Goal: Task Accomplishment & Management: Complete application form

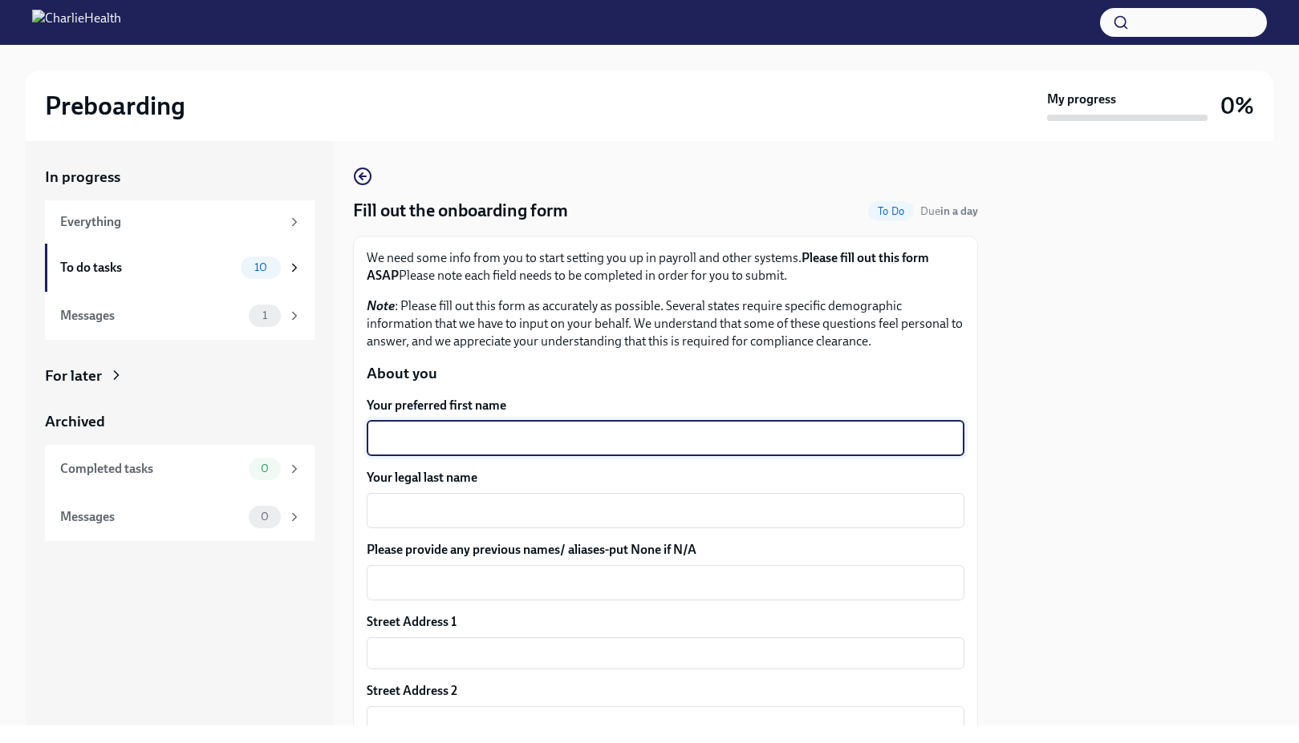
click at [462, 440] on textarea "Your preferred first name" at bounding box center [665, 438] width 578 height 19
type textarea "Ashlynne"
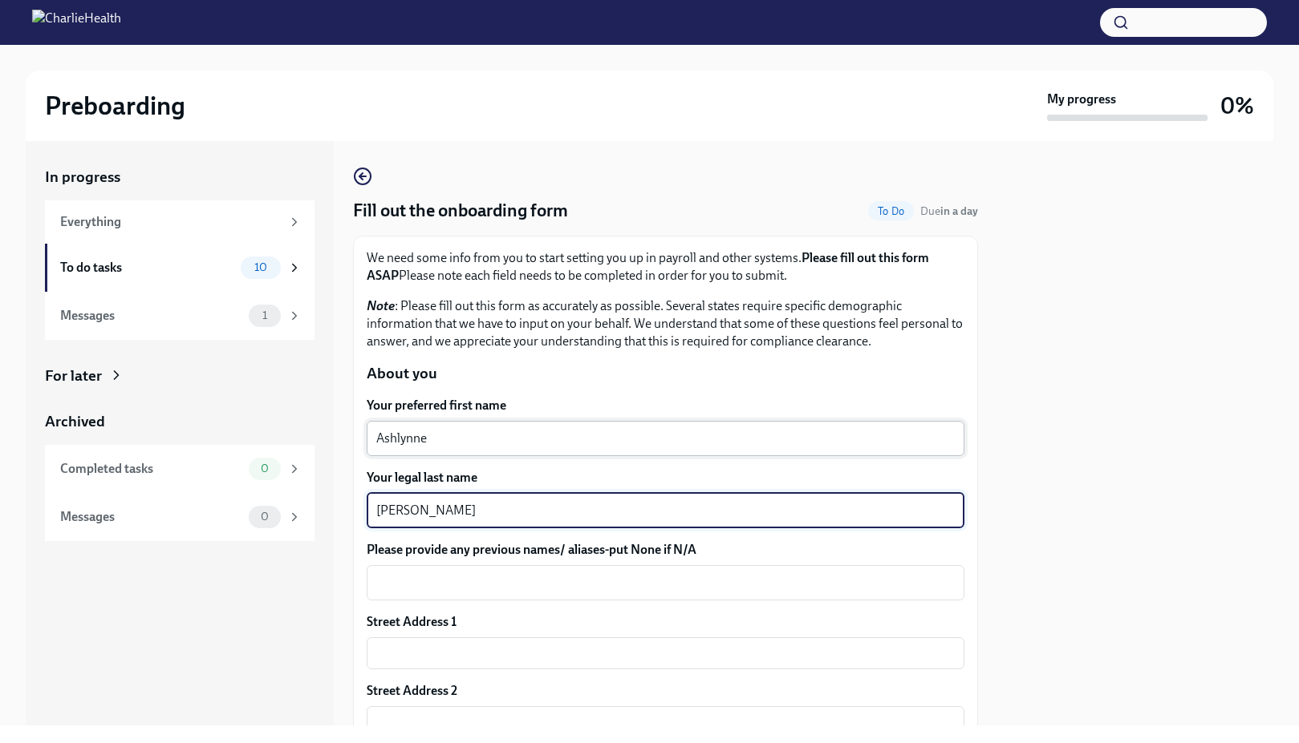
type textarea "[PERSON_NAME]"
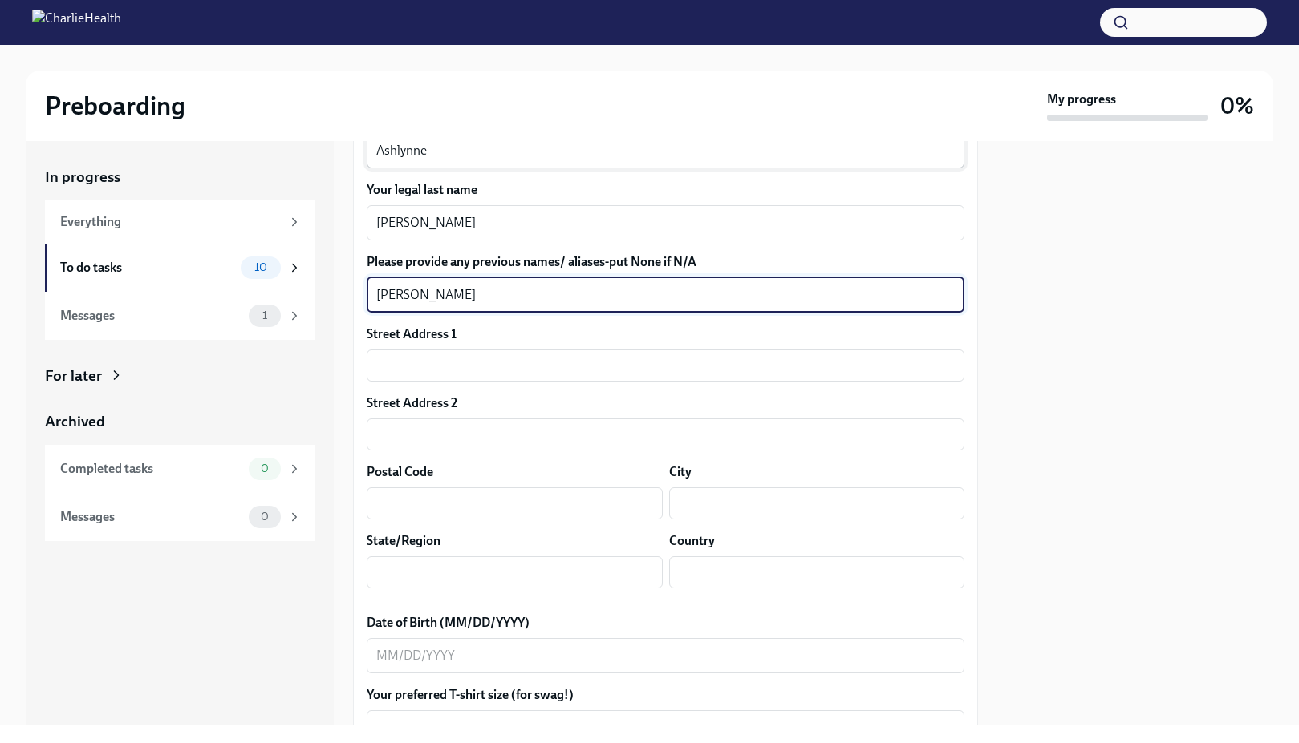
scroll to position [337, 0]
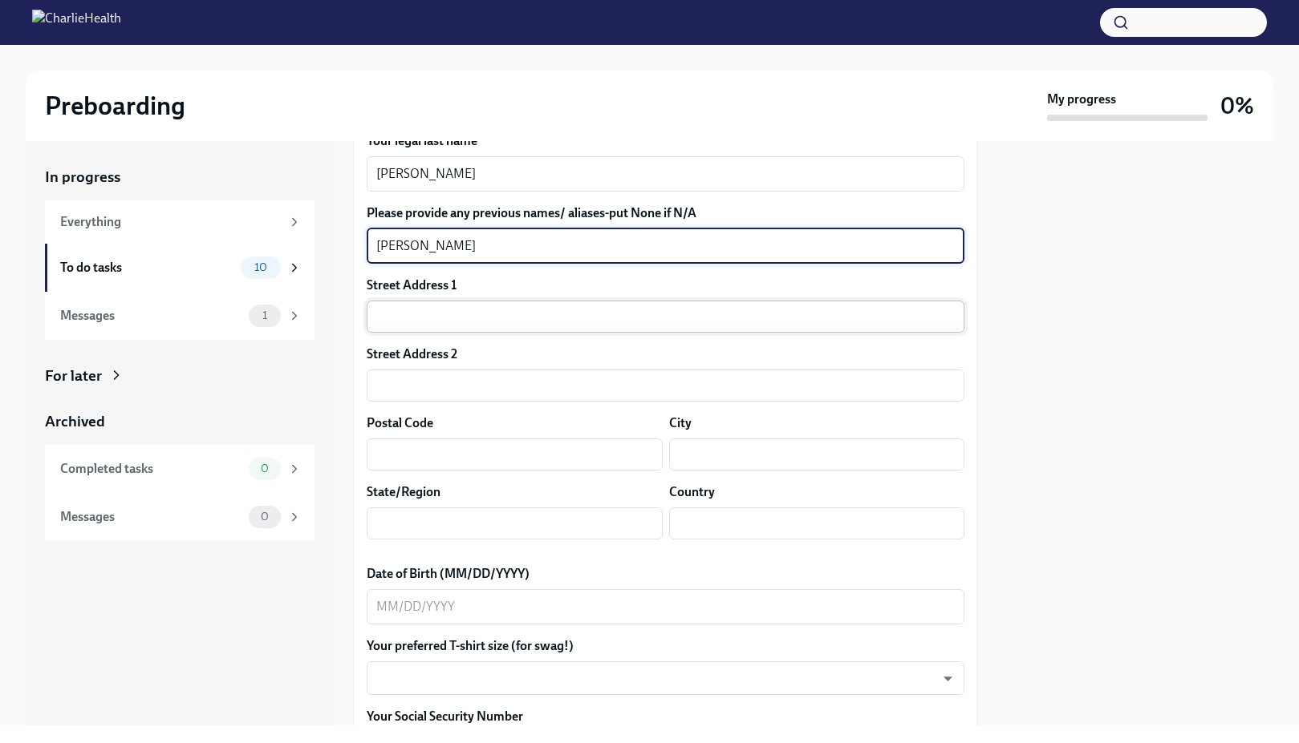
type textarea "[PERSON_NAME]"
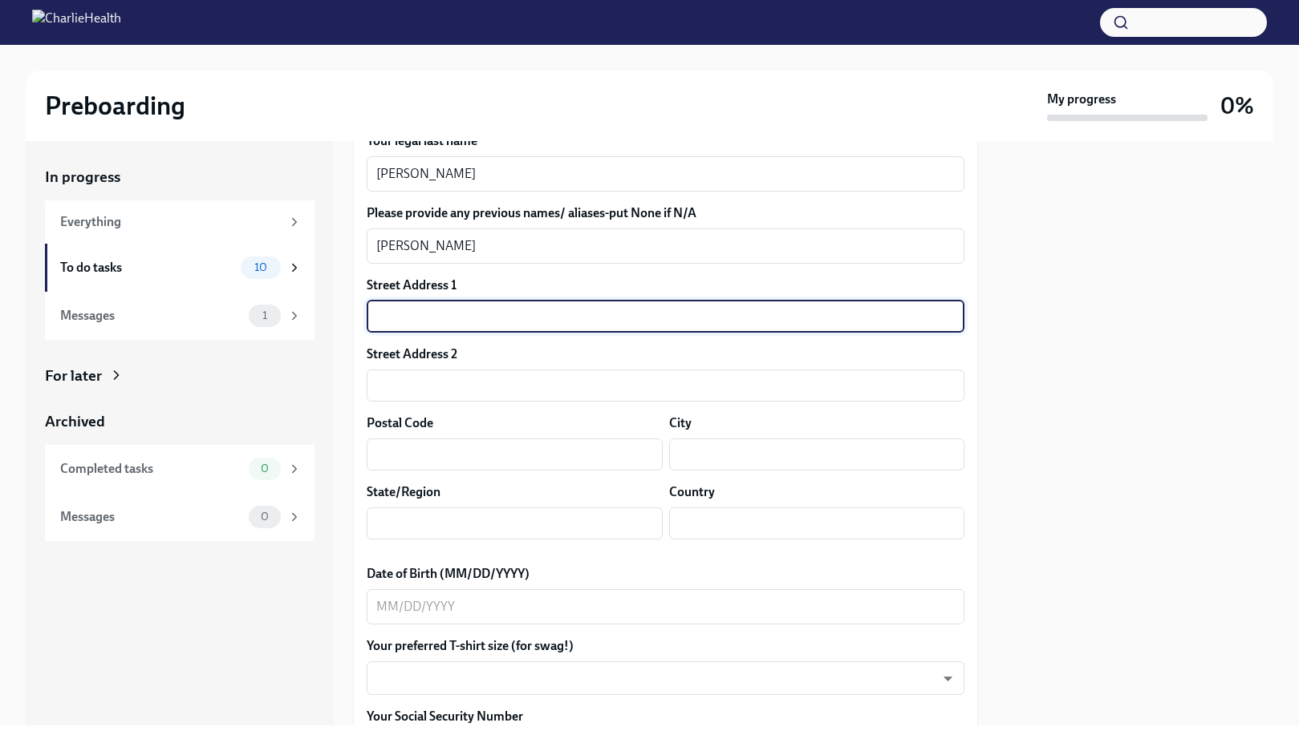
click at [453, 313] on input "text" at bounding box center [666, 317] width 598 height 32
type input "[STREET_ADDRESS]"
type input "89081"
type input "[GEOGRAPHIC_DATA]"
type input "NV"
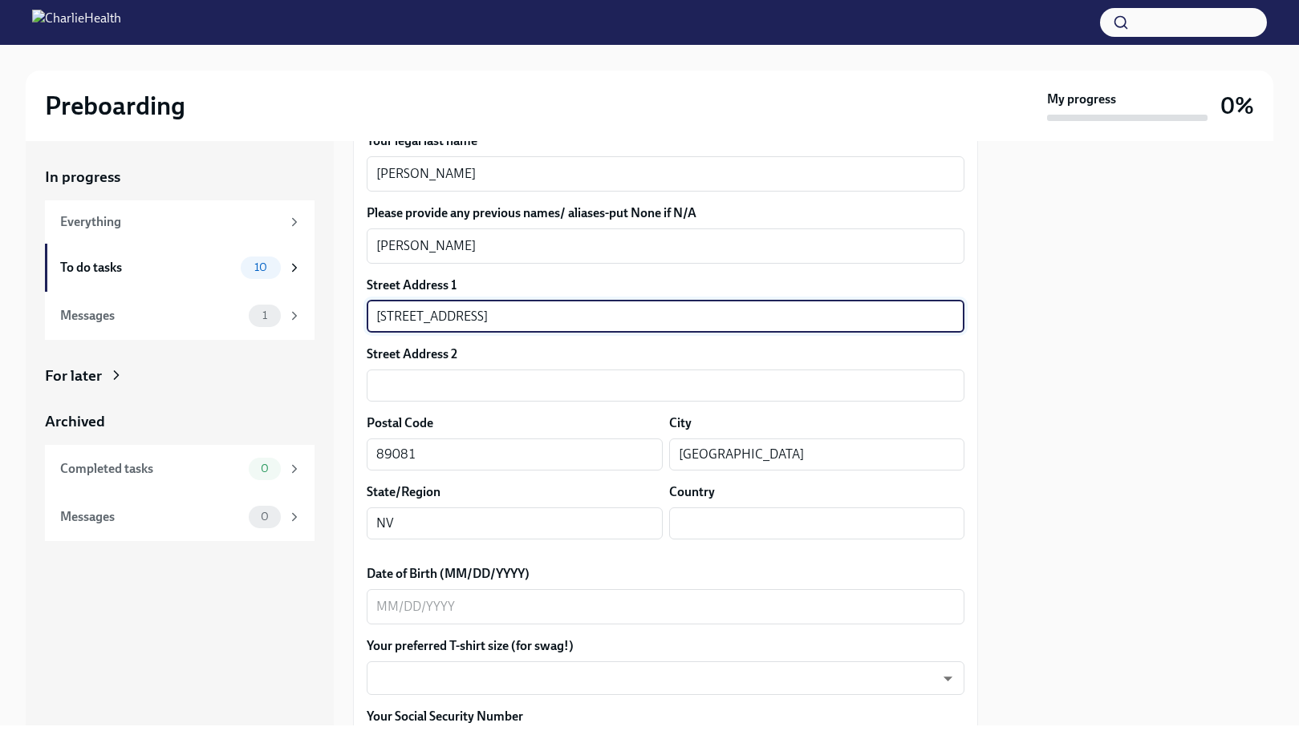
type input "US"
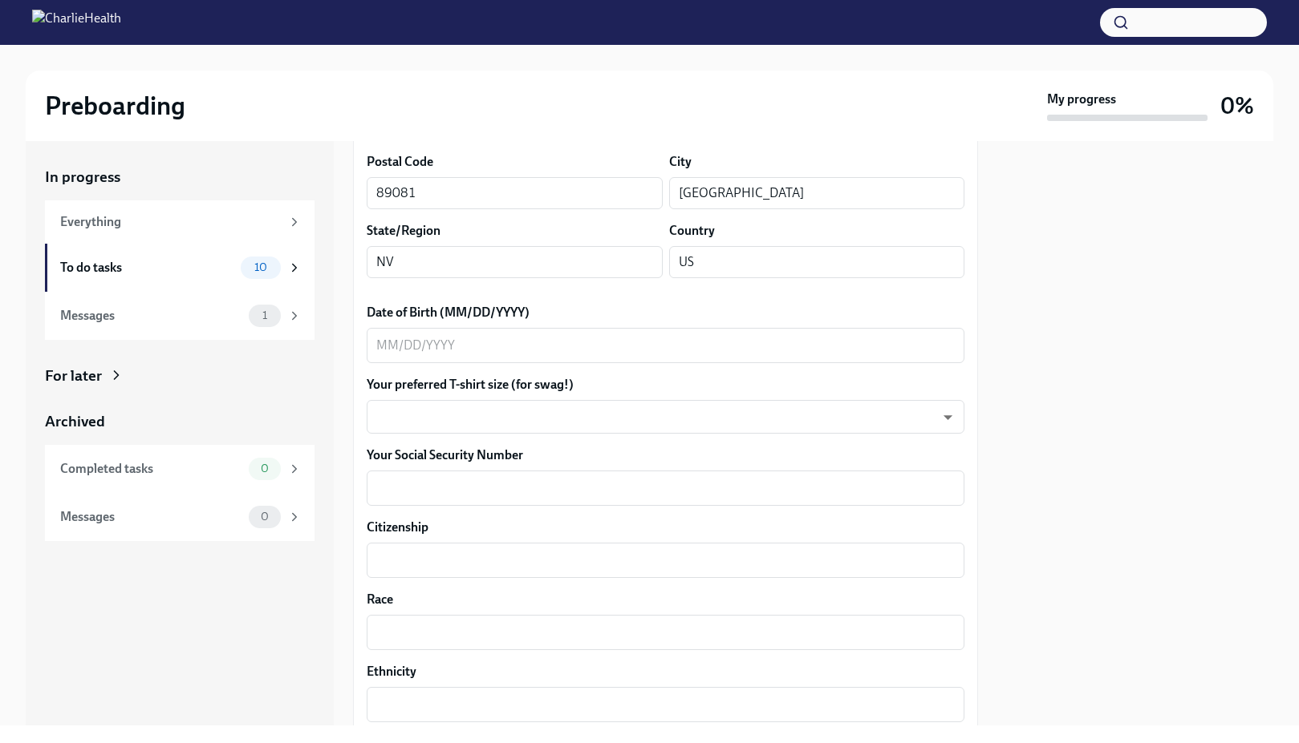
scroll to position [601, 0]
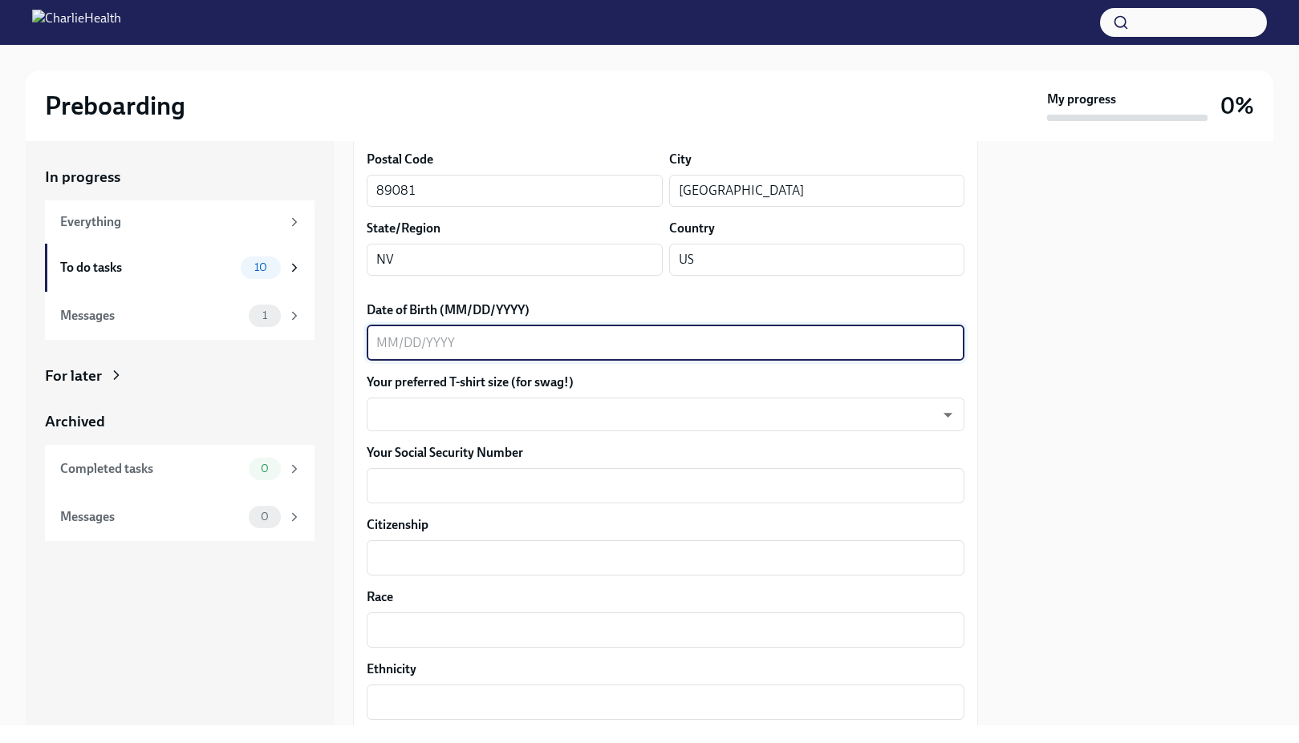
click at [441, 346] on textarea "Date of Birth (MM/DD/YYYY)" at bounding box center [665, 343] width 578 height 19
type textarea "09261997"
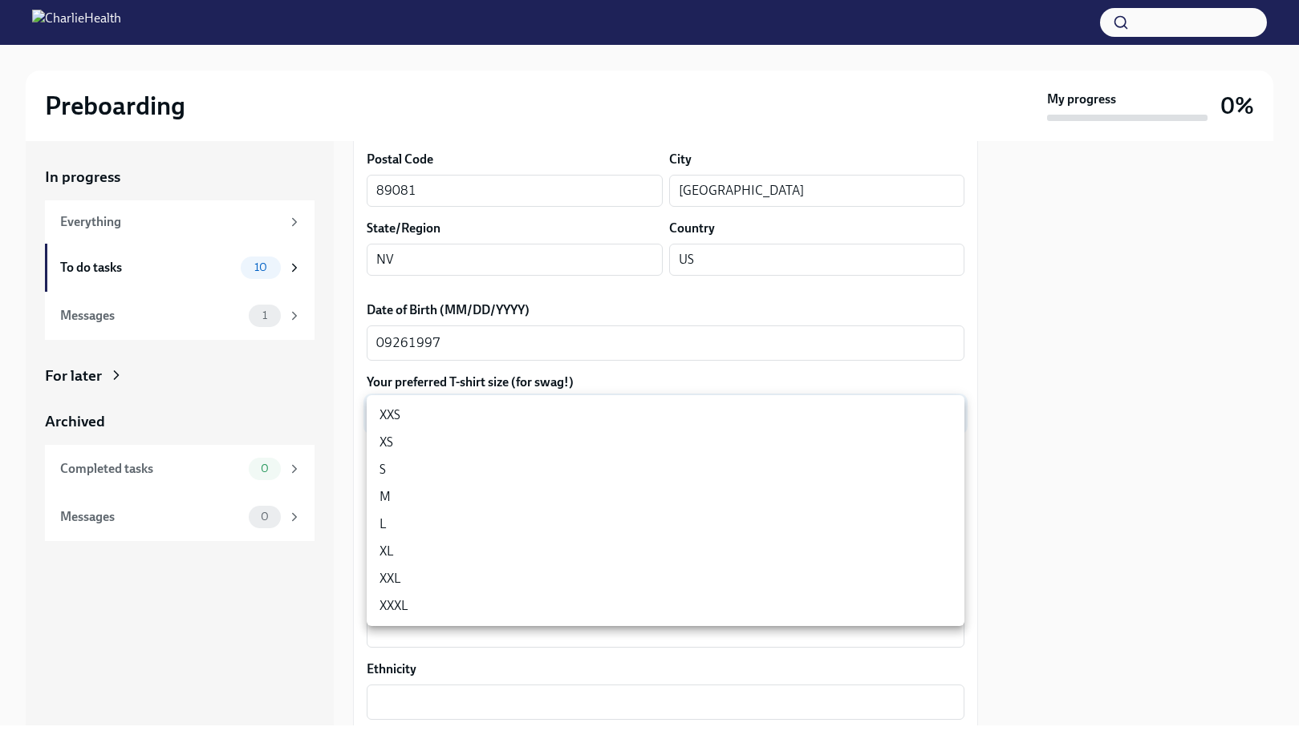
click at [446, 424] on body "Preboarding My progress 0% In progress Everything To do tasks 10 Messages 1 For…" at bounding box center [649, 371] width 1299 height 743
click at [399, 544] on li "XL" at bounding box center [666, 551] width 598 height 27
type input "tefiUEqpP"
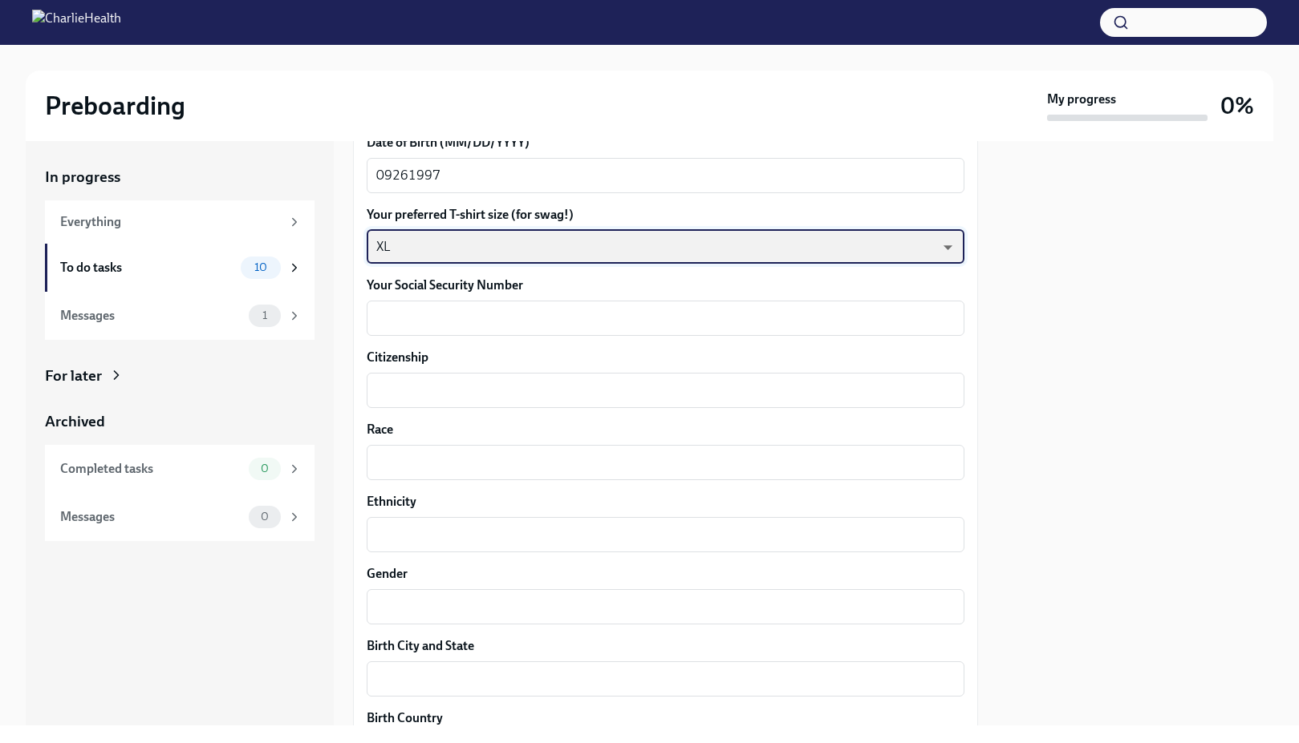
scroll to position [804, 0]
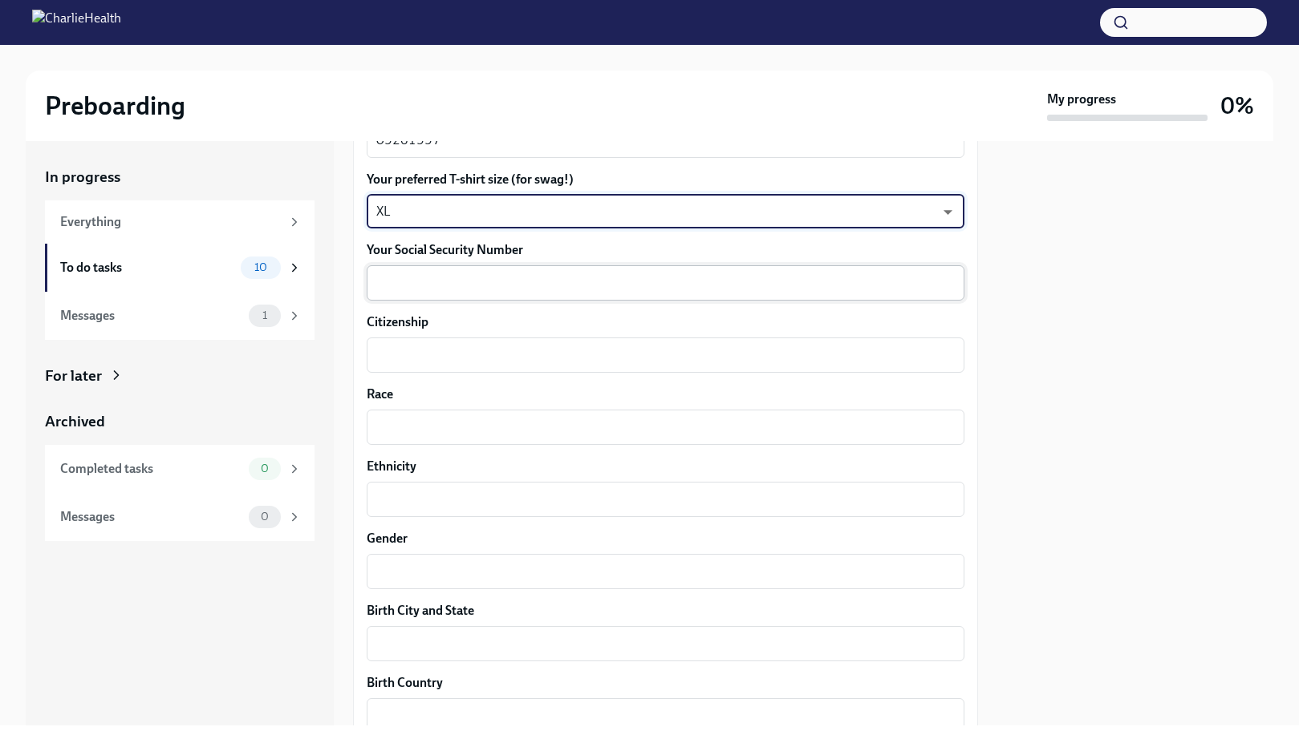
click at [474, 286] on textarea "Your Social Security Number" at bounding box center [665, 282] width 578 height 19
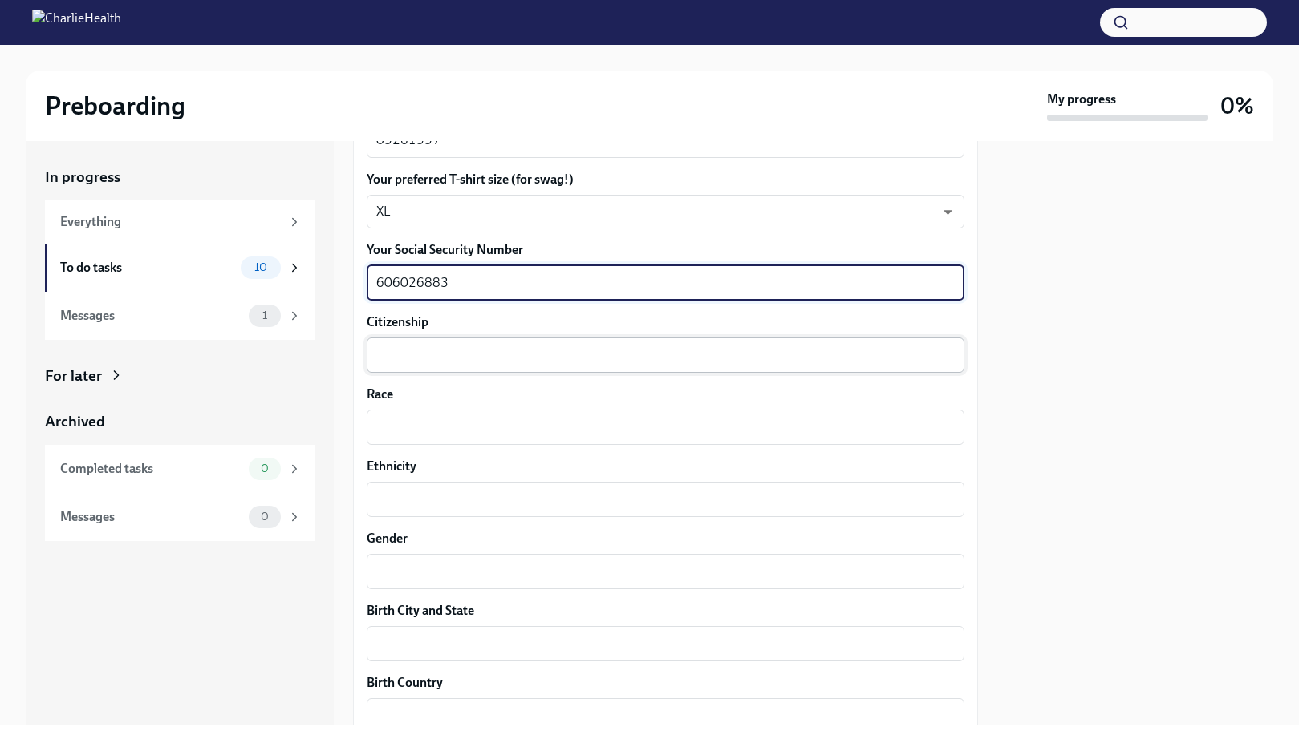
type textarea "606026883"
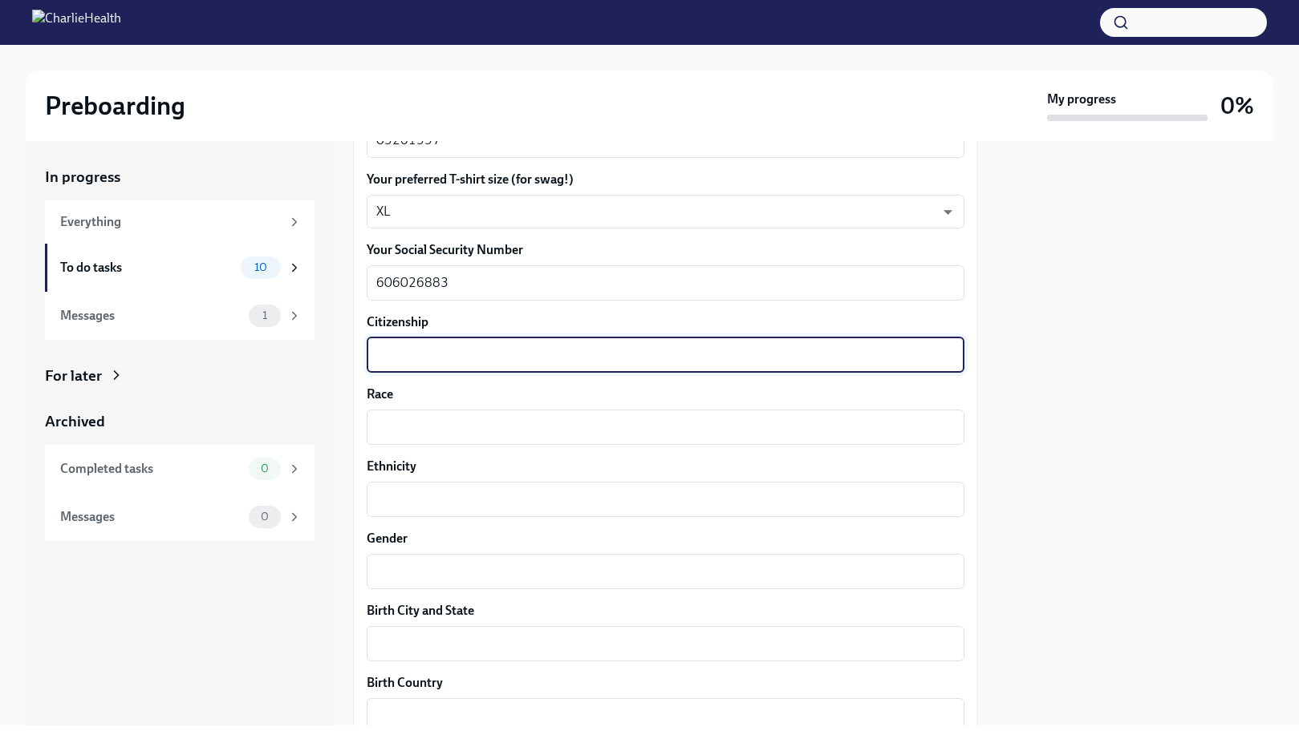
click at [460, 353] on textarea "Citizenship" at bounding box center [665, 355] width 578 height 19
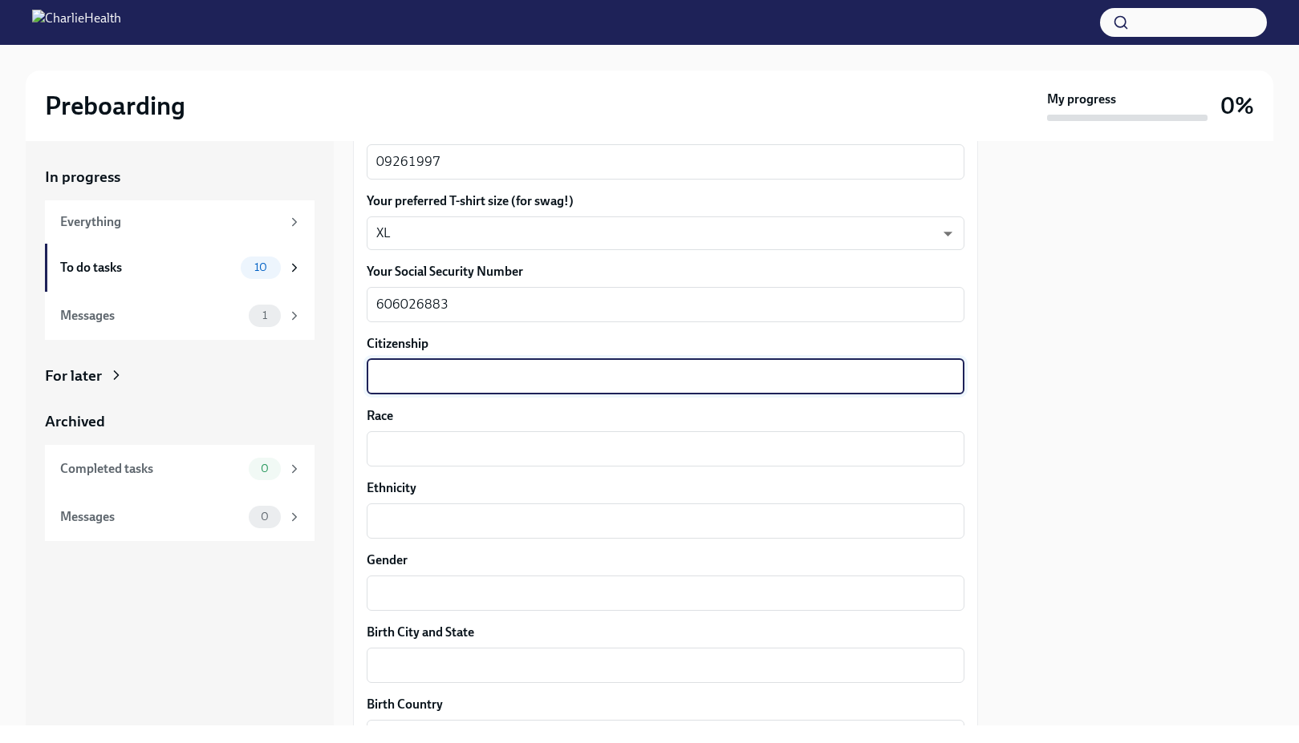
scroll to position [686, 0]
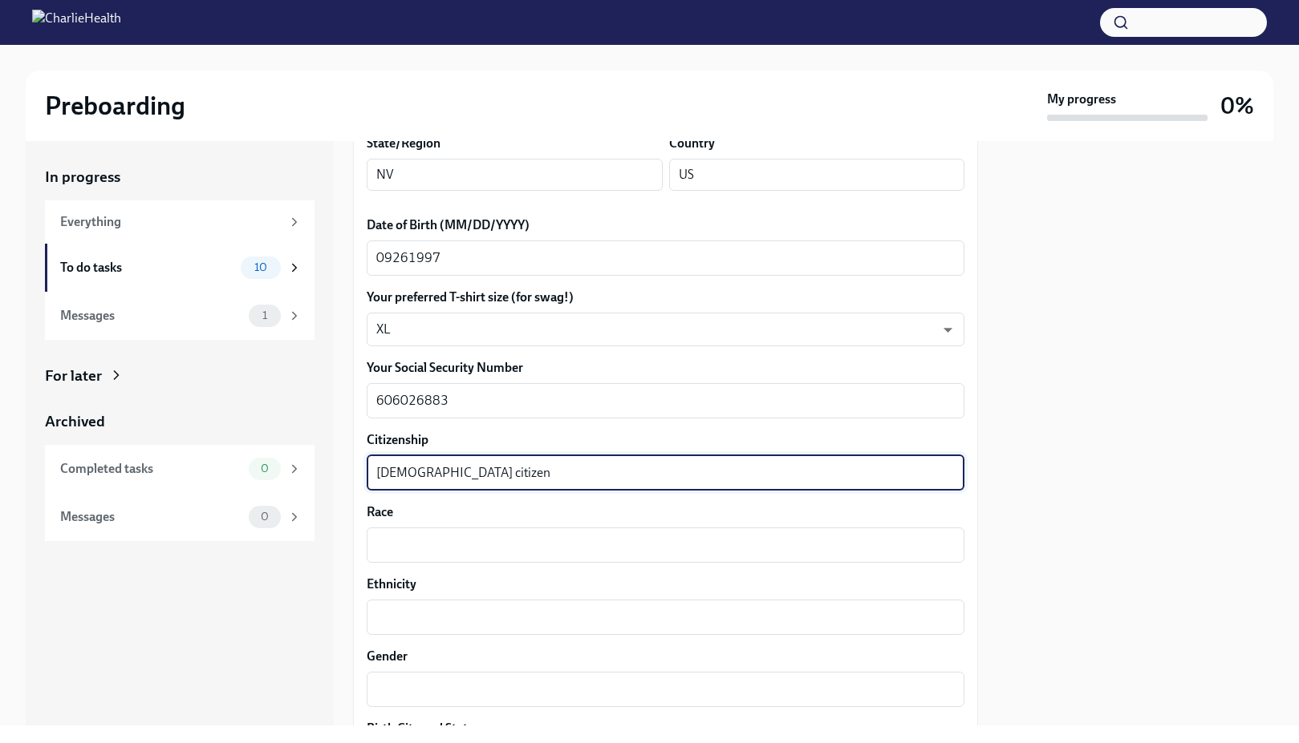
type textarea "[DEMOGRAPHIC_DATA] citizen"
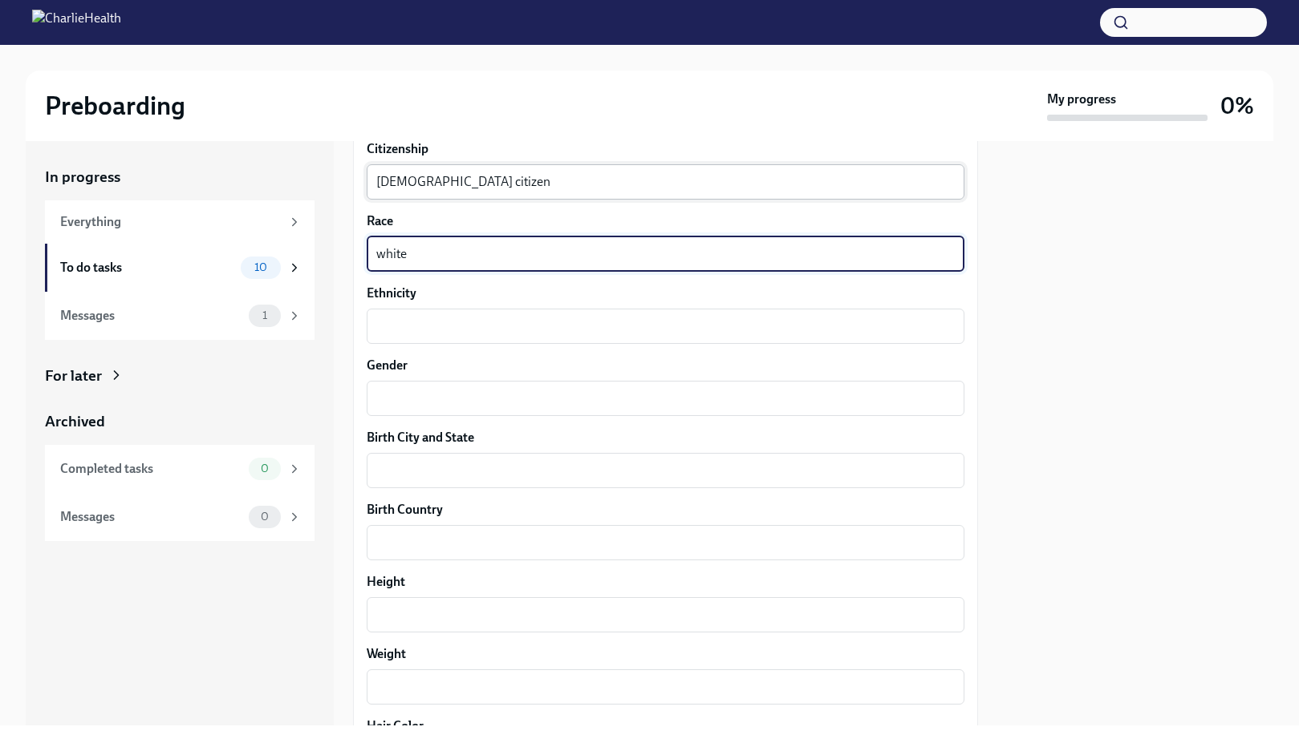
scroll to position [978, 0]
type textarea "white"
click at [414, 398] on textarea "Gender" at bounding box center [665, 396] width 578 height 19
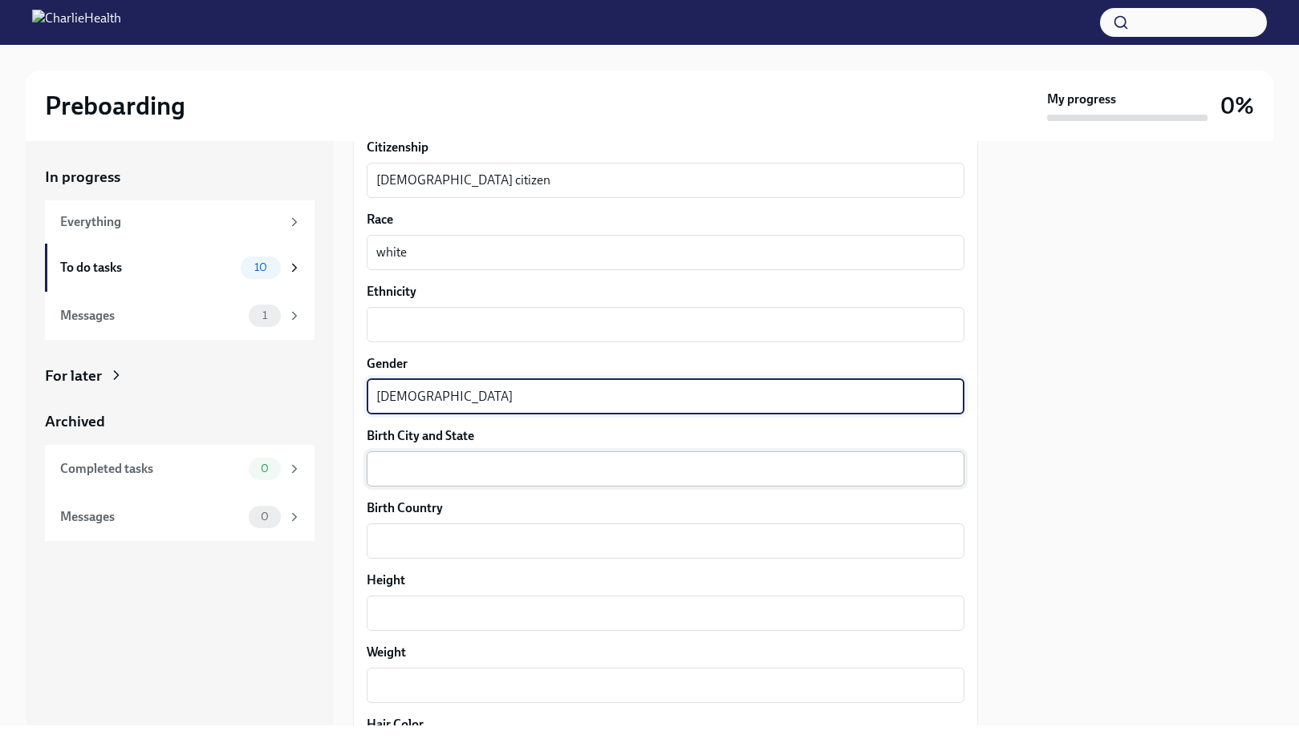
type textarea "[DEMOGRAPHIC_DATA]"
click at [418, 475] on textarea "Birth City and State" at bounding box center [665, 469] width 578 height 19
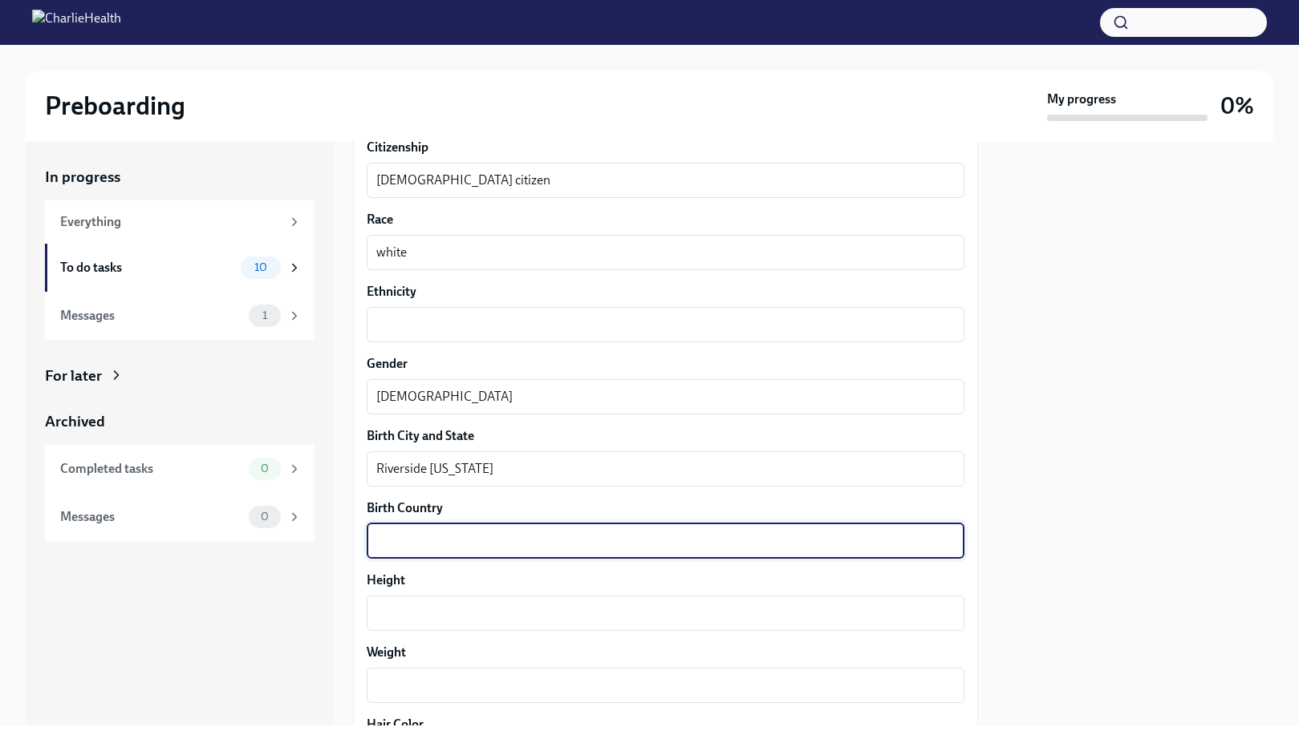
click at [412, 547] on textarea "Birth Country" at bounding box center [665, 541] width 578 height 19
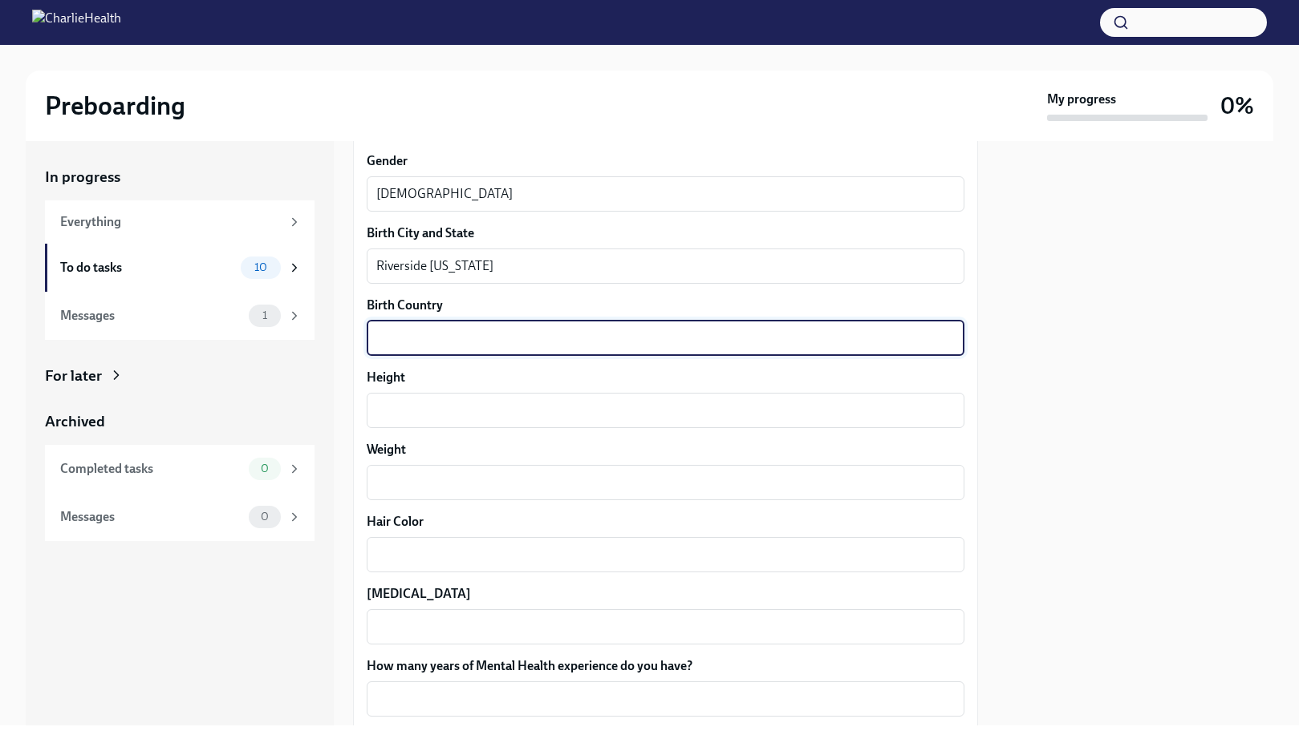
scroll to position [1190, 0]
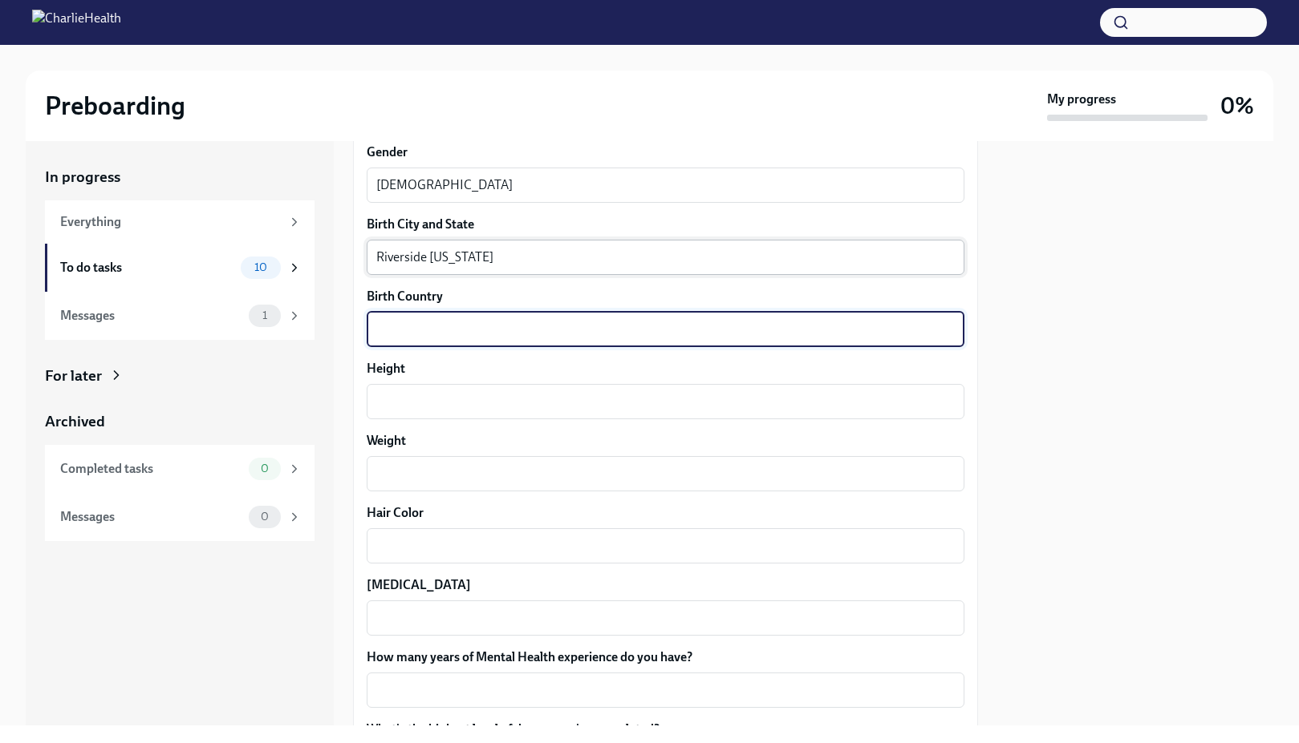
click at [432, 264] on textarea "Riverside [US_STATE]" at bounding box center [665, 257] width 578 height 19
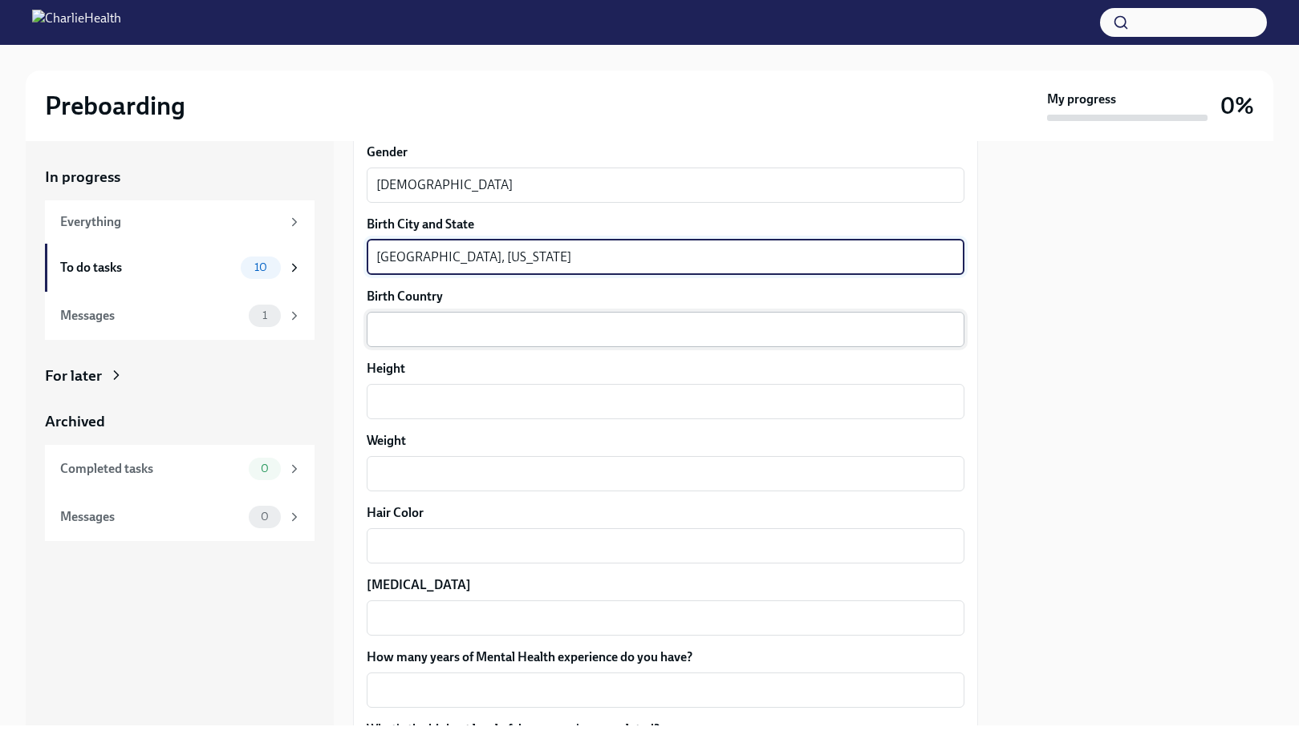
type textarea "[GEOGRAPHIC_DATA], [US_STATE]"
click at [475, 325] on textarea "Birth Country" at bounding box center [665, 329] width 578 height 19
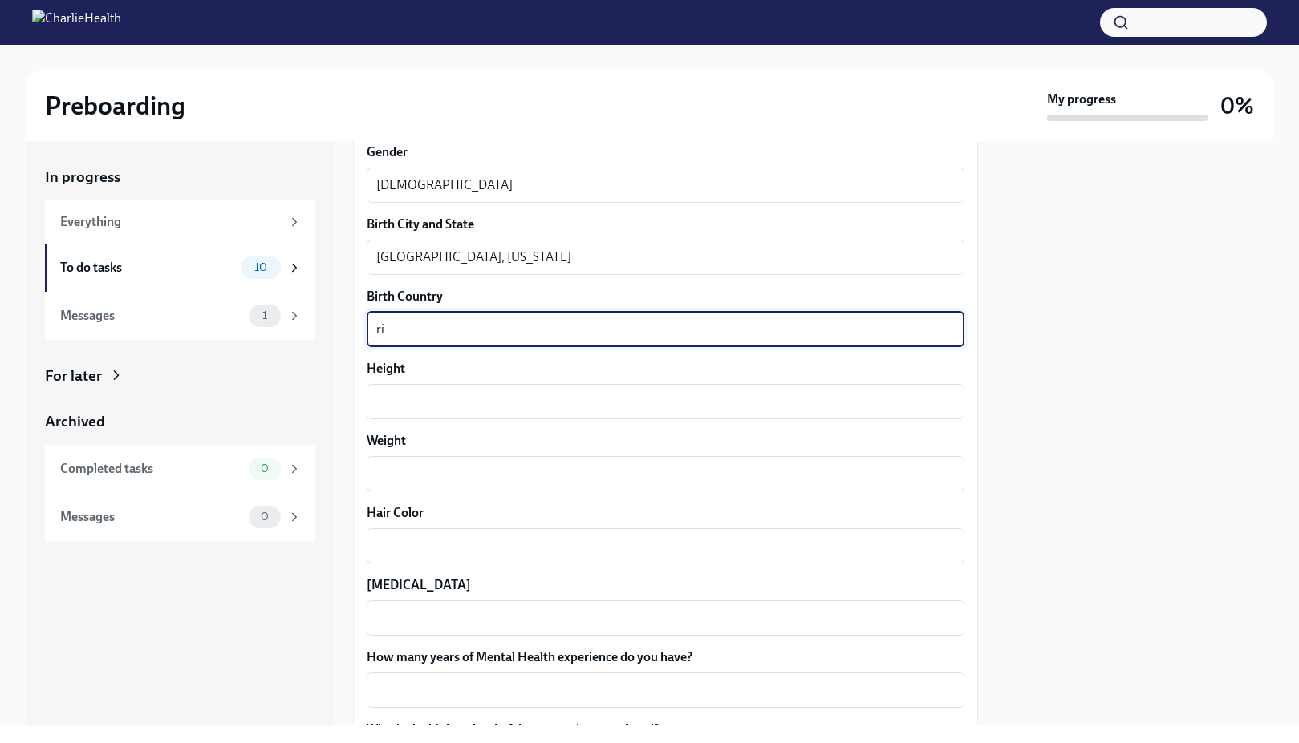
type textarea "r"
type textarea "[GEOGRAPHIC_DATA]"
click at [470, 406] on textarea "Height" at bounding box center [665, 401] width 578 height 19
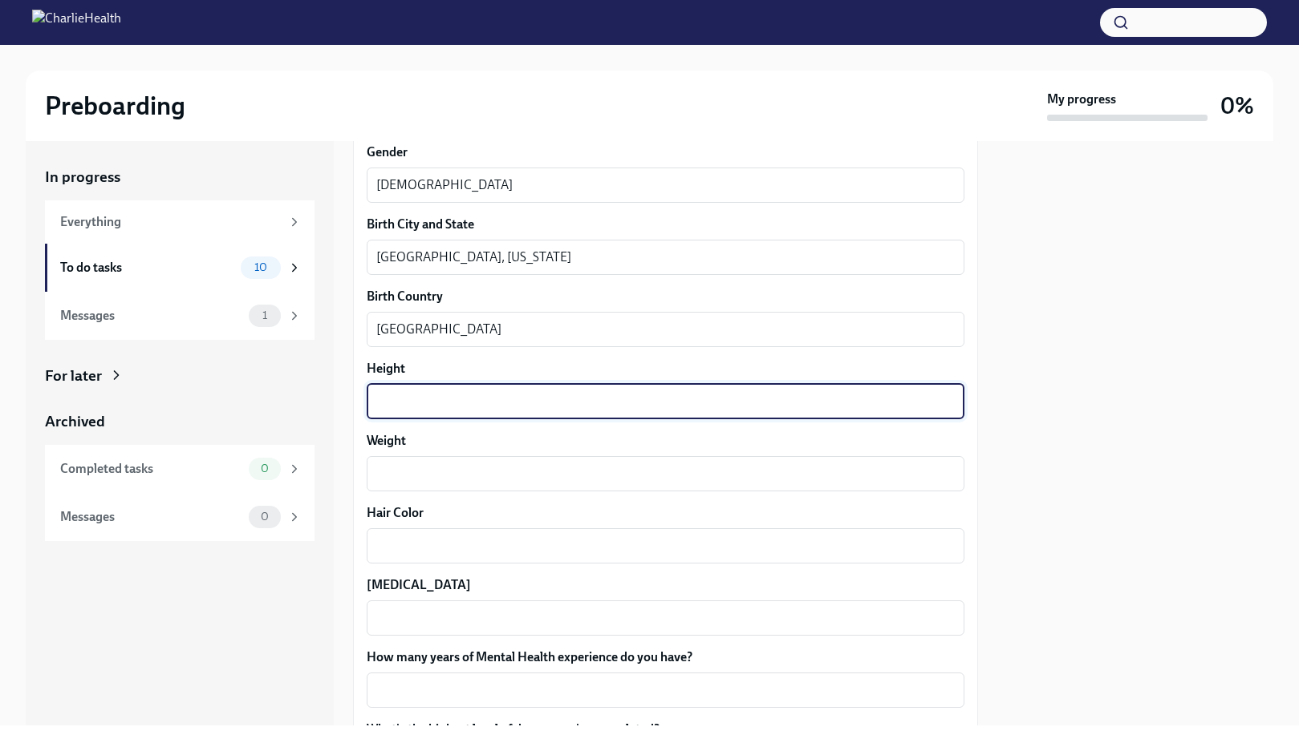
type textarea "8"
type textarea "5"
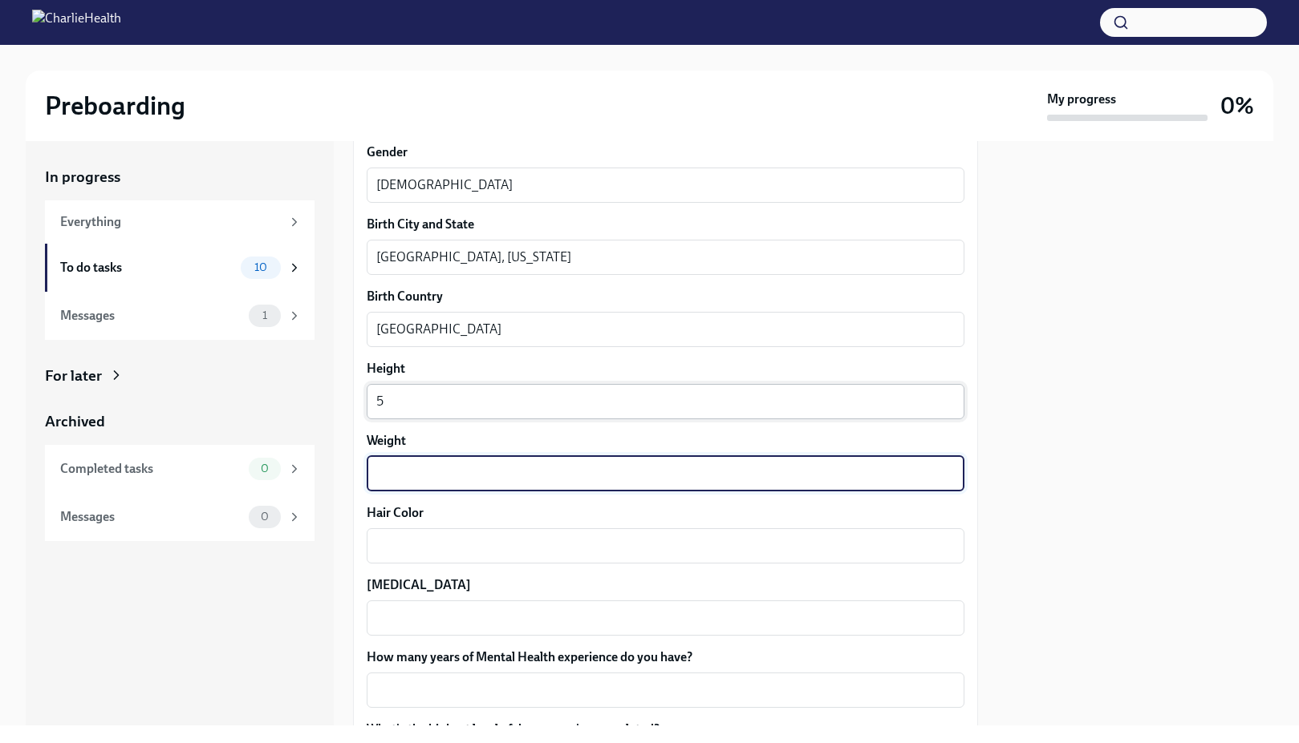
type textarea "9"
click at [441, 403] on textarea "5" at bounding box center [665, 401] width 578 height 19
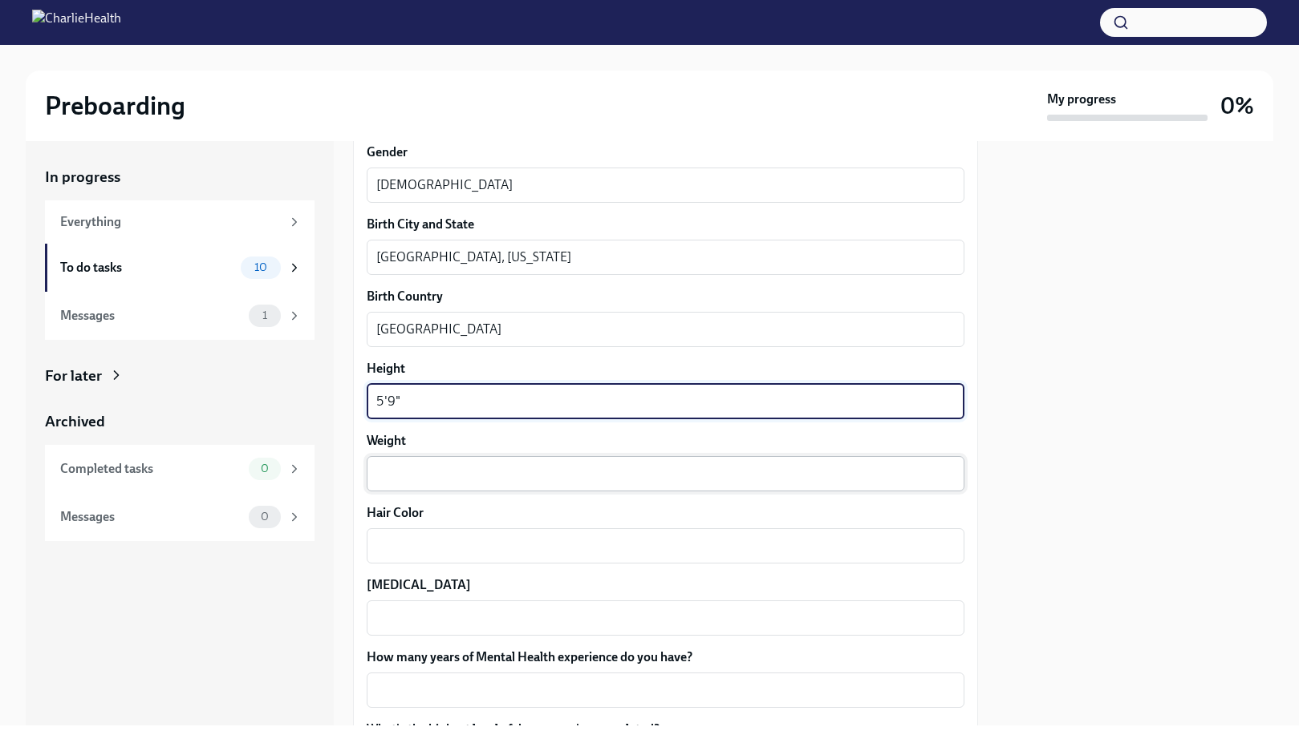
scroll to position [1405, 0]
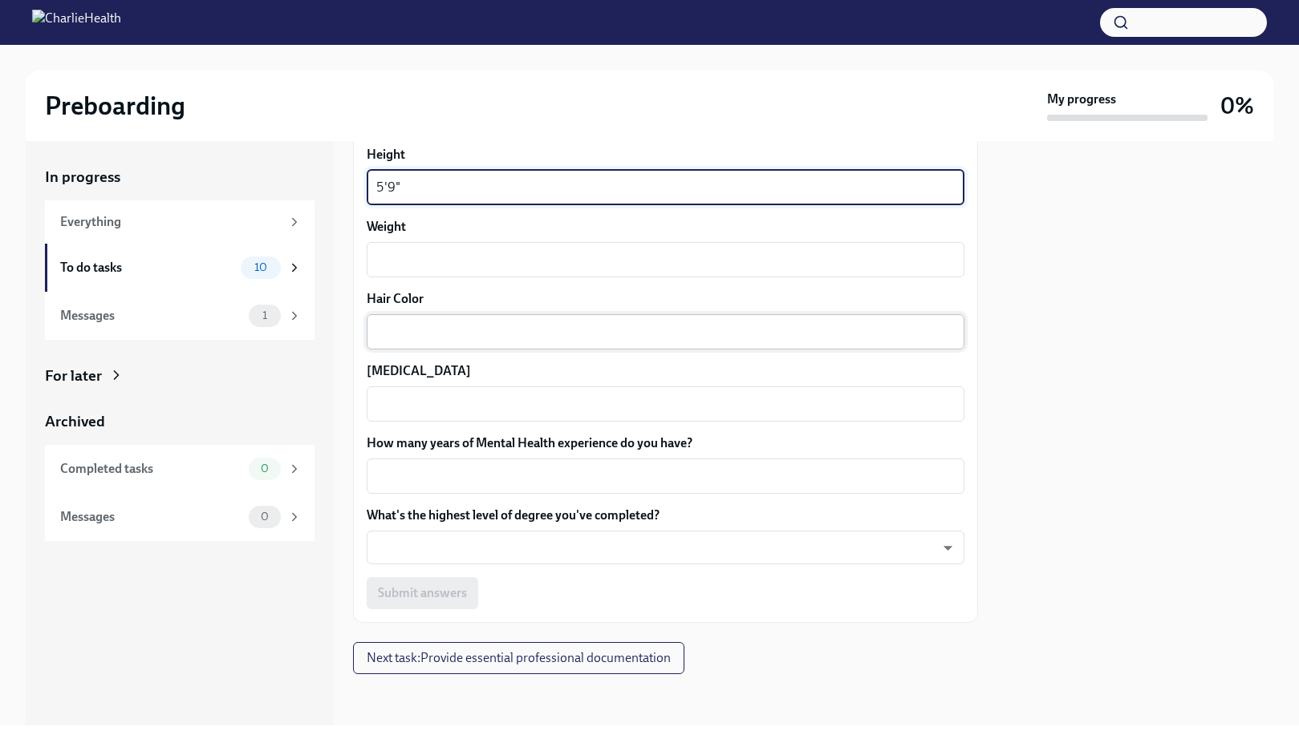
type textarea "5'9""
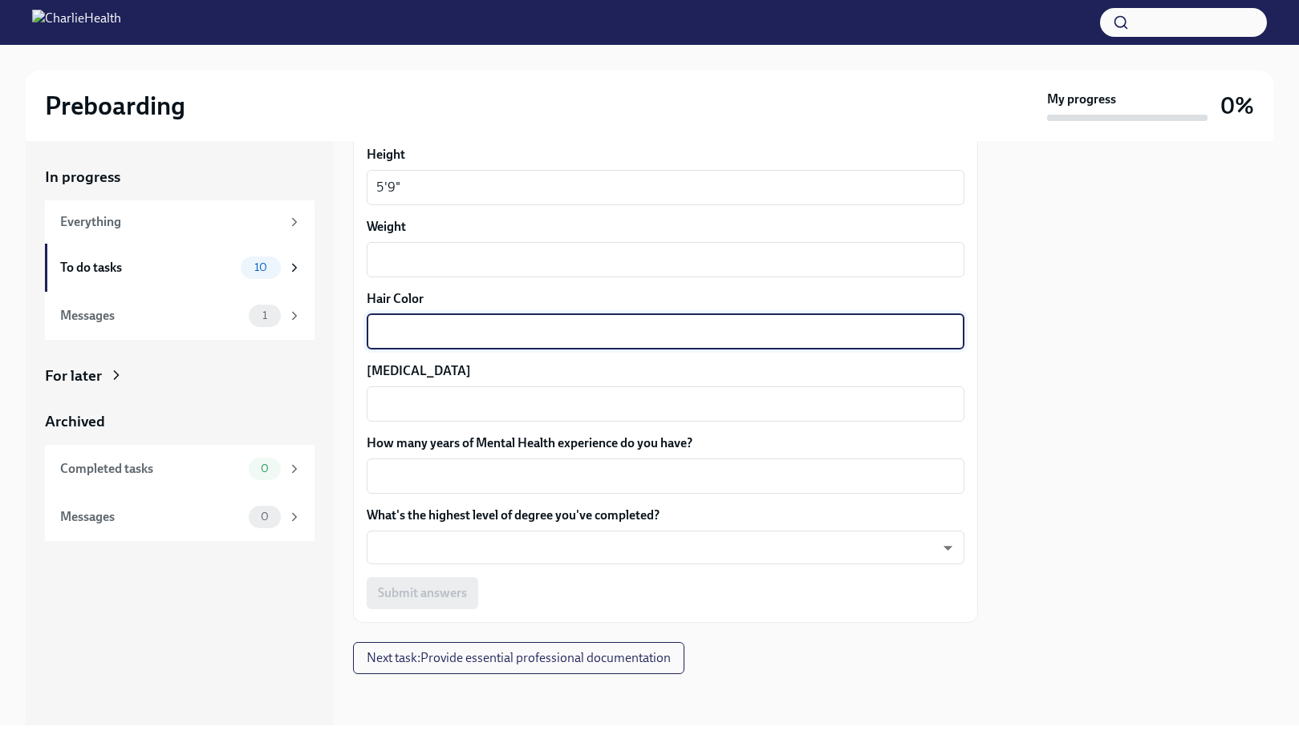
click at [440, 337] on textarea "Hair Color" at bounding box center [665, 331] width 578 height 19
type textarea "Brown"
click at [446, 403] on textarea "[MEDICAL_DATA]" at bounding box center [665, 404] width 578 height 19
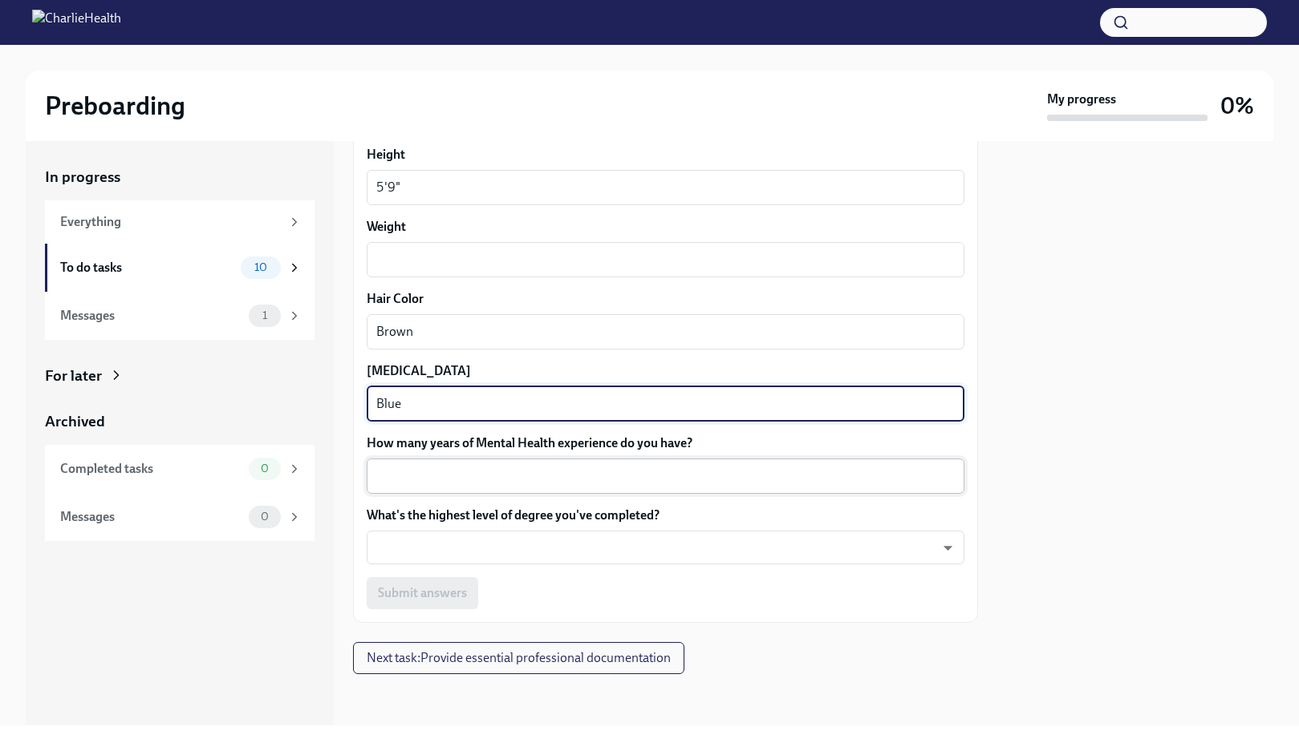
type textarea "Blue"
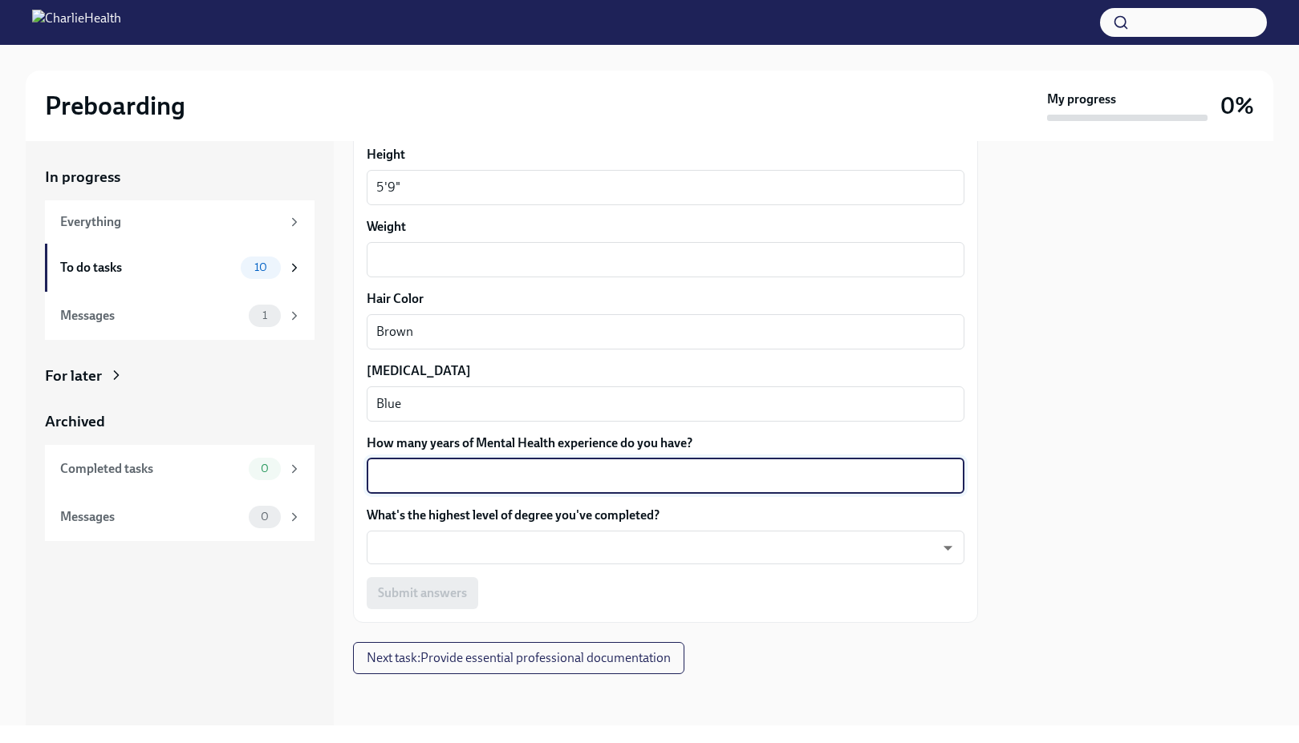
click at [463, 479] on textarea "How many years of Mental Health experience do you have?" at bounding box center [665, 476] width 578 height 19
type textarea "3"
type textarea "4"
type textarea "3"
click at [452, 479] on textarea "3" at bounding box center [665, 476] width 578 height 19
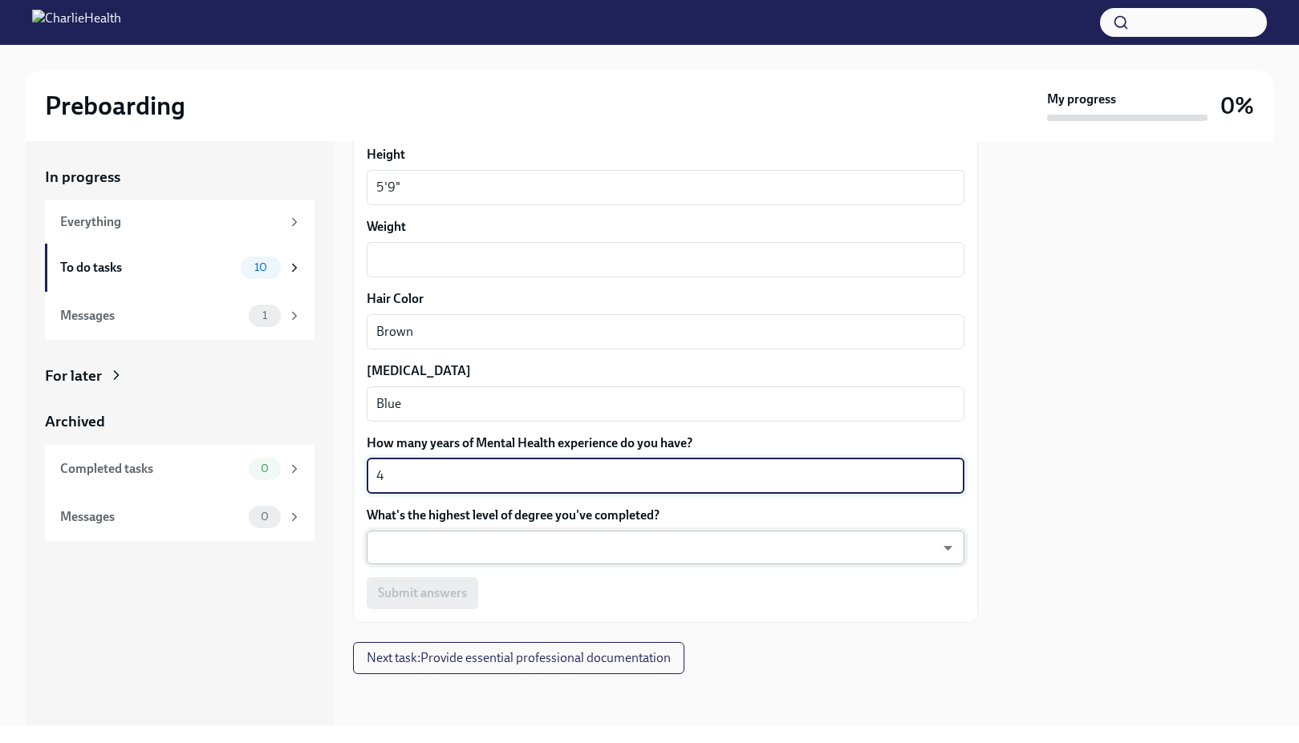
type textarea "4"
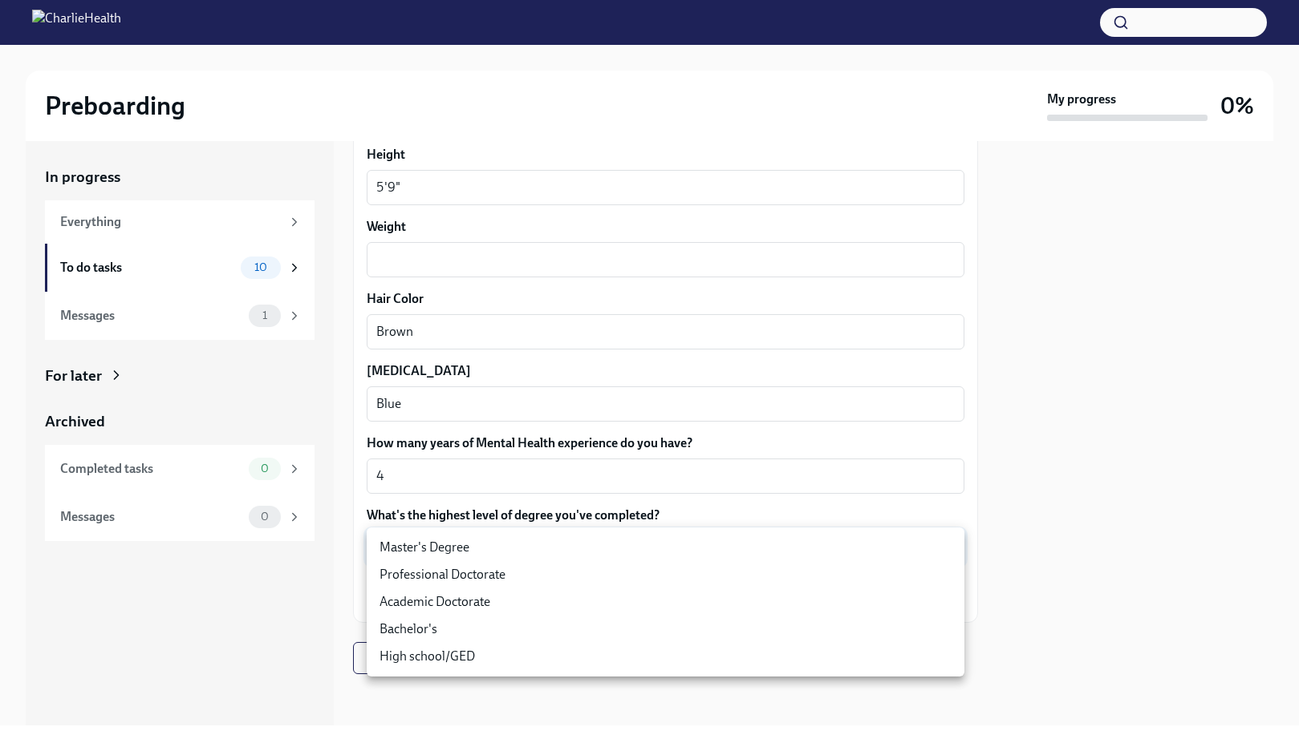
click at [460, 553] on body "Preboarding My progress 0% In progress Everything To do tasks 10 Messages 1 For…" at bounding box center [649, 371] width 1299 height 743
click at [462, 550] on li "Master's Degree" at bounding box center [666, 547] width 598 height 27
type input "2vBr-ghkD"
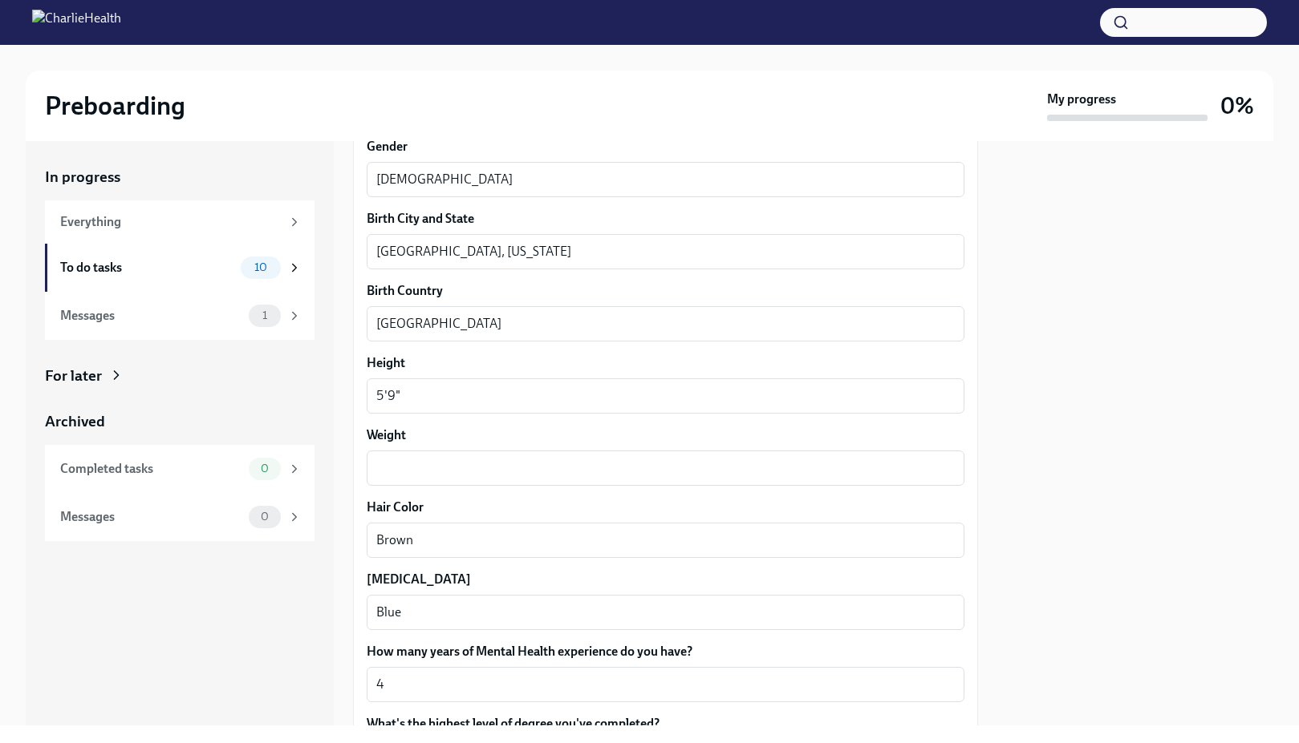
scroll to position [1179, 0]
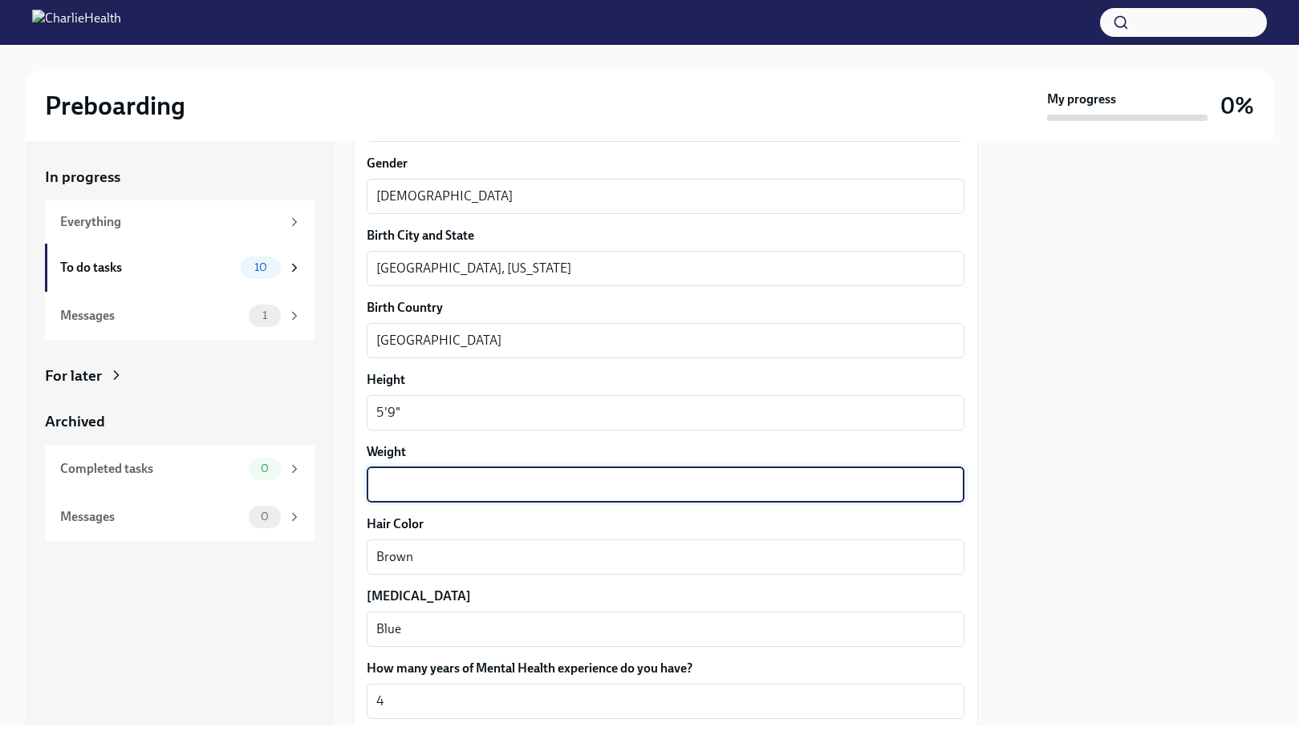
click at [408, 488] on textarea "Weight" at bounding box center [665, 485] width 578 height 19
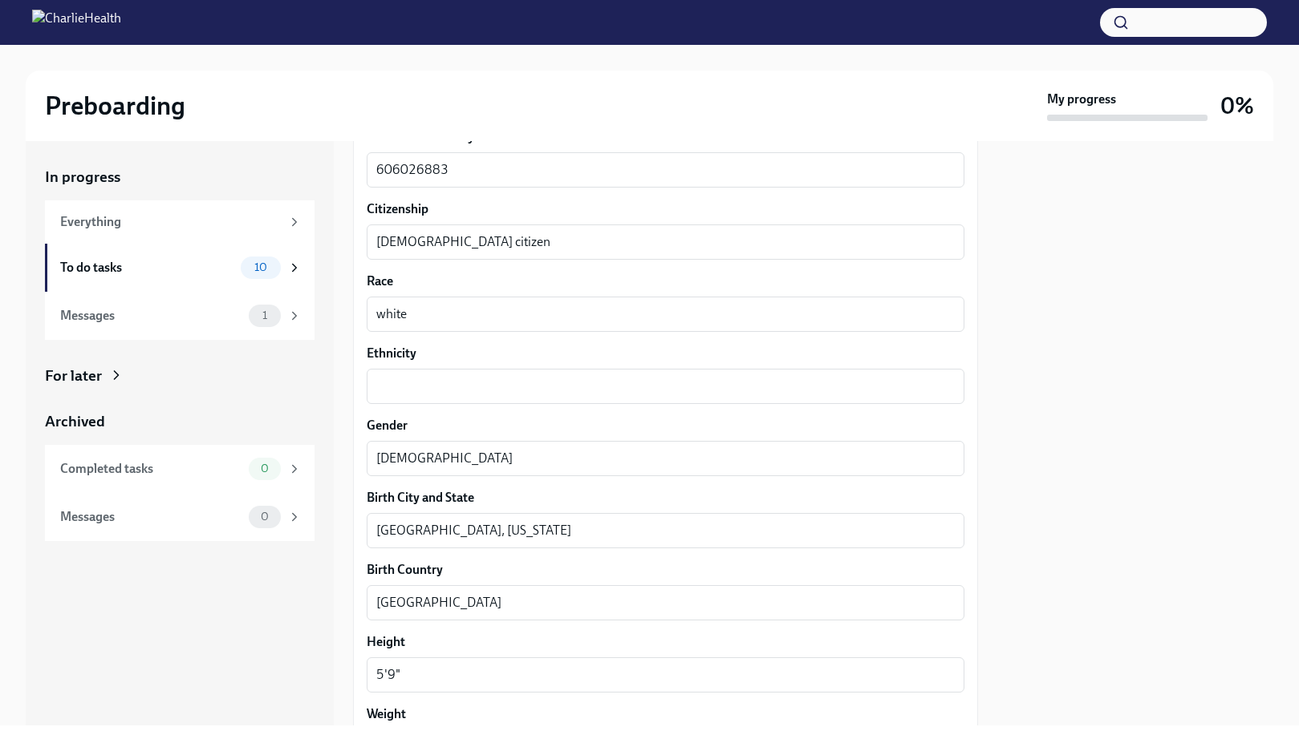
scroll to position [913, 0]
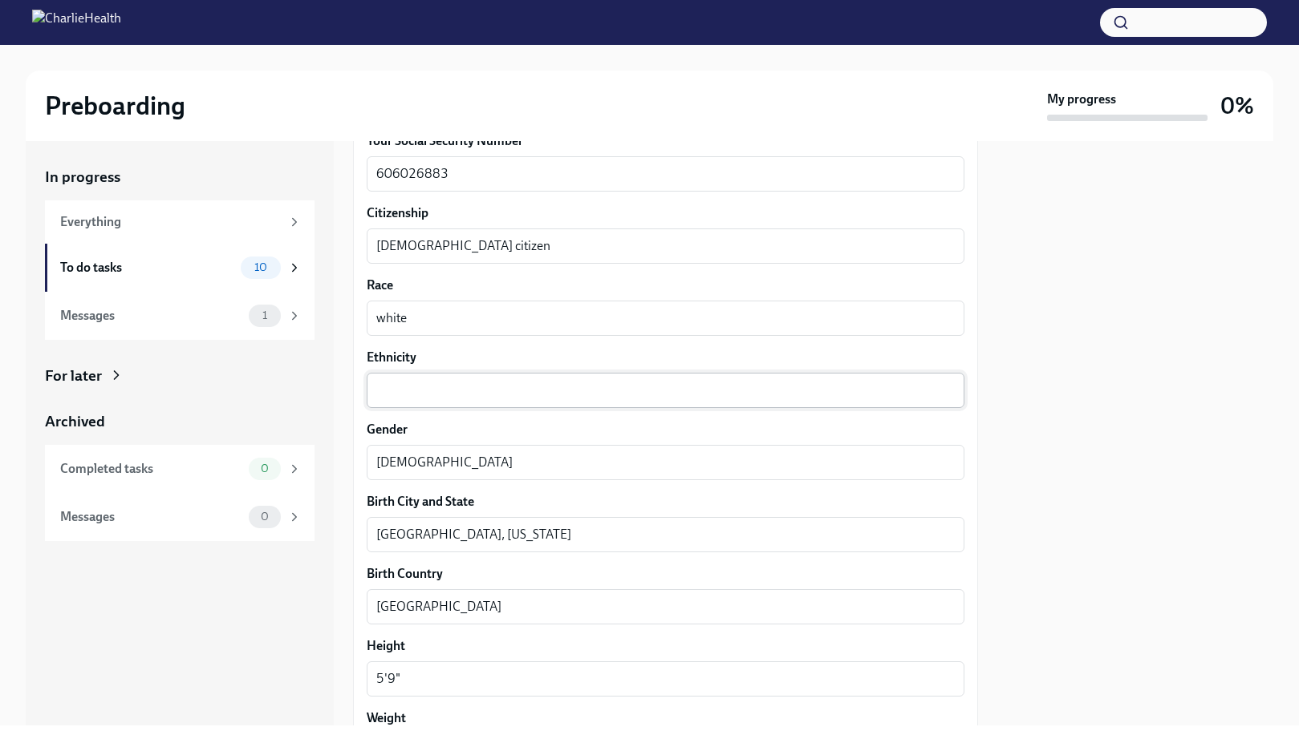
type textarea "n/a"
click at [427, 391] on textarea "Ethnicity" at bounding box center [665, 390] width 578 height 19
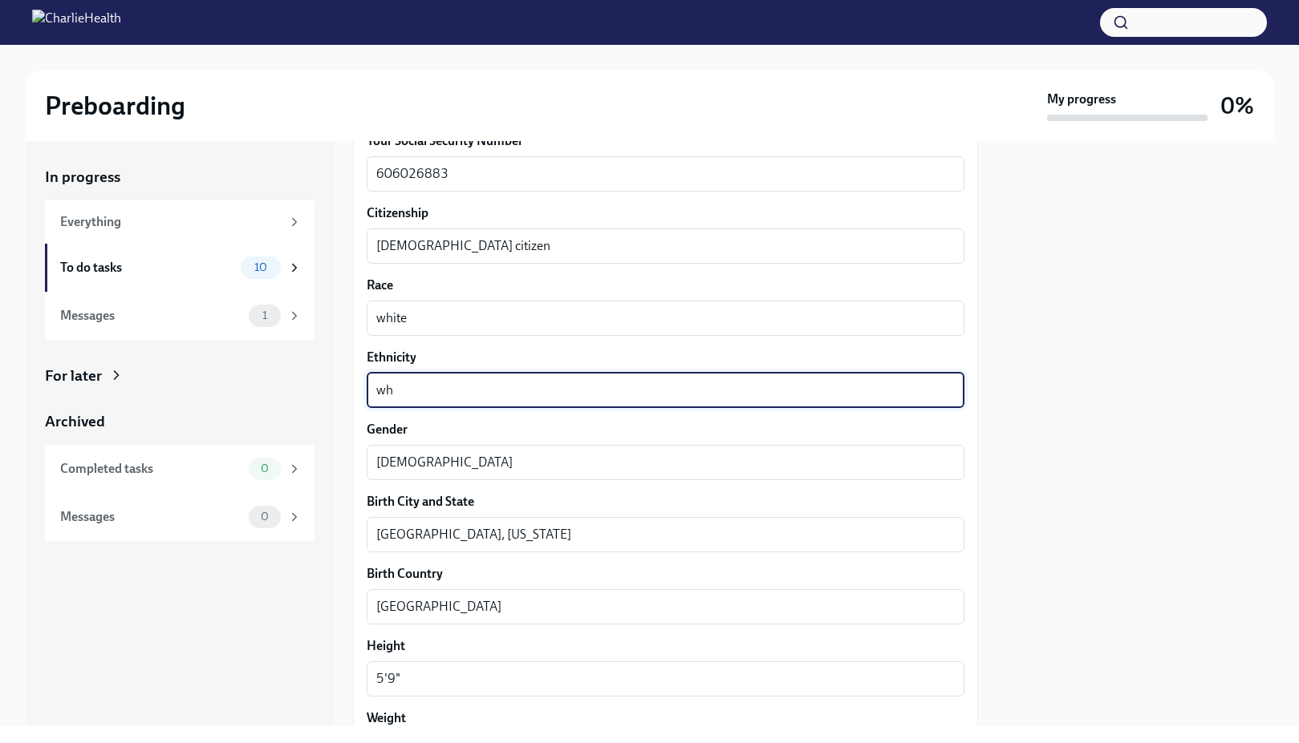
type textarea "w"
type textarea "n"
drag, startPoint x: 458, startPoint y: 393, endPoint x: 305, endPoint y: 388, distance: 153.3
click at [376, 388] on textarea "not [DEMOGRAPHIC_DATA]" at bounding box center [665, 390] width 578 height 19
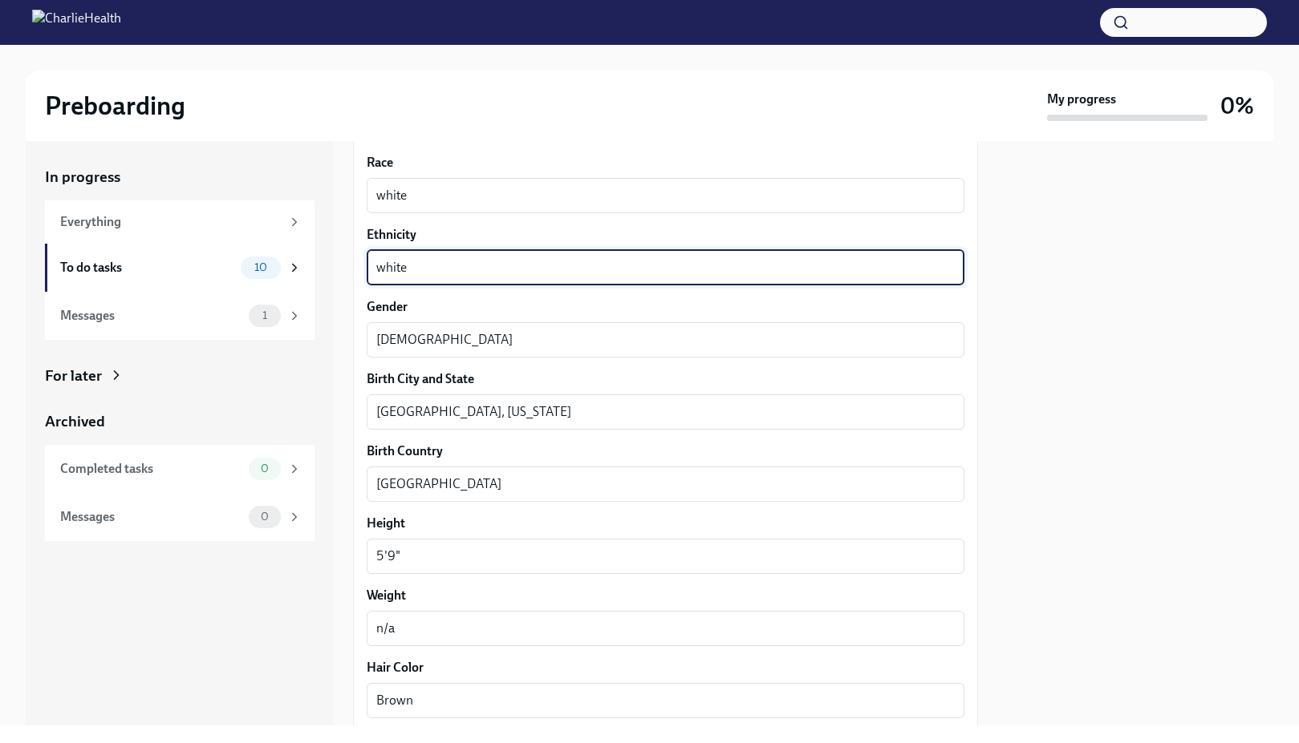
scroll to position [987, 0]
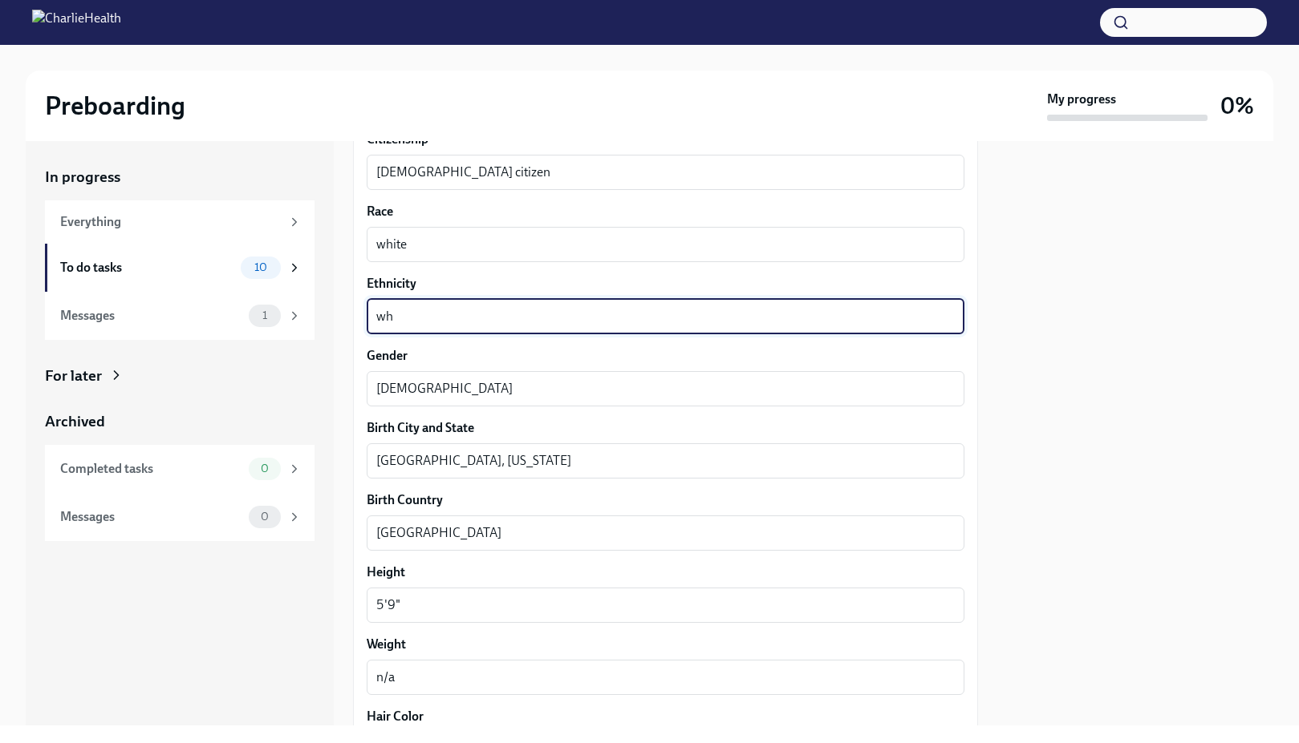
type textarea "w"
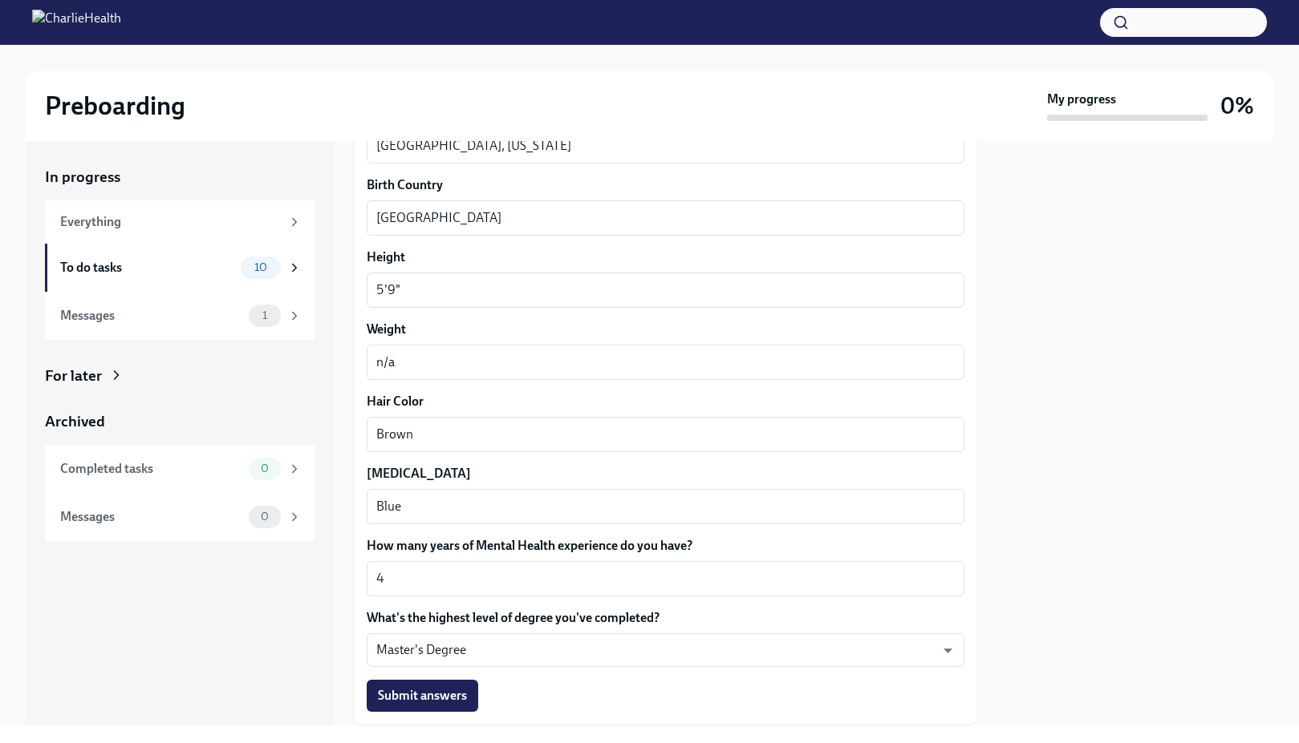
scroll to position [1405, 0]
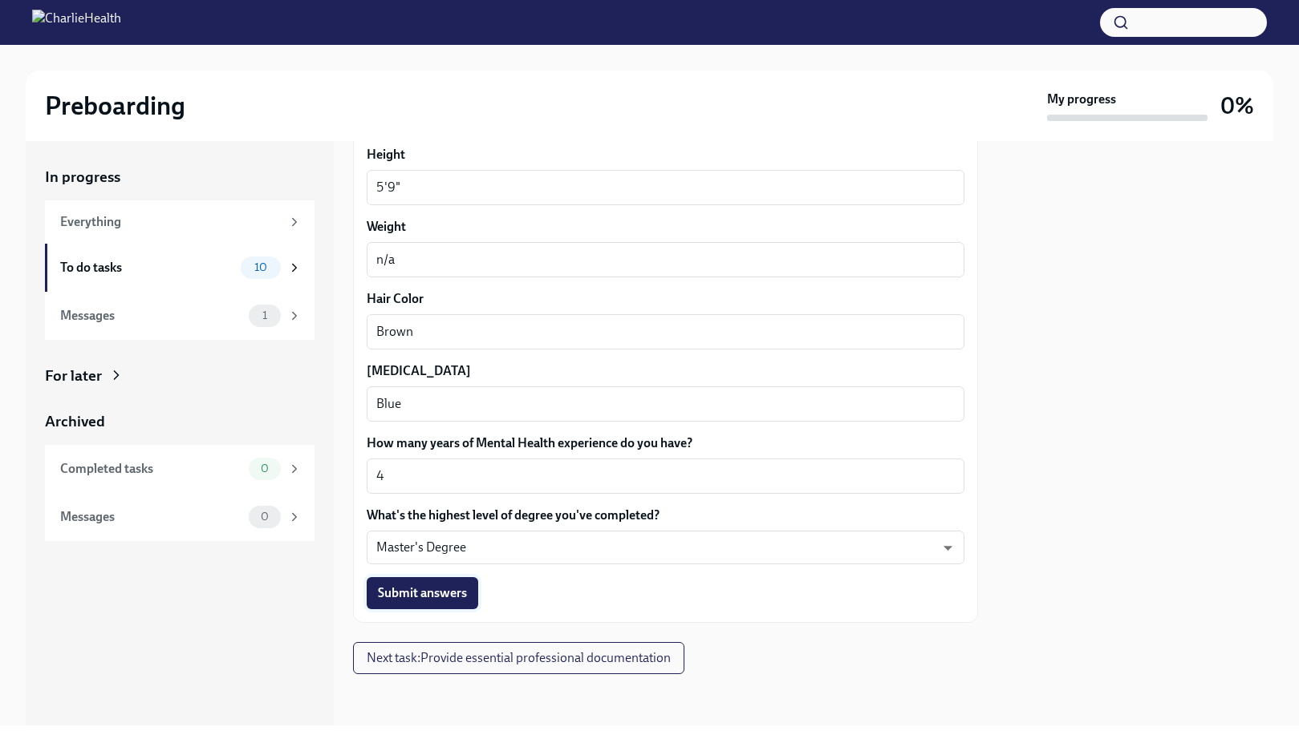
type textarea "n/a"
click at [432, 595] on span "Submit answers" at bounding box center [422, 593] width 89 height 16
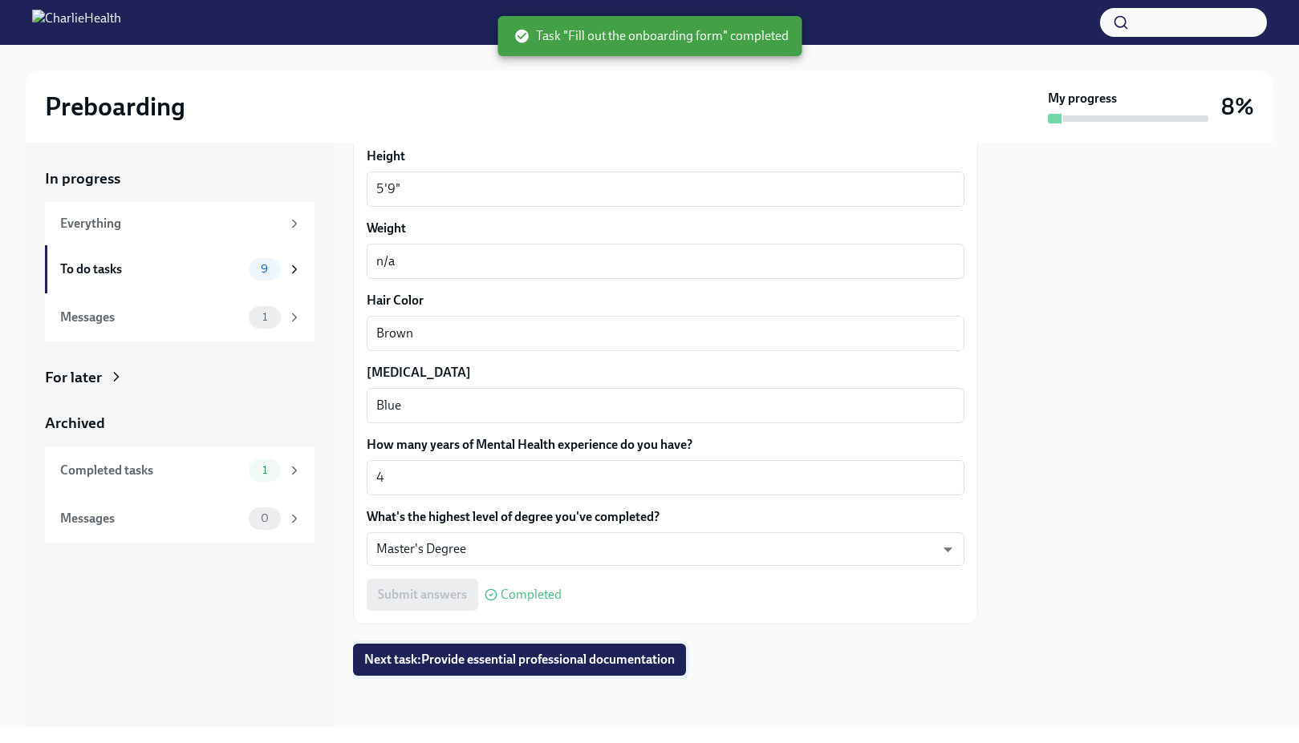
click at [533, 660] on span "Next task : Provide essential professional documentation" at bounding box center [519, 660] width 310 height 16
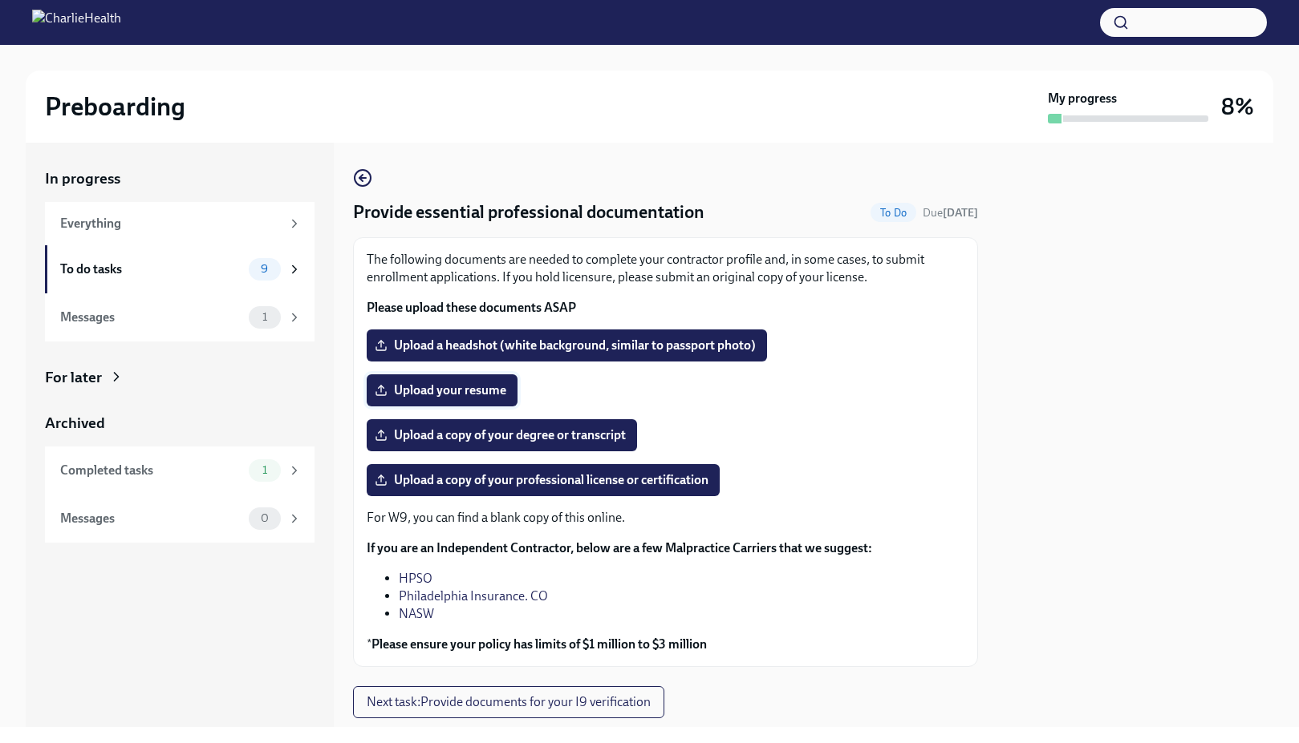
click at [476, 398] on span "Upload your resume" at bounding box center [442, 391] width 128 height 16
click at [0, 0] on input "Upload your resume" at bounding box center [0, 0] width 0 height 0
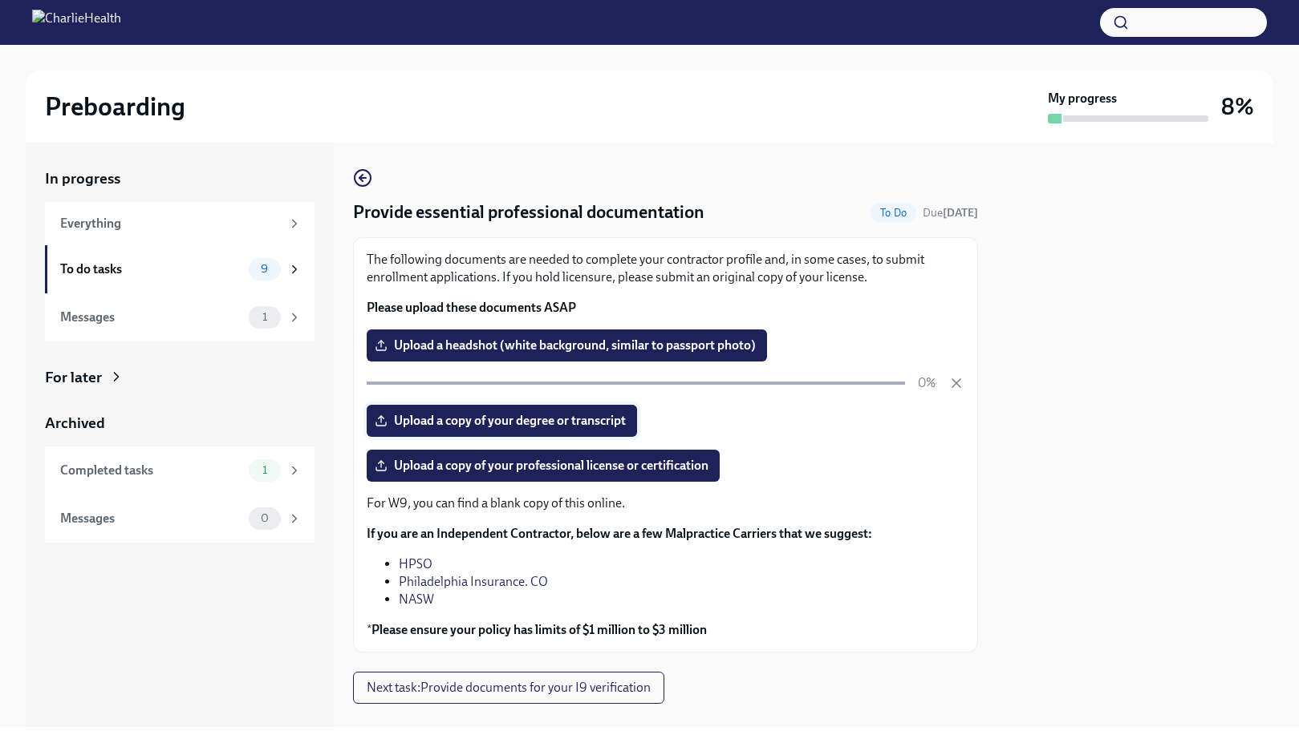
click at [574, 421] on span "Upload a copy of your degree or transcript" at bounding box center [502, 421] width 248 height 16
click at [0, 0] on input "Upload a copy of your degree or transcript" at bounding box center [0, 0] width 0 height 0
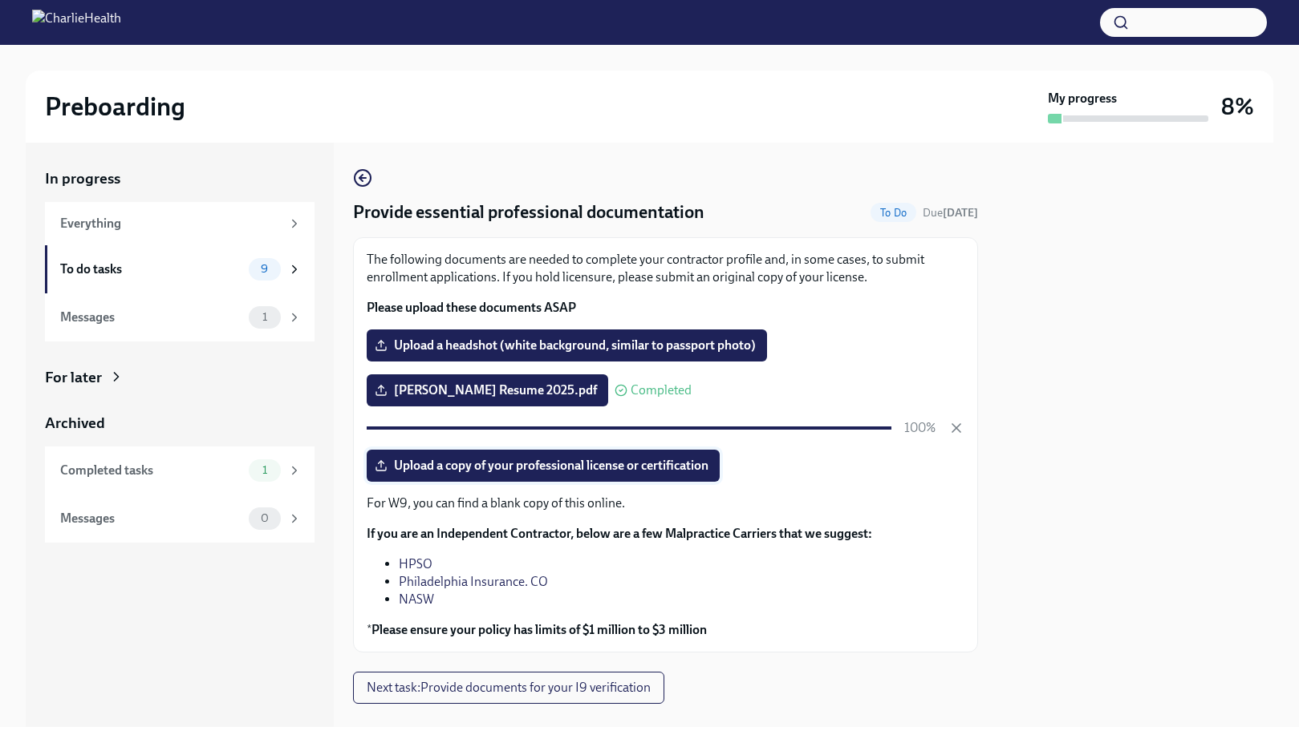
click at [518, 472] on span "Upload a copy of your professional license or certification" at bounding box center [543, 466] width 330 height 16
click at [0, 0] on input "Upload a copy of your professional license or certification" at bounding box center [0, 0] width 0 height 0
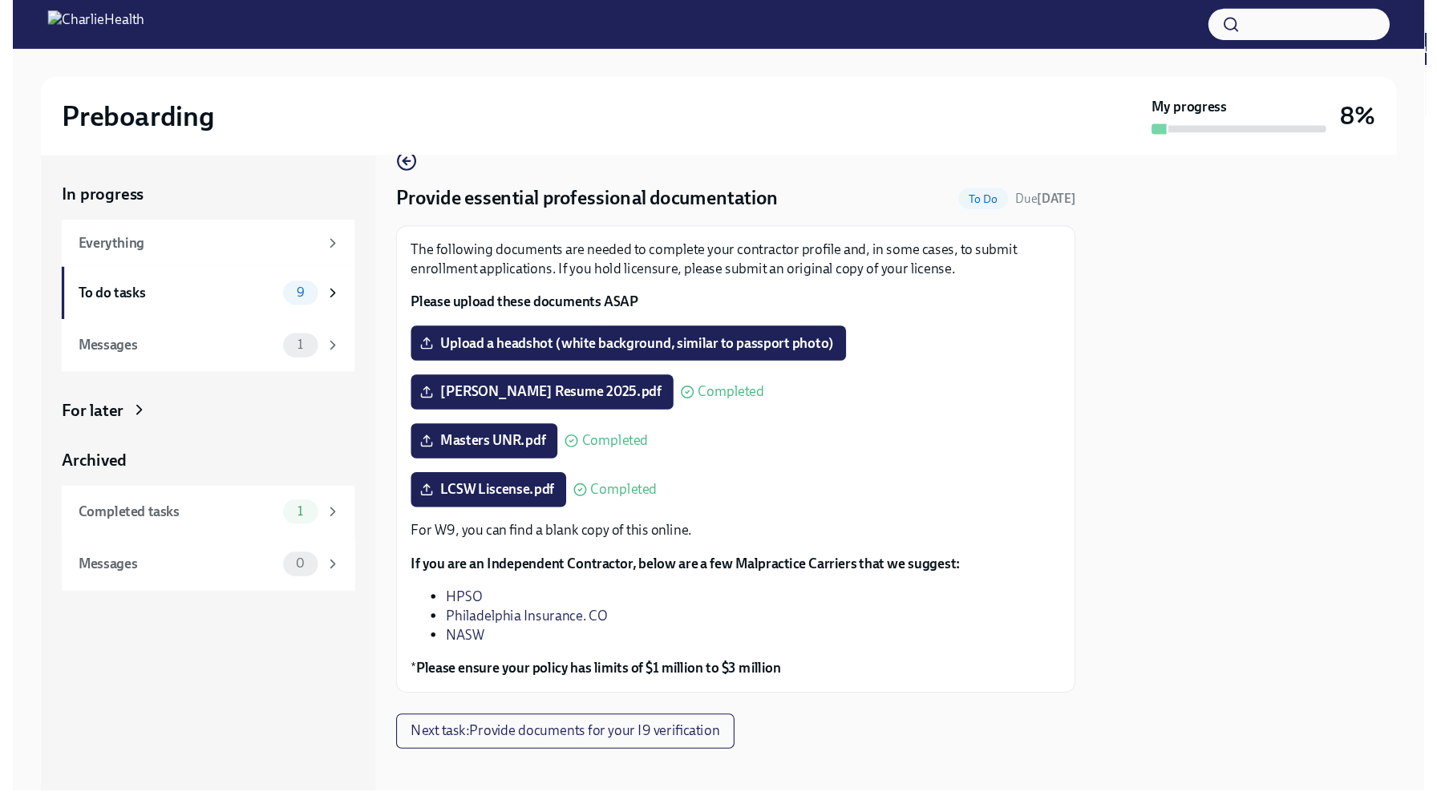
scroll to position [44, 0]
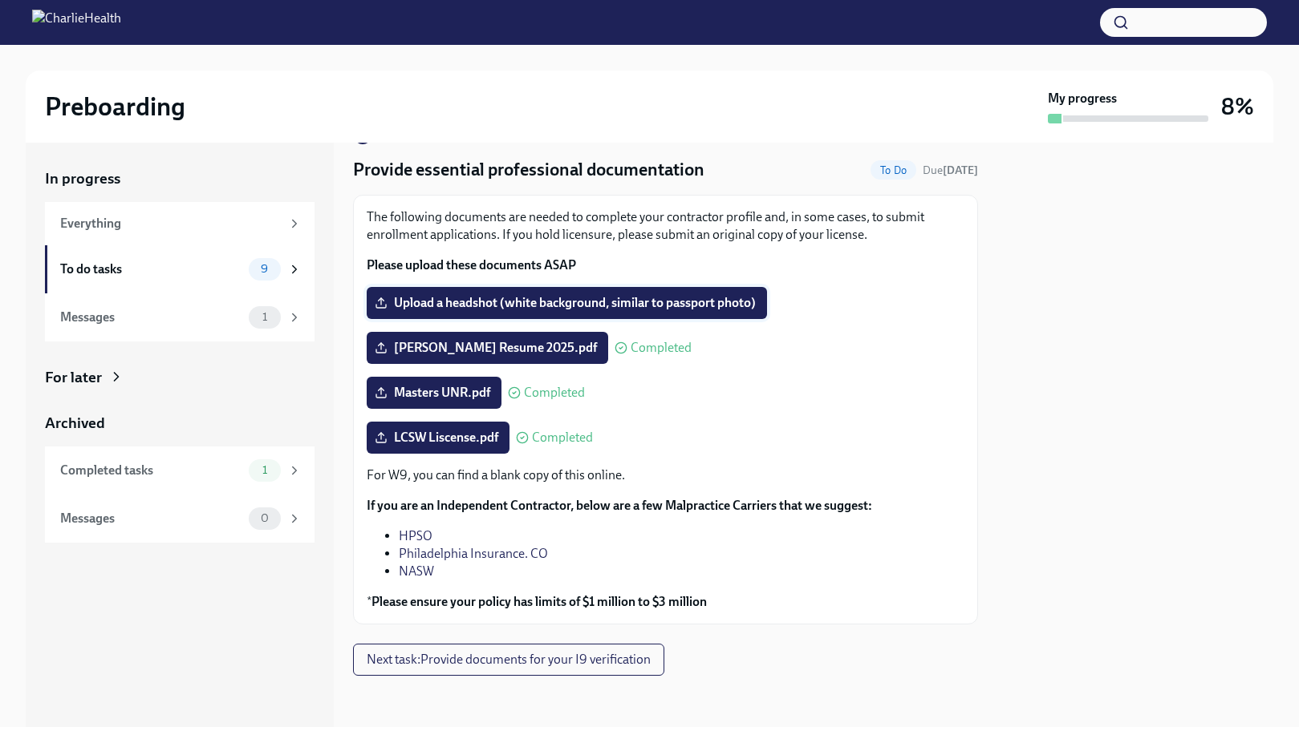
click at [557, 305] on span "Upload a headshot (white background, similar to passport photo)" at bounding box center [567, 303] width 378 height 16
click at [0, 0] on input "Upload a headshot (white background, similar to passport photo)" at bounding box center [0, 0] width 0 height 0
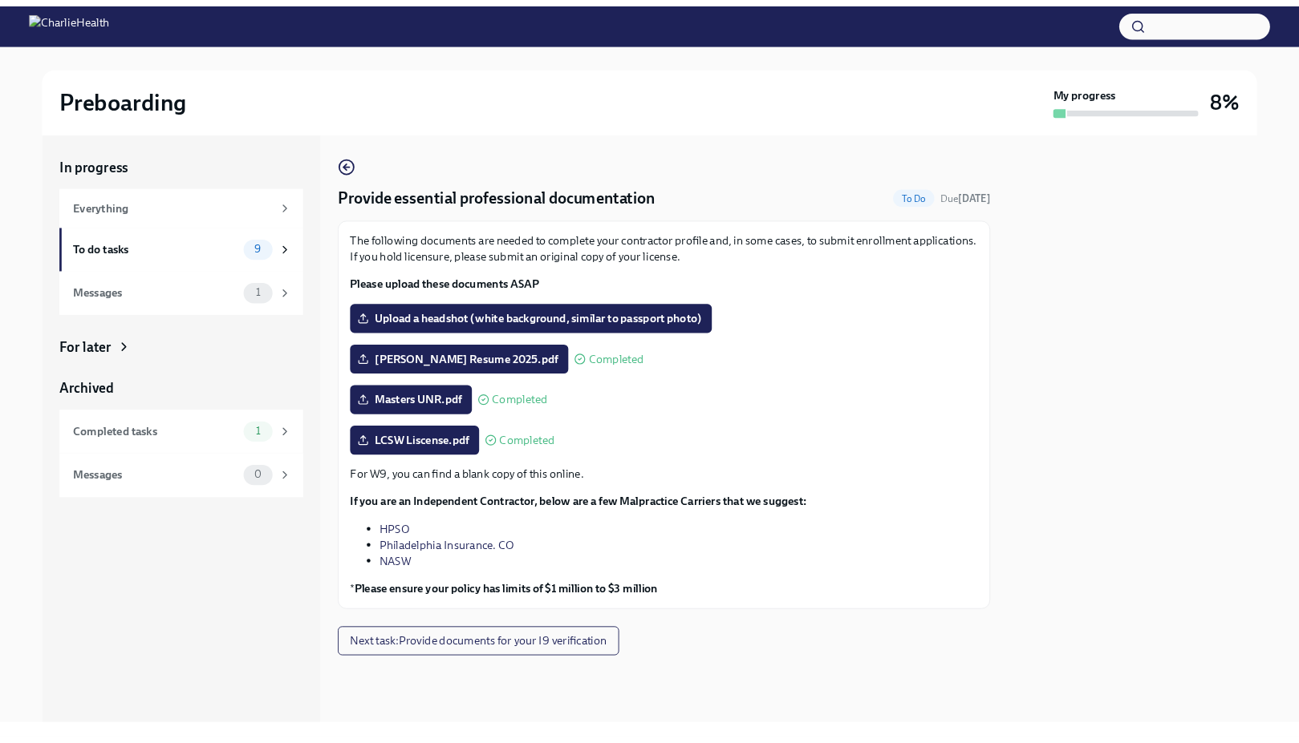
scroll to position [0, 0]
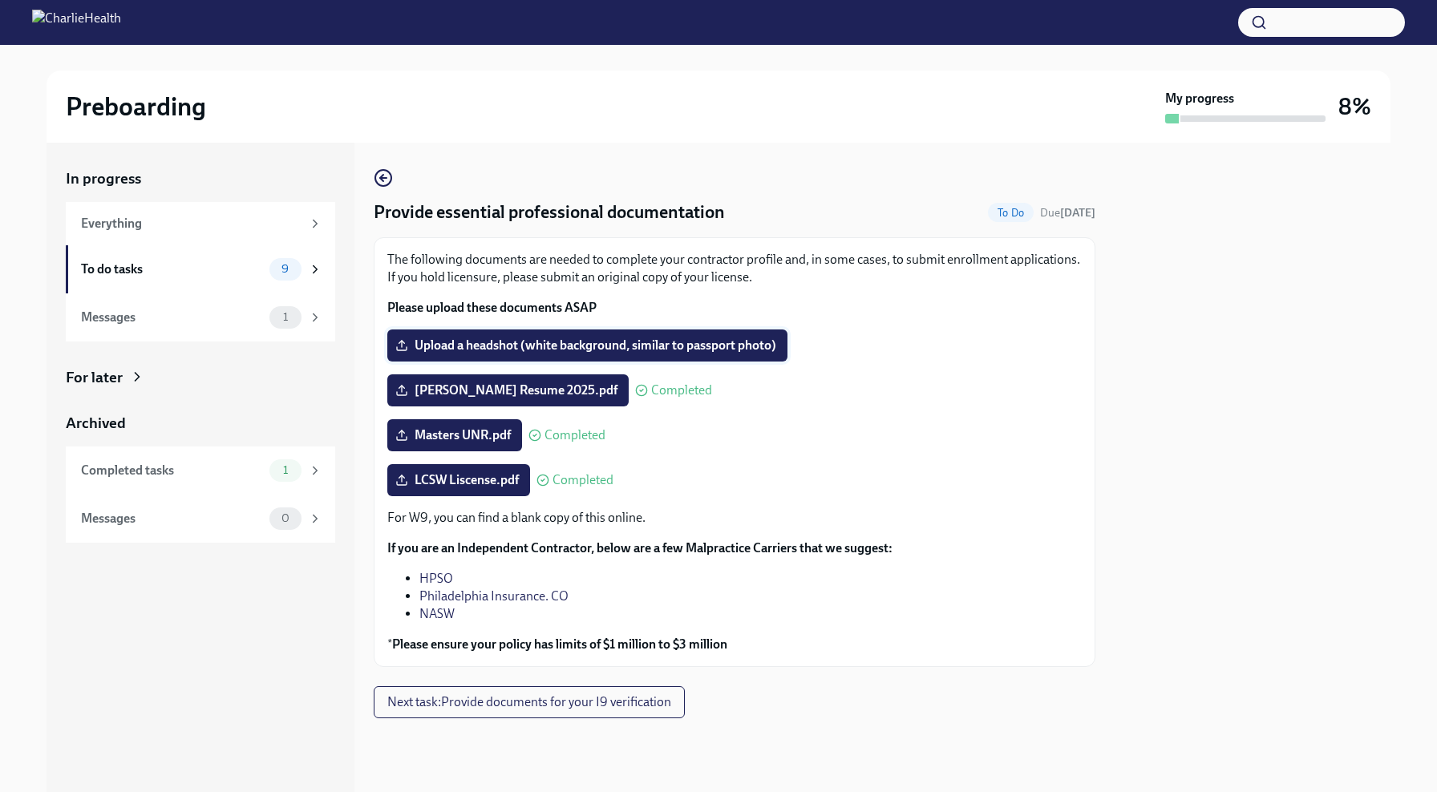
click at [587, 350] on span "Upload a headshot (white background, similar to passport photo)" at bounding box center [588, 346] width 378 height 16
click at [0, 0] on input "Upload a headshot (white background, similar to passport photo)" at bounding box center [0, 0] width 0 height 0
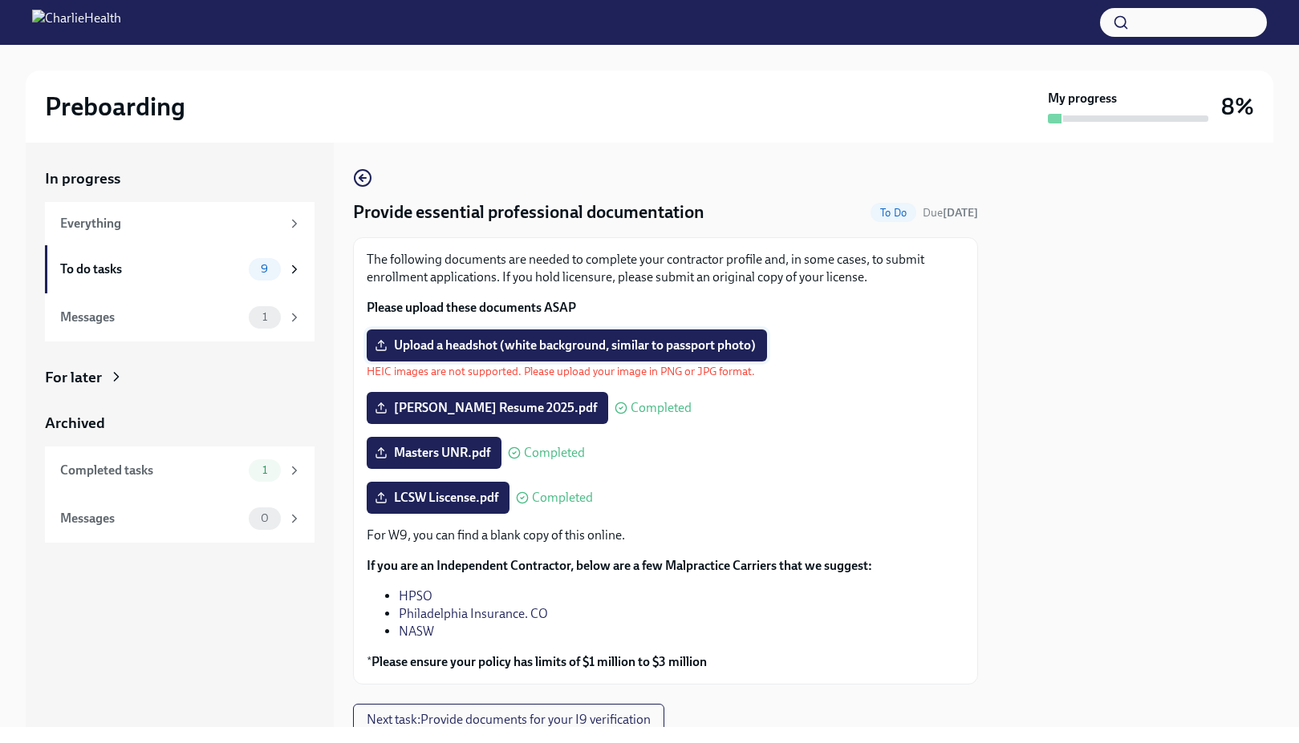
click at [560, 350] on span "Upload a headshot (white background, similar to passport photo)" at bounding box center [567, 346] width 378 height 16
click at [0, 0] on input "Upload a headshot (white background, similar to passport photo)" at bounding box center [0, 0] width 0 height 0
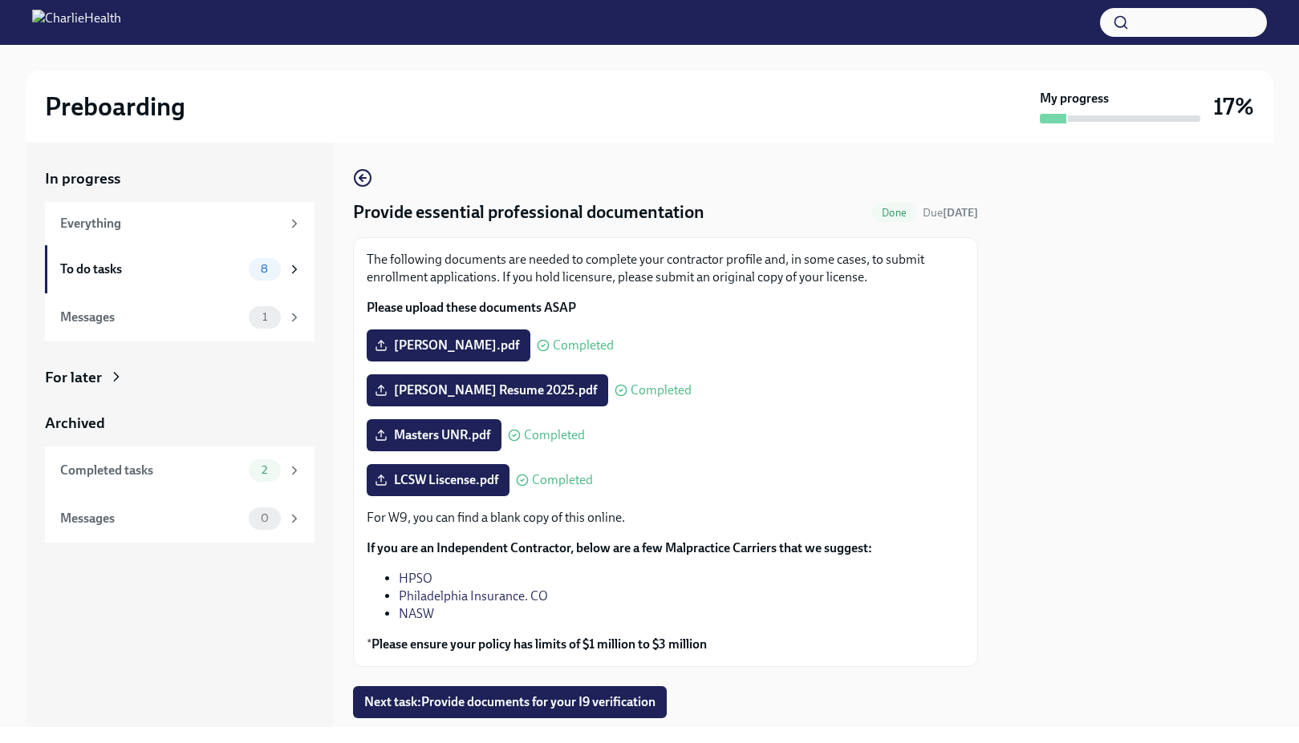
scroll to position [44, 0]
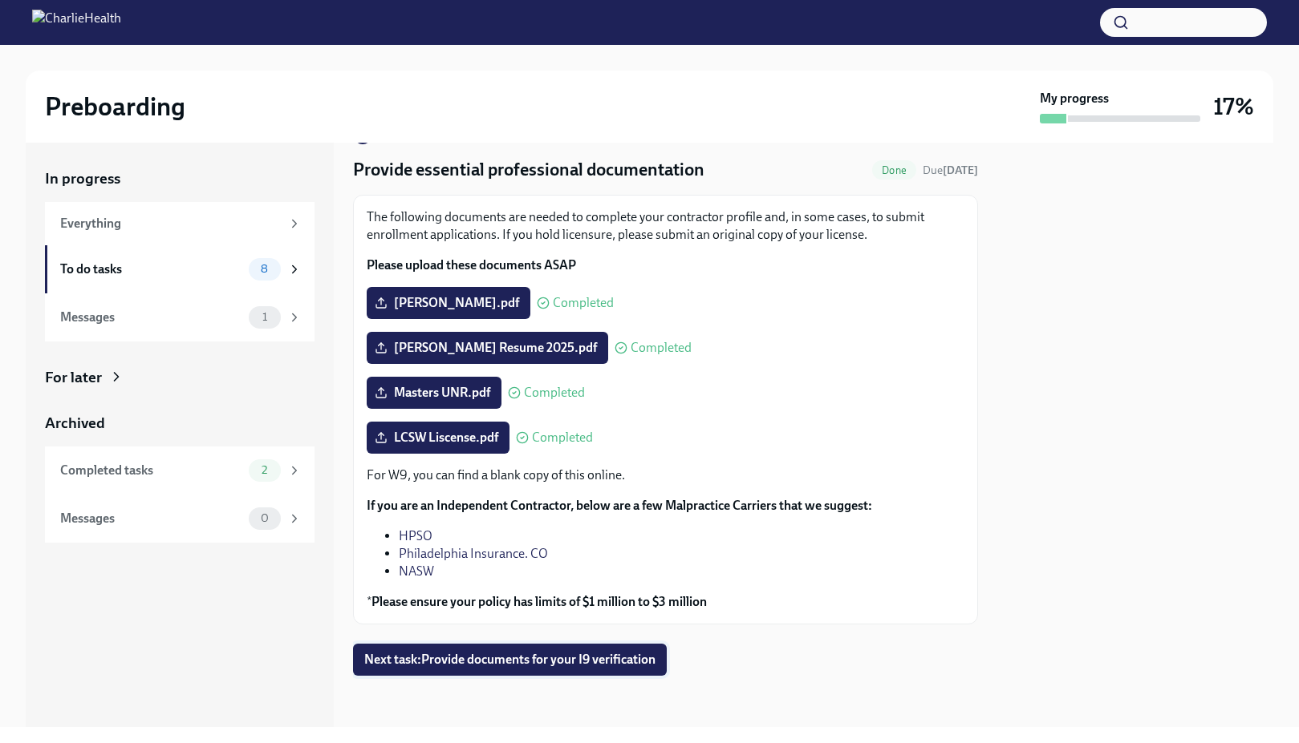
click at [577, 653] on span "Next task : Provide documents for your I9 verification" at bounding box center [509, 660] width 291 height 16
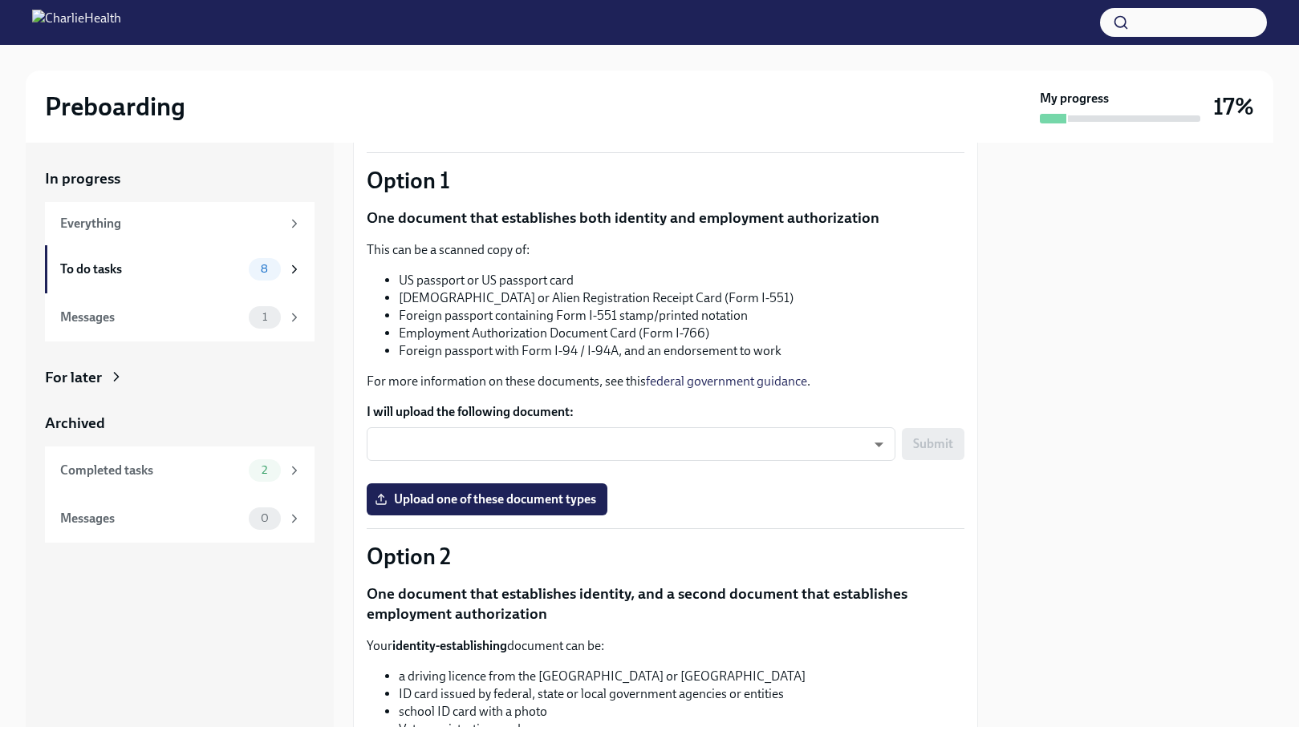
scroll to position [132, 0]
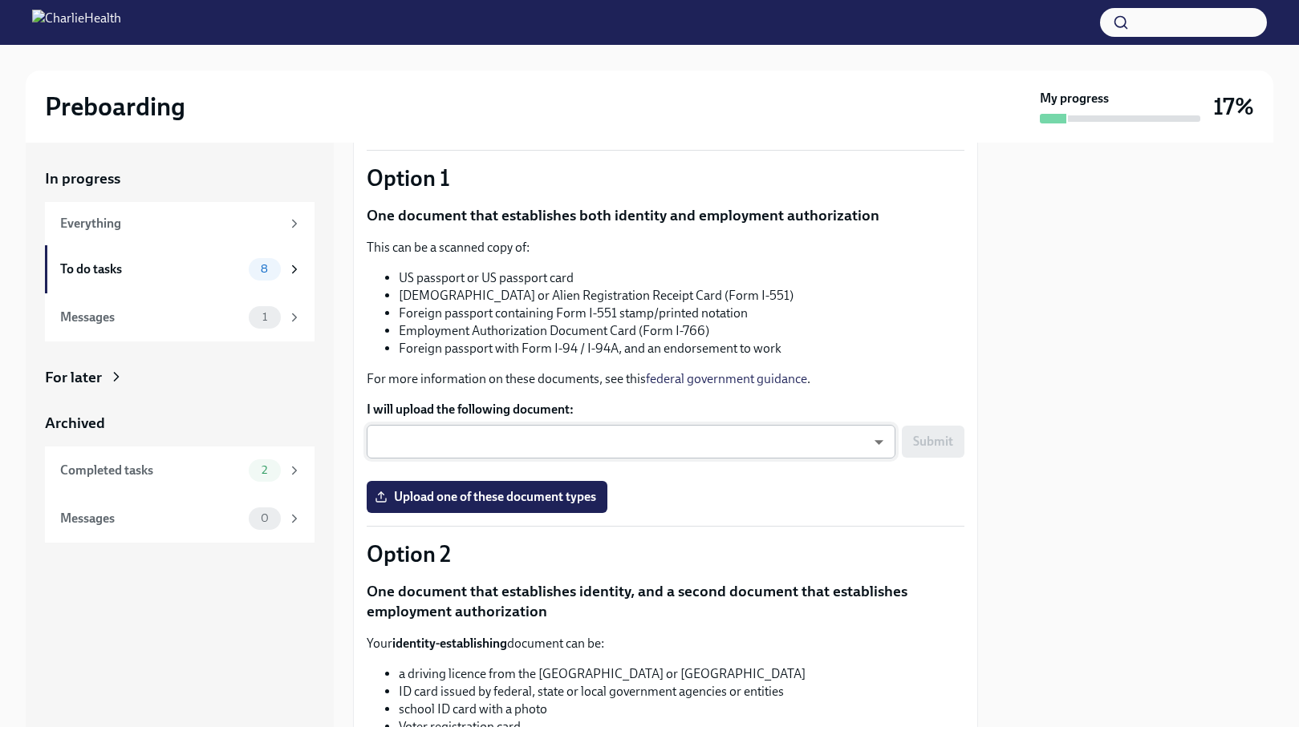
click at [807, 442] on body "Preboarding My progress 17% In progress Everything To do tasks 8 Messages 1 For…" at bounding box center [649, 371] width 1299 height 743
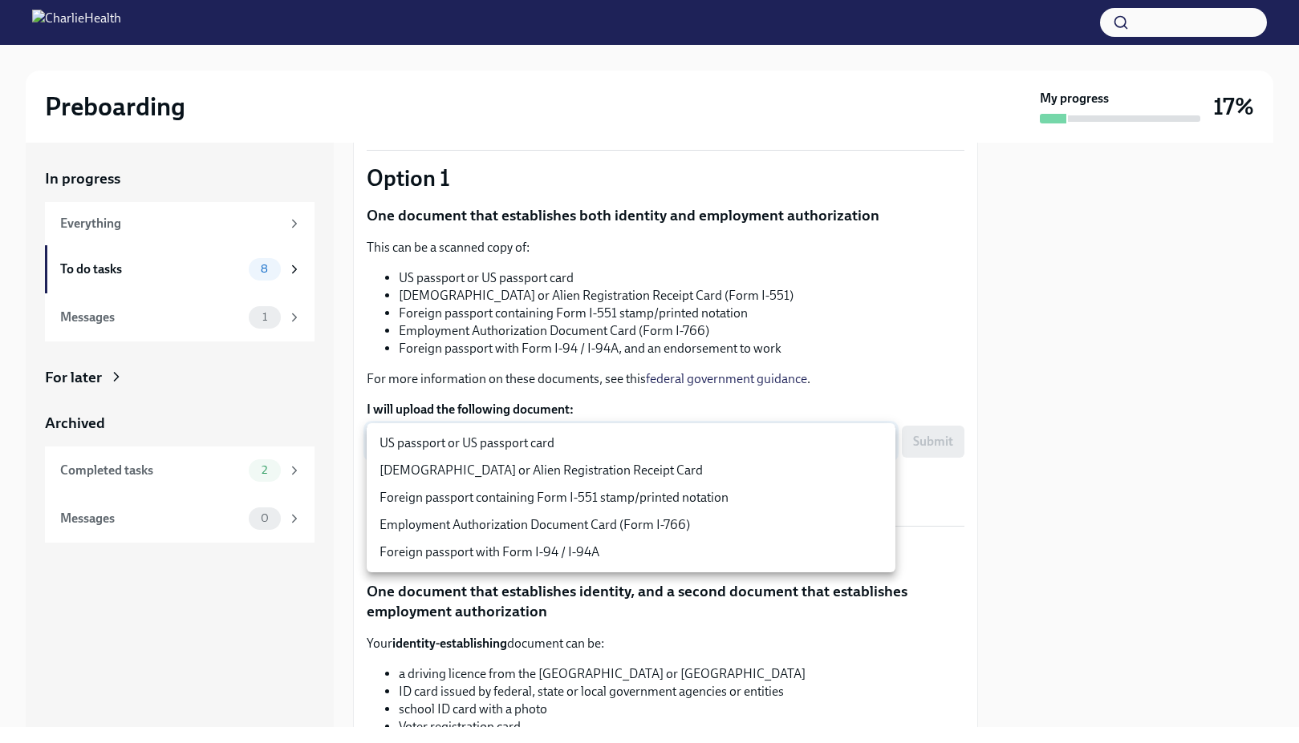
click at [666, 346] on div at bounding box center [649, 371] width 1299 height 743
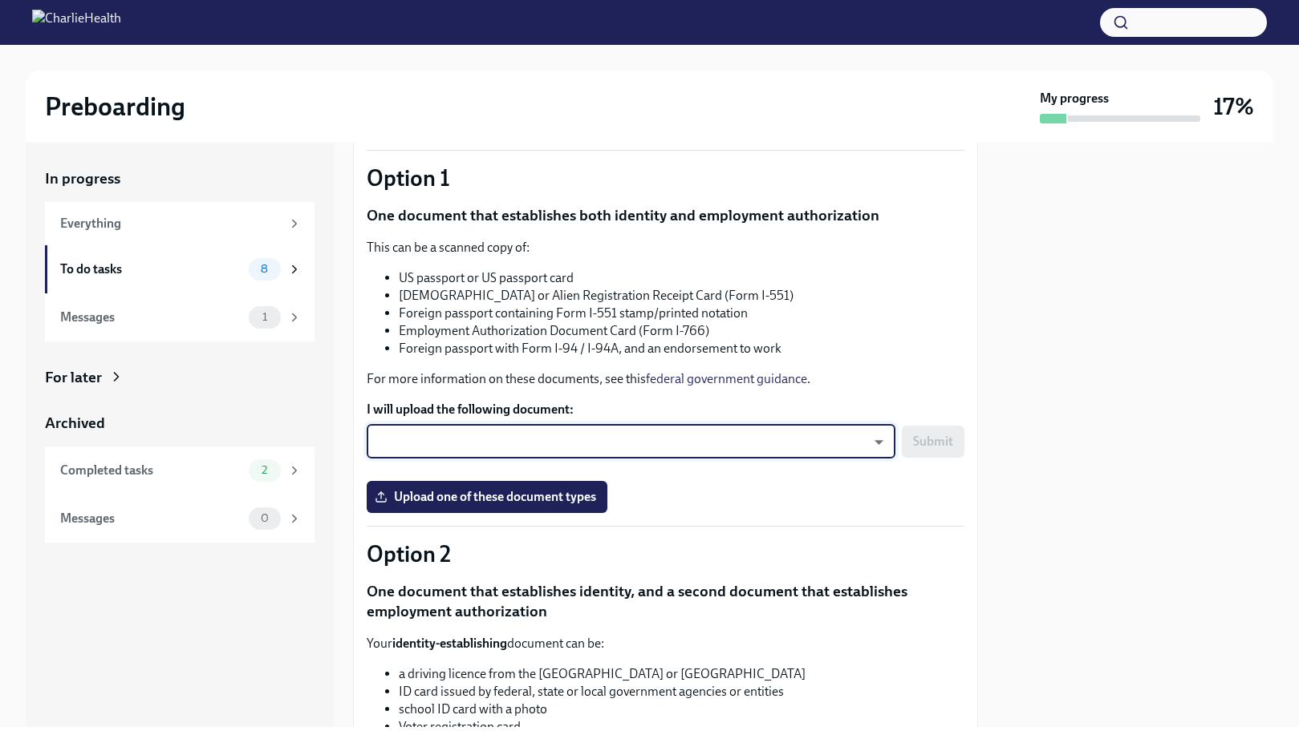
click at [551, 290] on li "[DEMOGRAPHIC_DATA] or Alien Registration Receipt Card (Form I-551)" at bounding box center [681, 296] width 565 height 18
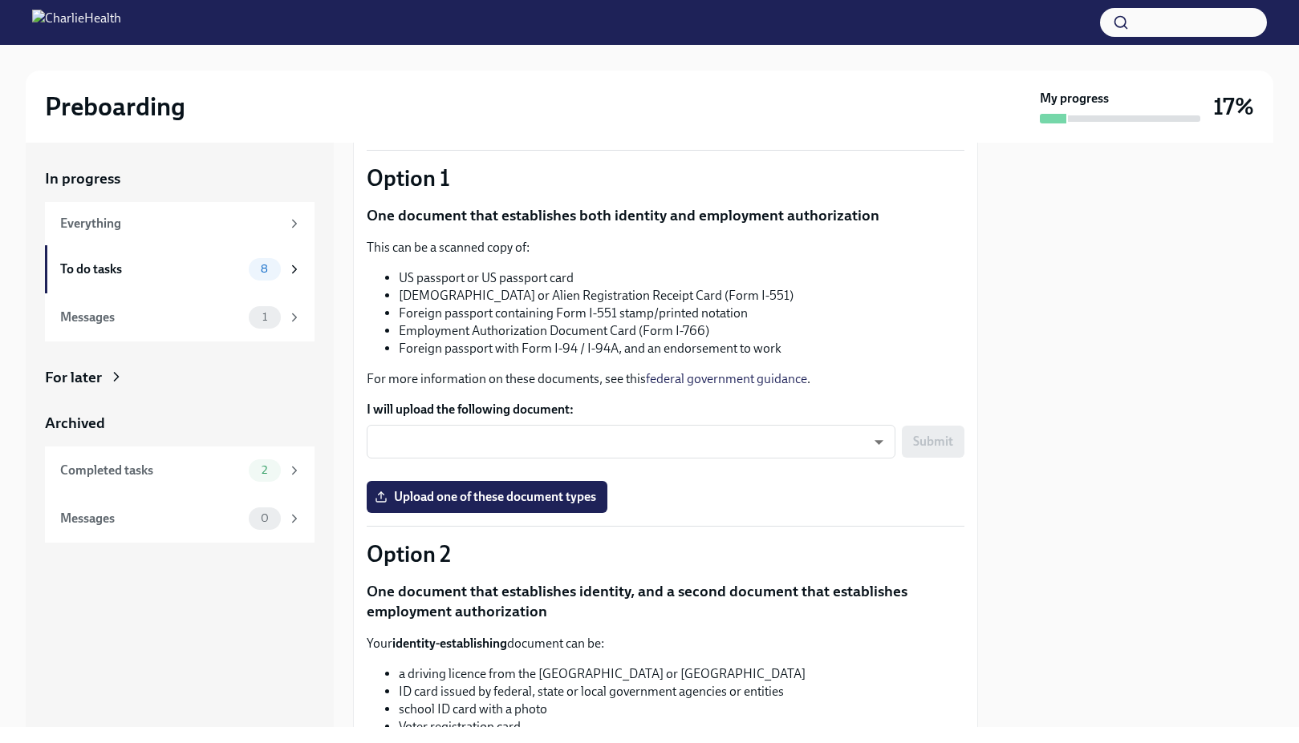
click at [658, 320] on li "Foreign passport containing Form I-551 stamp/printed notation" at bounding box center [681, 314] width 565 height 18
drag, startPoint x: 710, startPoint y: 334, endPoint x: 484, endPoint y: 330, distance: 226.2
click at [484, 330] on li "Employment Authorization Document Card (Form I-766)" at bounding box center [681, 331] width 565 height 18
click at [488, 361] on div "This can be a scanned copy of: US passport or US passport card [DEMOGRAPHIC_DAT…" at bounding box center [666, 313] width 598 height 149
click at [583, 296] on li "[DEMOGRAPHIC_DATA] or Alien Registration Receipt Card (Form I-551)" at bounding box center [681, 296] width 565 height 18
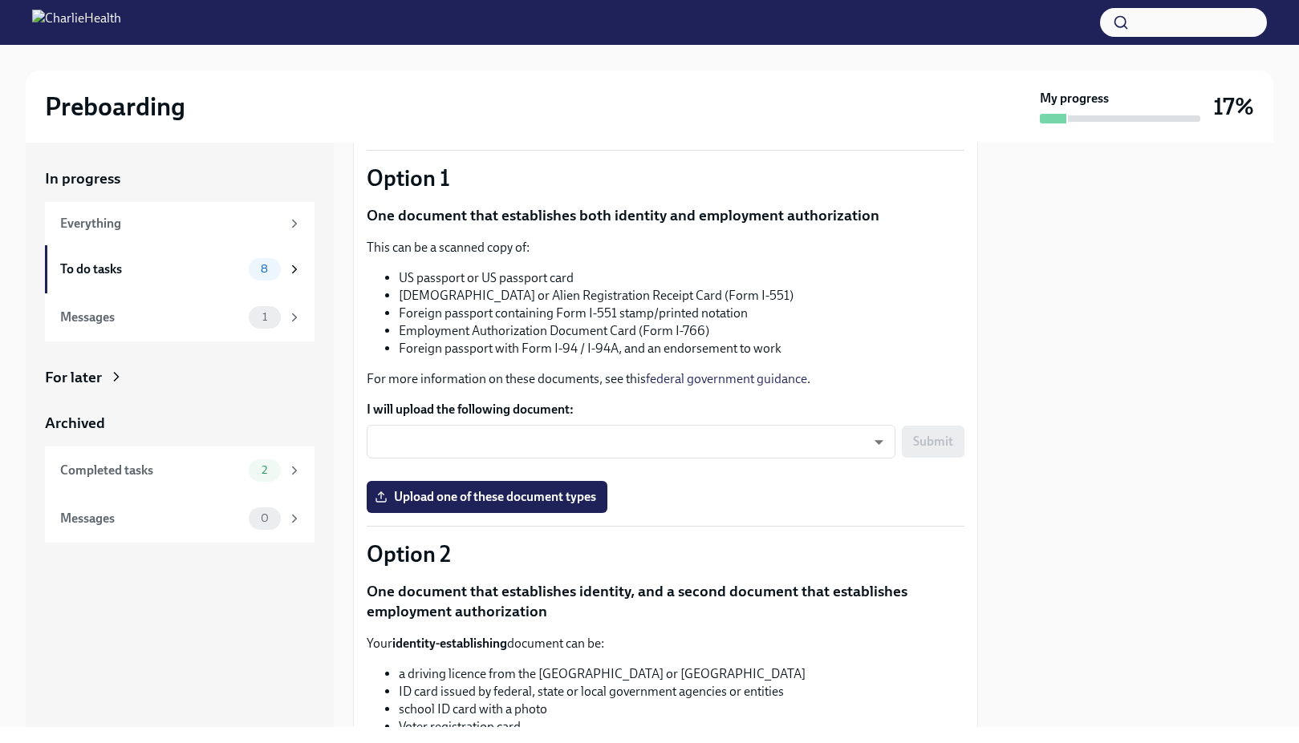
drag, startPoint x: 795, startPoint y: 298, endPoint x: 394, endPoint y: 304, distance: 401.1
click at [399, 304] on li "[DEMOGRAPHIC_DATA] or Alien Registration Receipt Card (Form I-551)" at bounding box center [681, 296] width 565 height 18
click at [451, 316] on li "Foreign passport containing Form I-551 stamp/printed notation" at bounding box center [681, 314] width 565 height 18
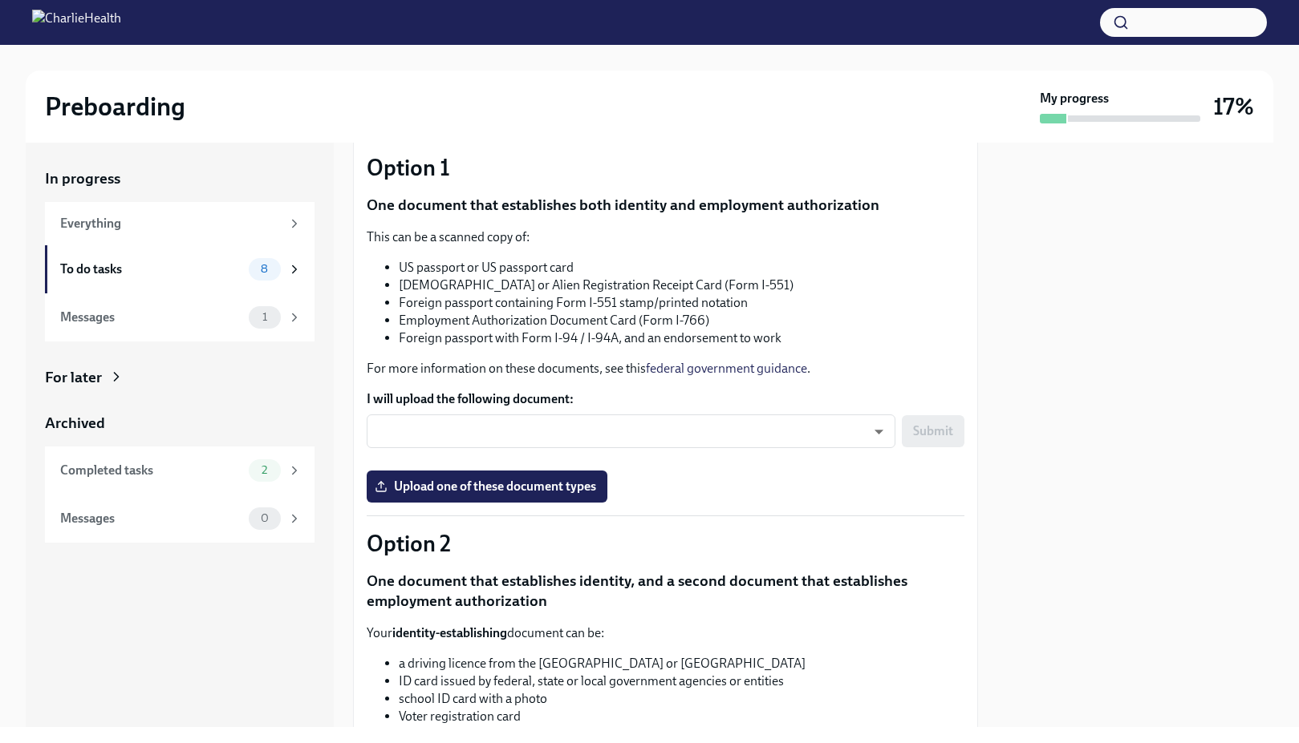
scroll to position [151, 0]
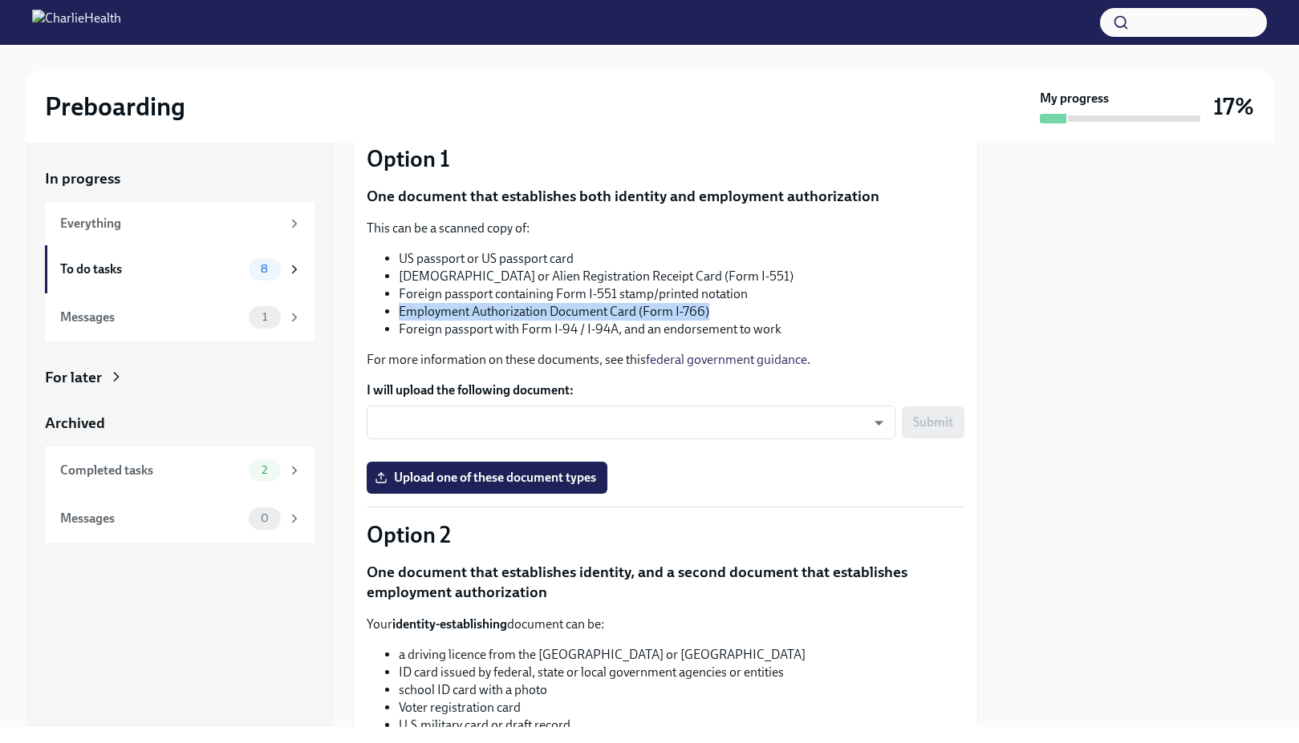
drag, startPoint x: 715, startPoint y: 314, endPoint x: 400, endPoint y: 314, distance: 315.2
click at [400, 314] on li "Employment Authorization Document Card (Form I-766)" at bounding box center [681, 312] width 565 height 18
copy li "Employment Authorization Document Card (Form I-766)"
click at [776, 296] on li "Foreign passport containing Form I-551 stamp/printed notation" at bounding box center [681, 295] width 565 height 18
click at [738, 364] on link "federal government guidance" at bounding box center [726, 359] width 161 height 15
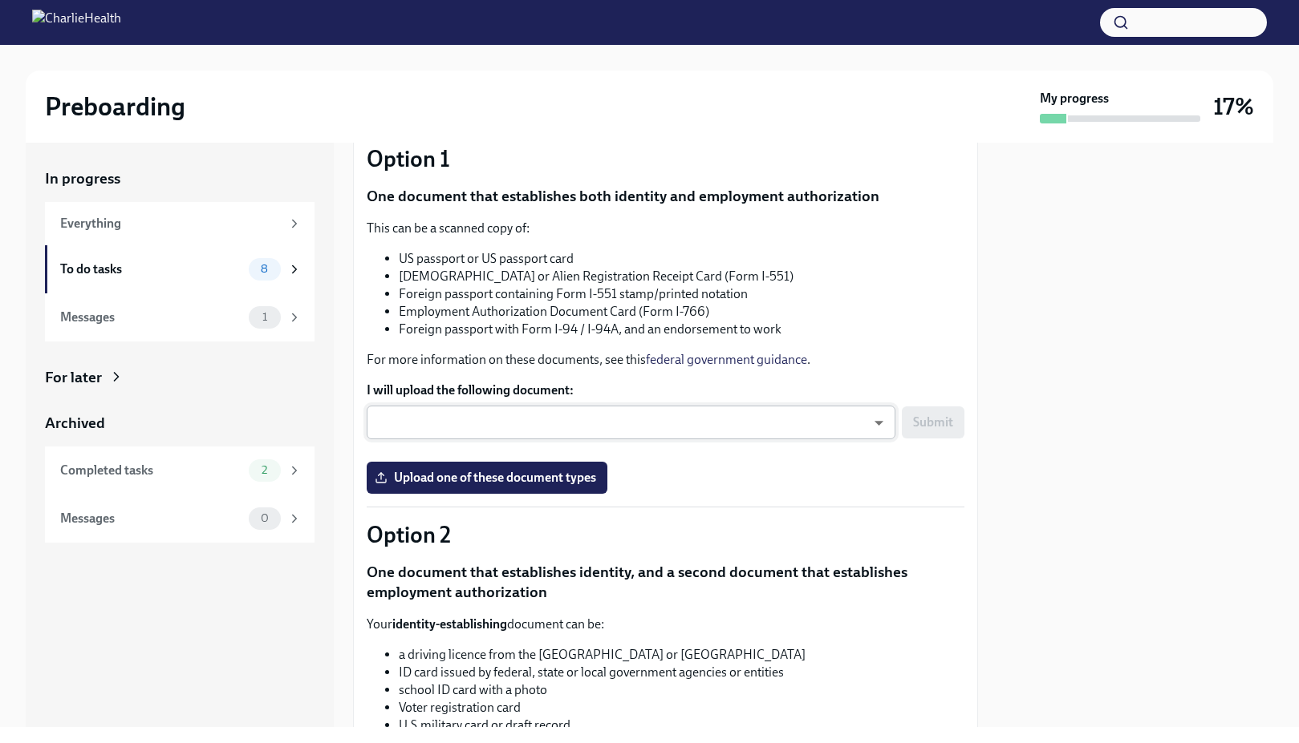
click at [721, 427] on body "Preboarding My progress 17% In progress Everything To do tasks 8 Messages 1 For…" at bounding box center [649, 371] width 1299 height 743
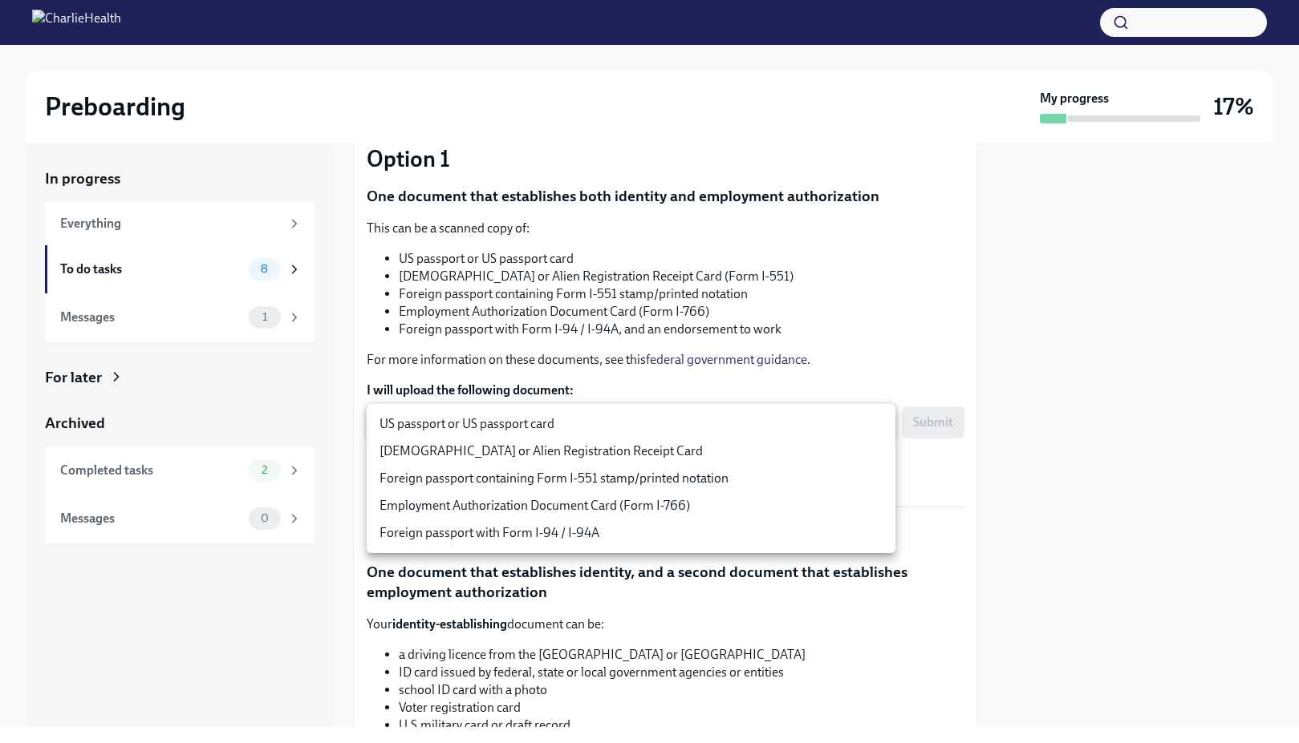
click at [935, 226] on div at bounding box center [649, 371] width 1299 height 743
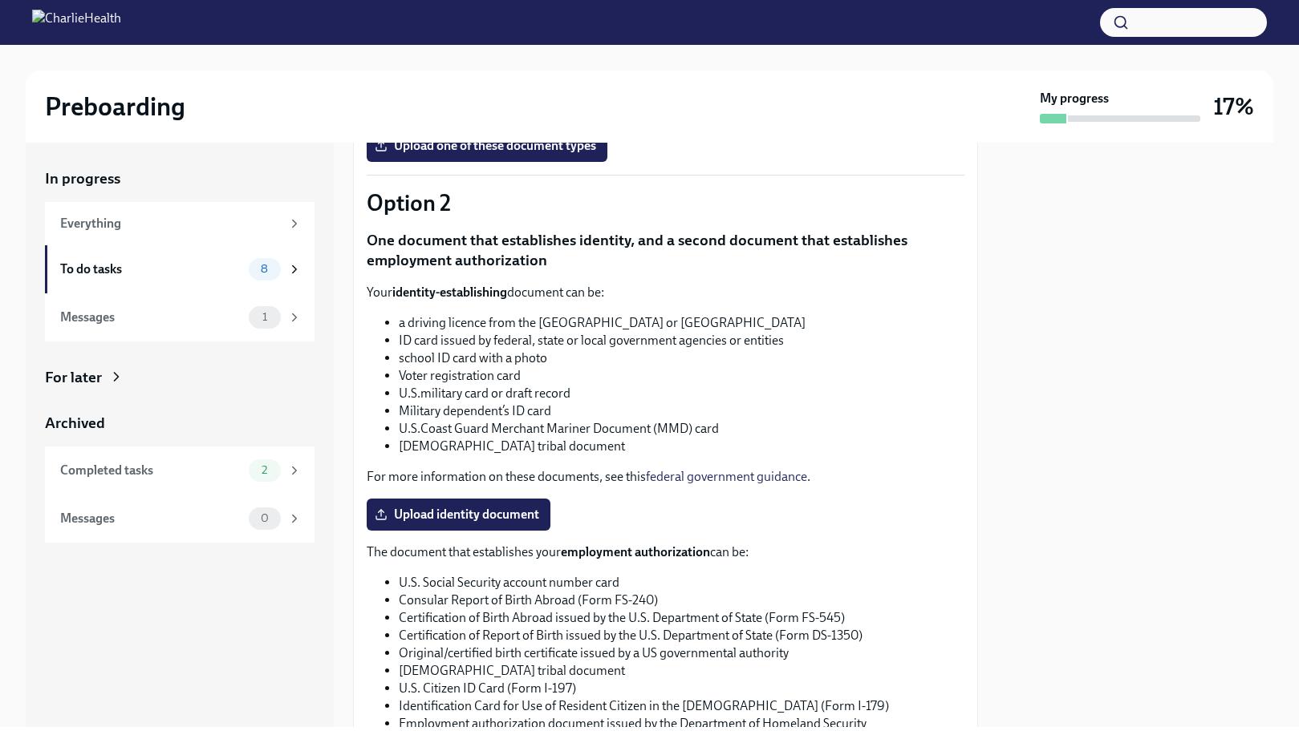
scroll to position [482, 0]
click at [527, 521] on span "Upload identity document" at bounding box center [458, 516] width 161 height 16
click at [0, 0] on input "Upload identity document" at bounding box center [0, 0] width 0 height 0
click at [486, 515] on span "Upload identity document" at bounding box center [458, 516] width 161 height 16
click at [0, 0] on input "Upload identity document" at bounding box center [0, 0] width 0 height 0
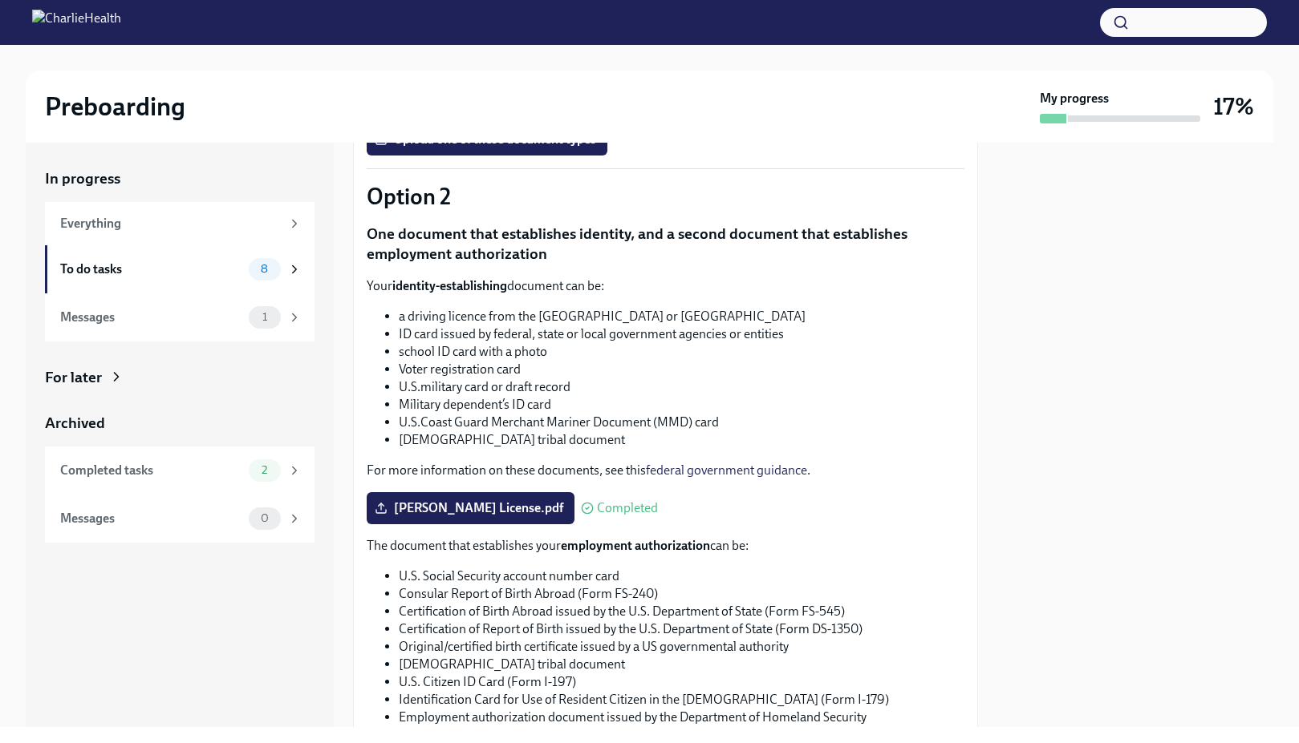
scroll to position [686, 0]
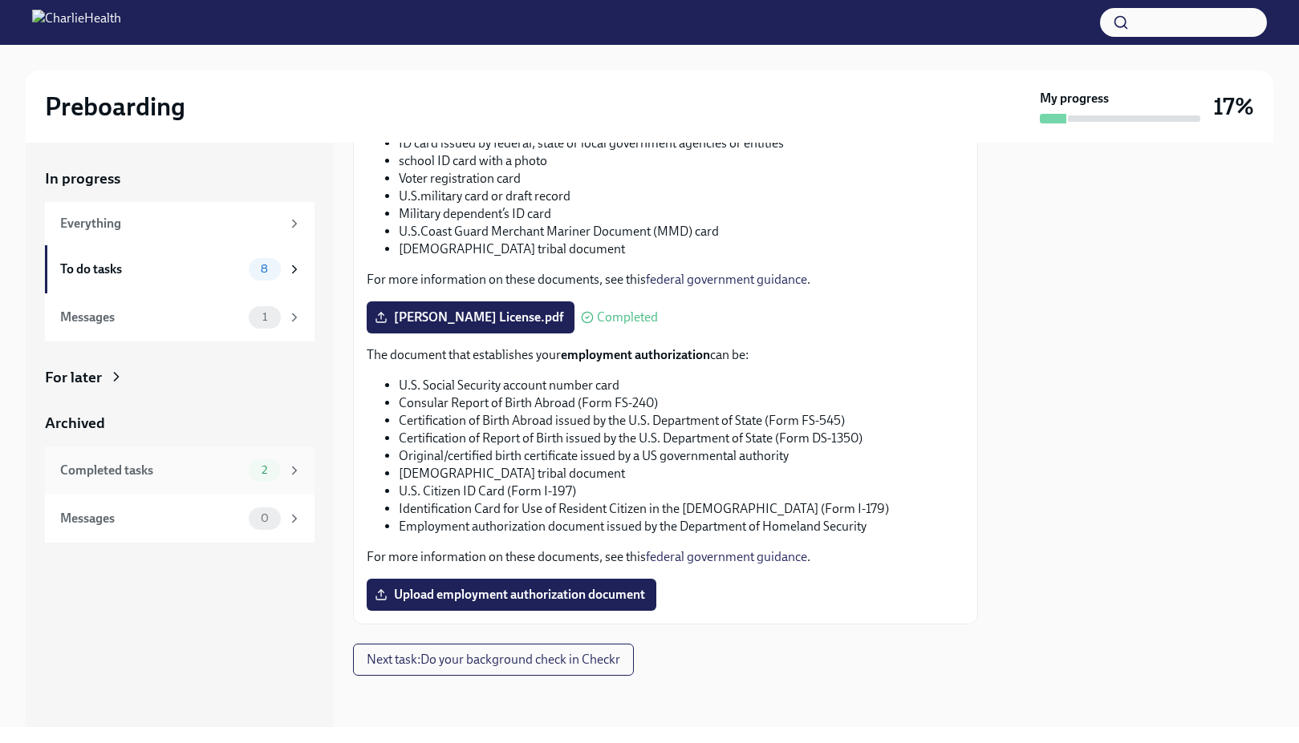
click at [193, 486] on div "Completed tasks 2" at bounding box center [179, 471] width 269 height 48
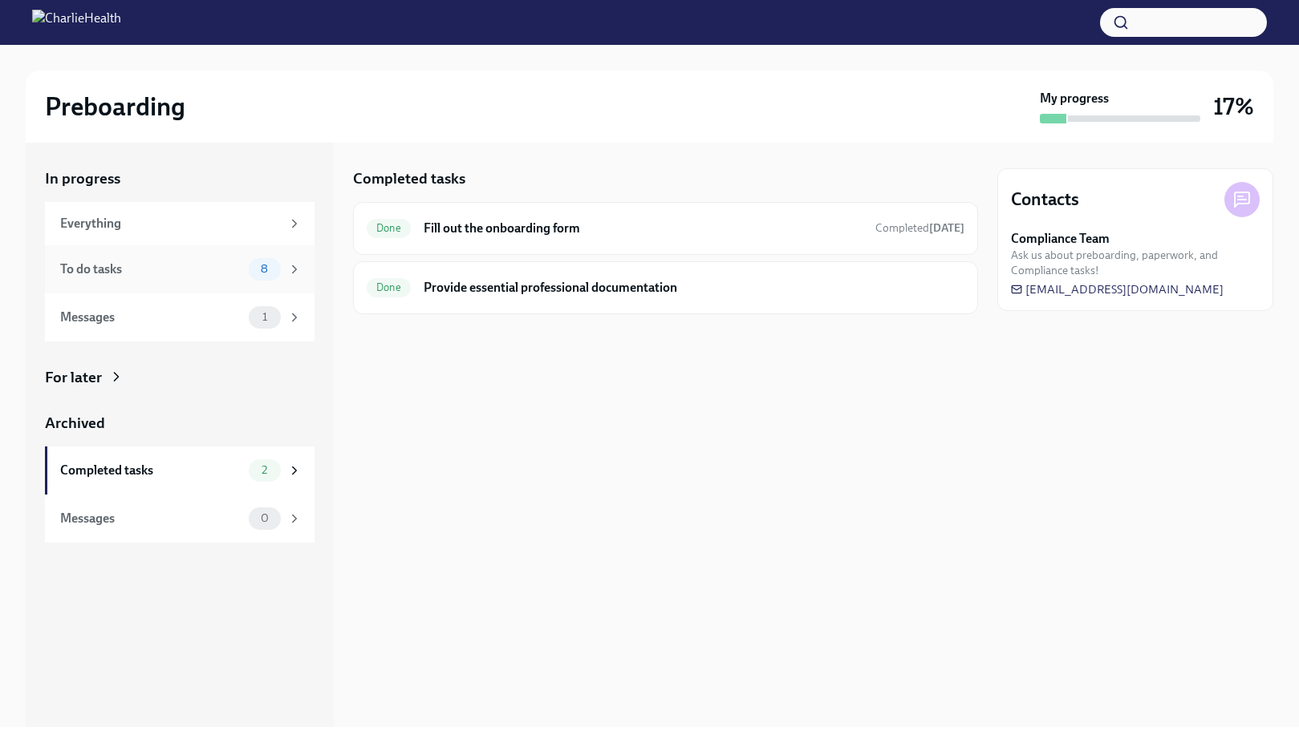
click at [193, 282] on div "To do tasks 8" at bounding box center [179, 269] width 269 height 48
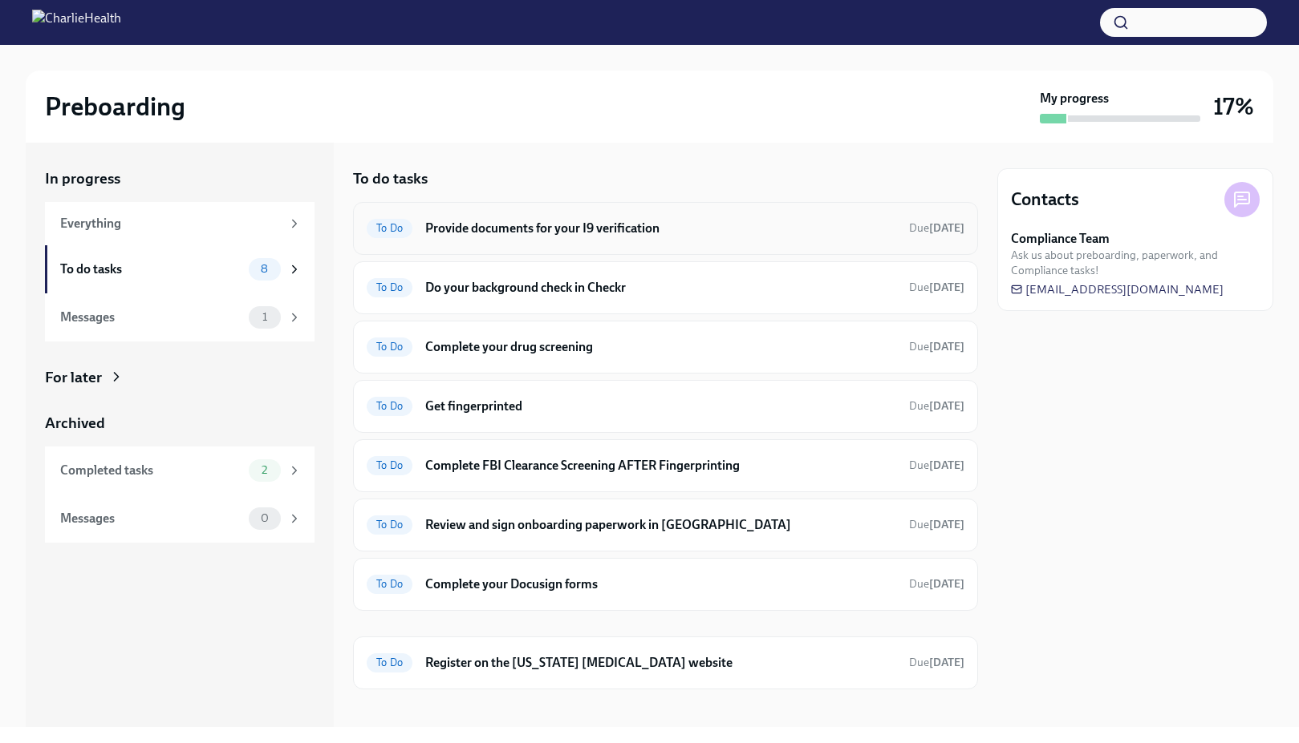
click at [641, 233] on h6 "Provide documents for your I9 verification" at bounding box center [660, 229] width 471 height 18
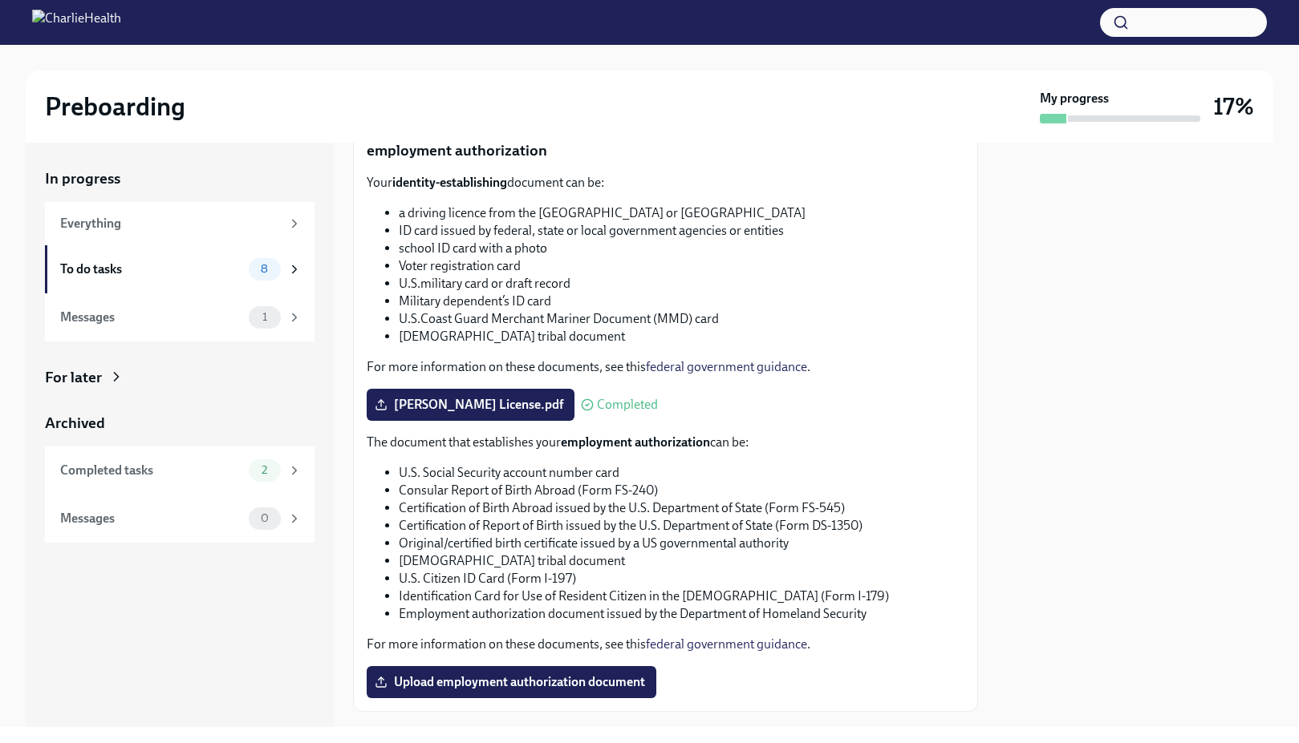
scroll to position [686, 0]
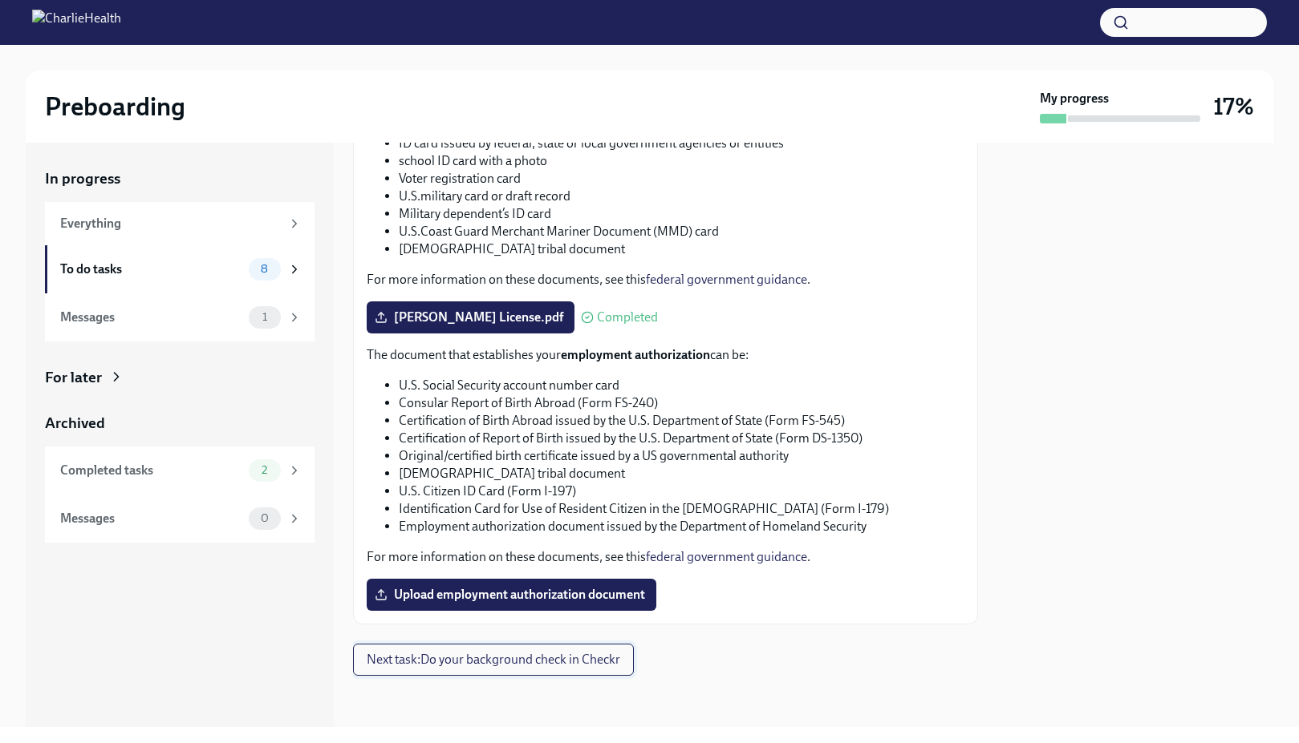
click at [484, 670] on button "Next task : Do your background check in Checkr" at bounding box center [493, 660] width 281 height 32
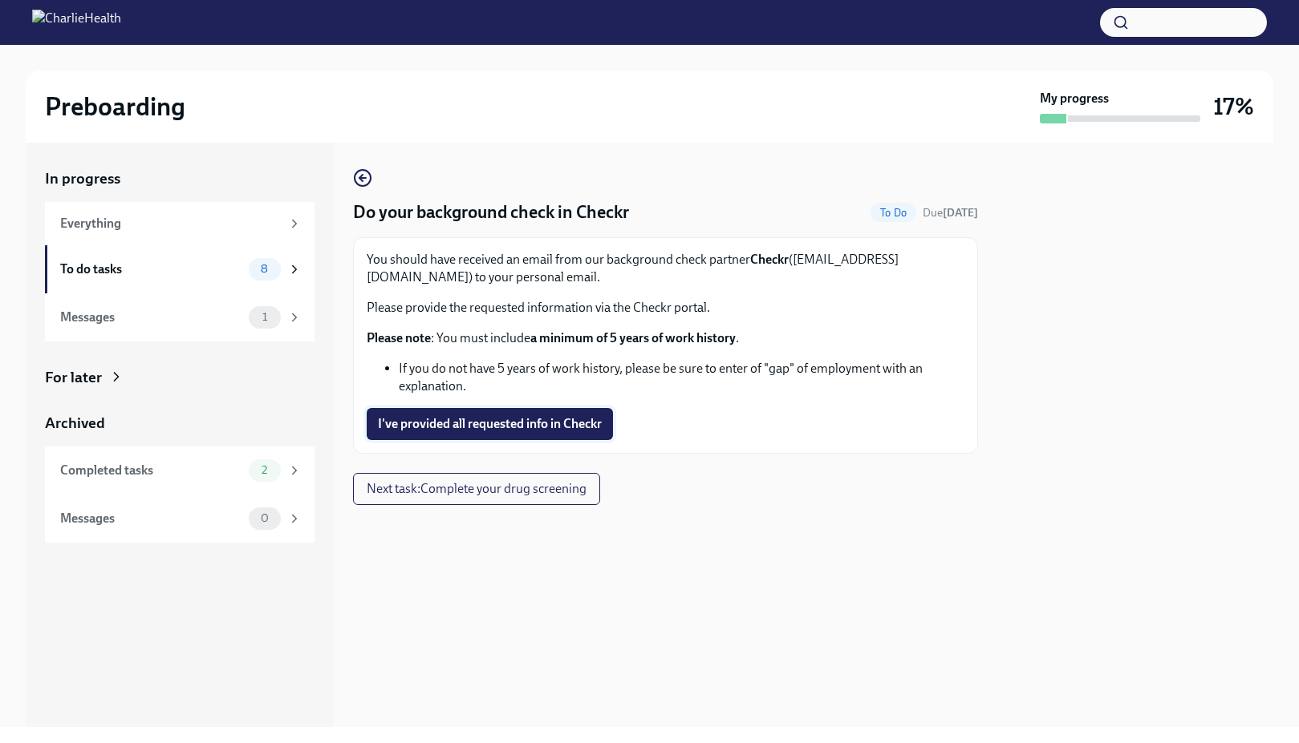
click at [531, 429] on span "I've provided all requested info in Checkr" at bounding box center [490, 424] width 224 height 16
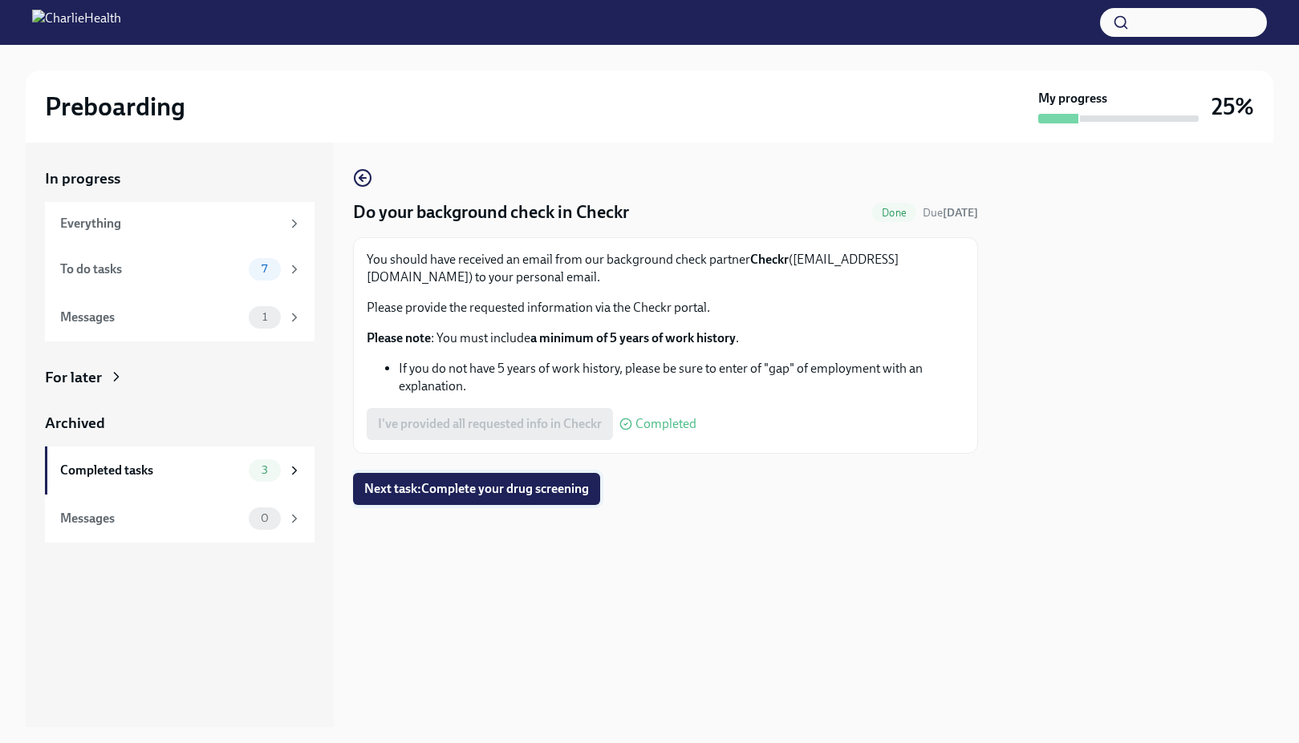
click at [516, 492] on span "Next task : Complete your drug screening" at bounding box center [476, 489] width 225 height 16
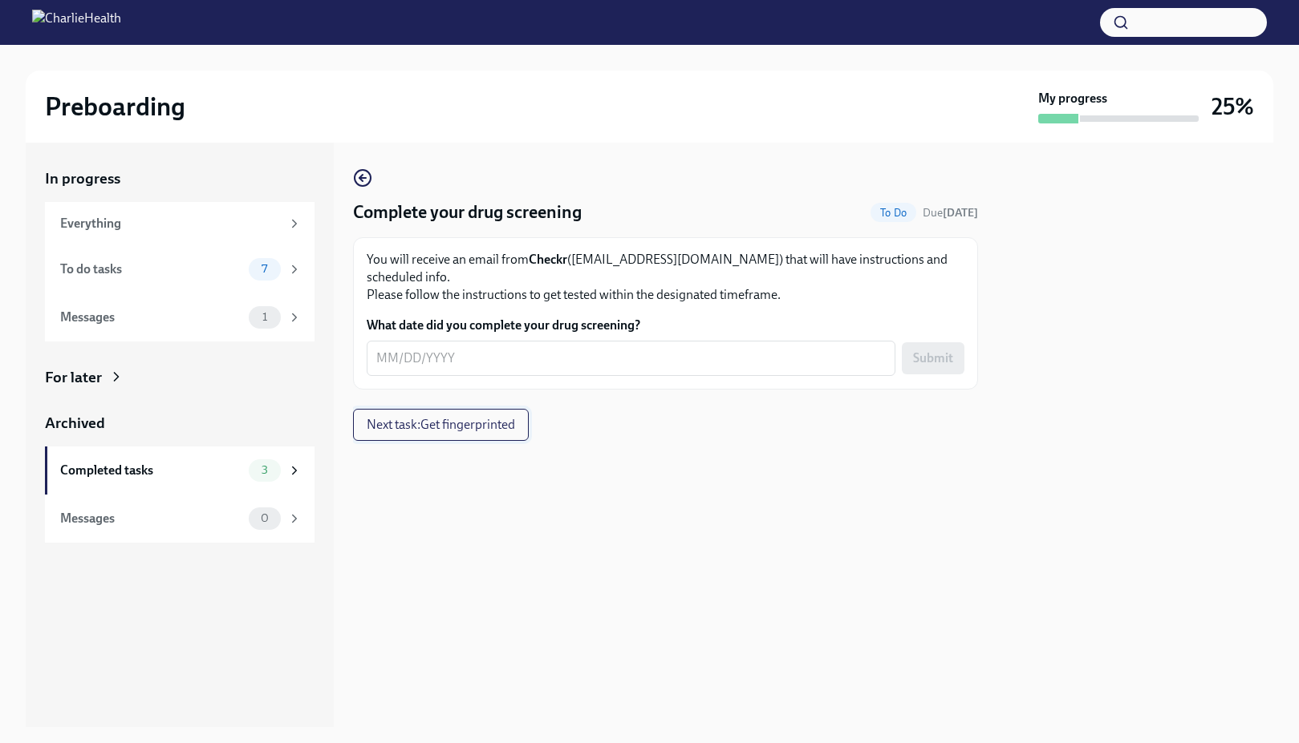
click at [479, 417] on span "Next task : Get fingerprinted" at bounding box center [441, 425] width 148 height 16
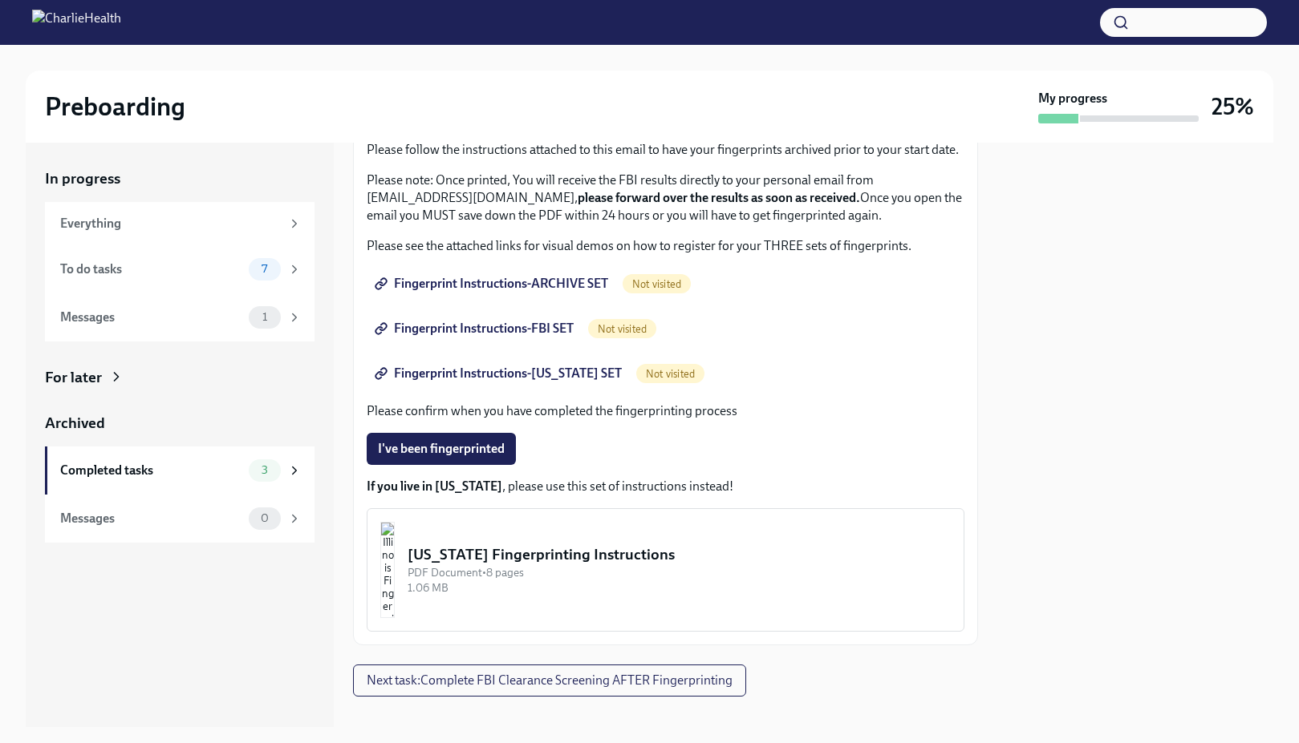
scroll to position [180, 0]
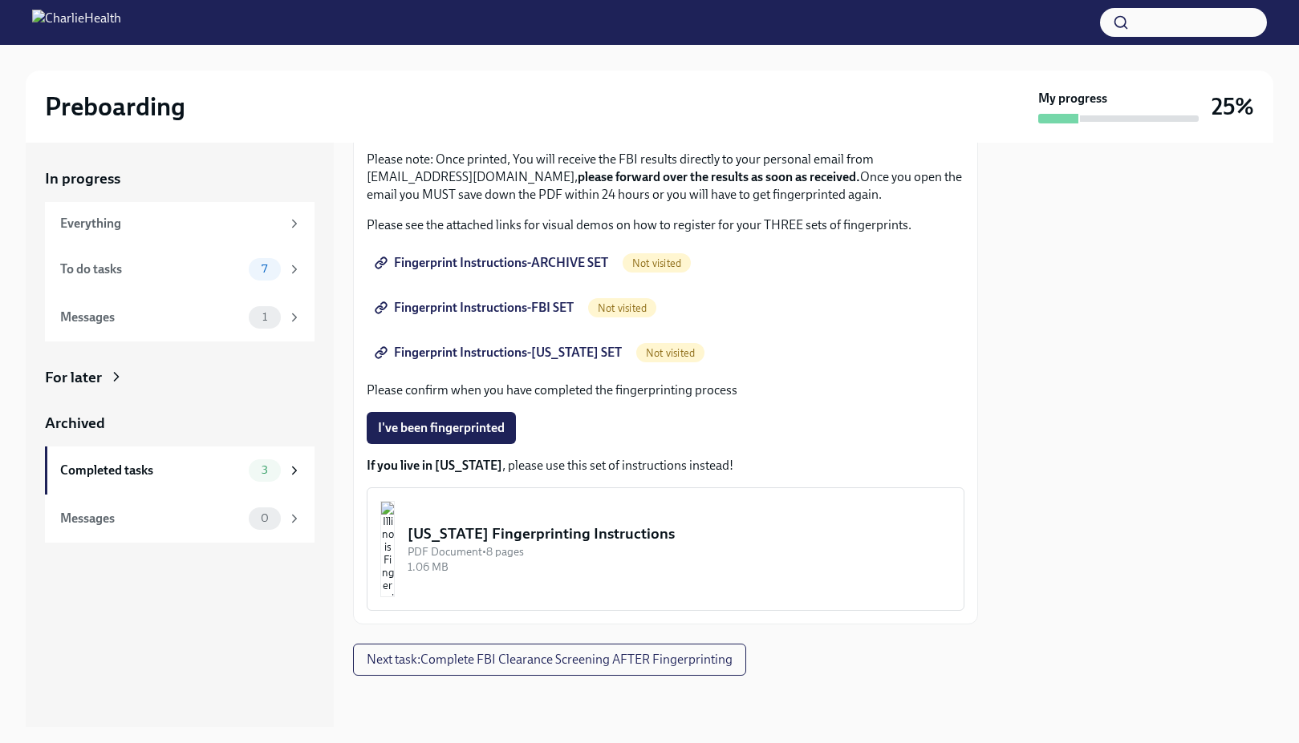
click at [536, 266] on span "Fingerprint Instructions-ARCHIVE SET" at bounding box center [493, 263] width 230 height 16
click at [547, 309] on span "Fingerprint Instructions-FBI SET" at bounding box center [476, 308] width 196 height 16
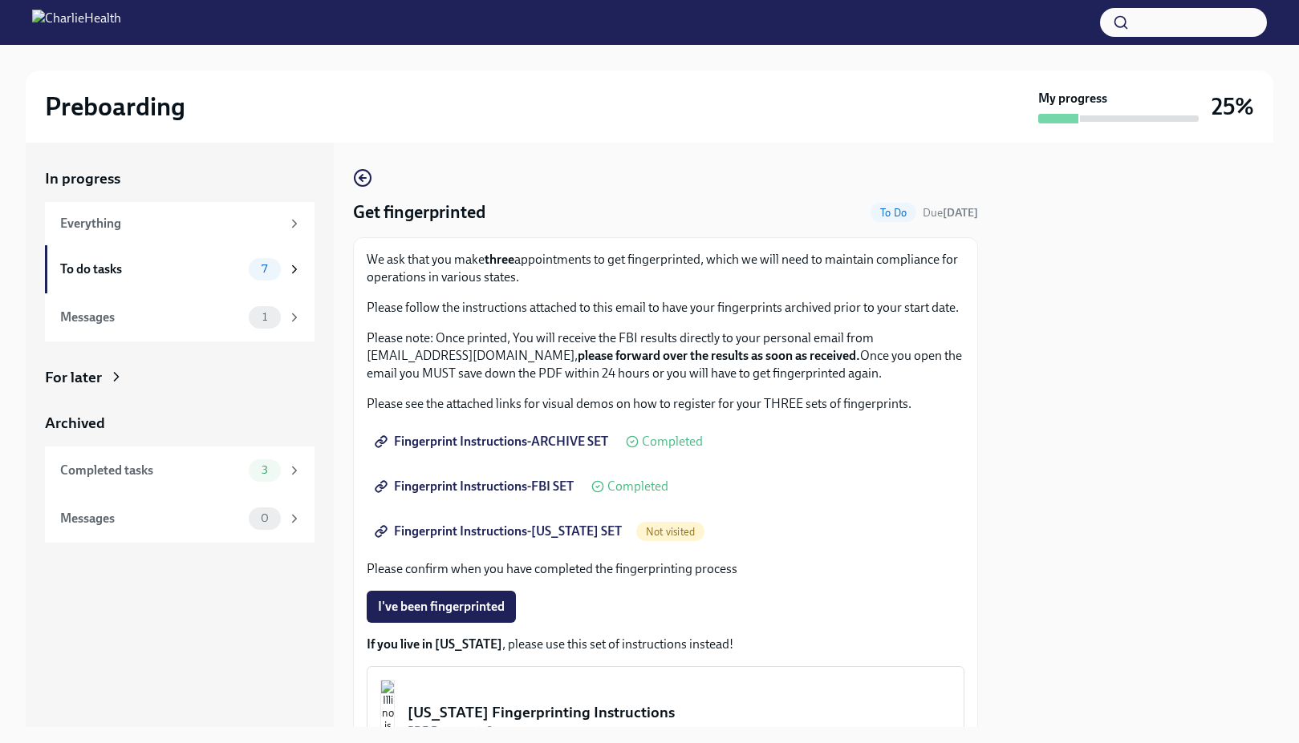
click at [564, 530] on span "Fingerprint Instructions-[US_STATE] SET" at bounding box center [500, 532] width 244 height 16
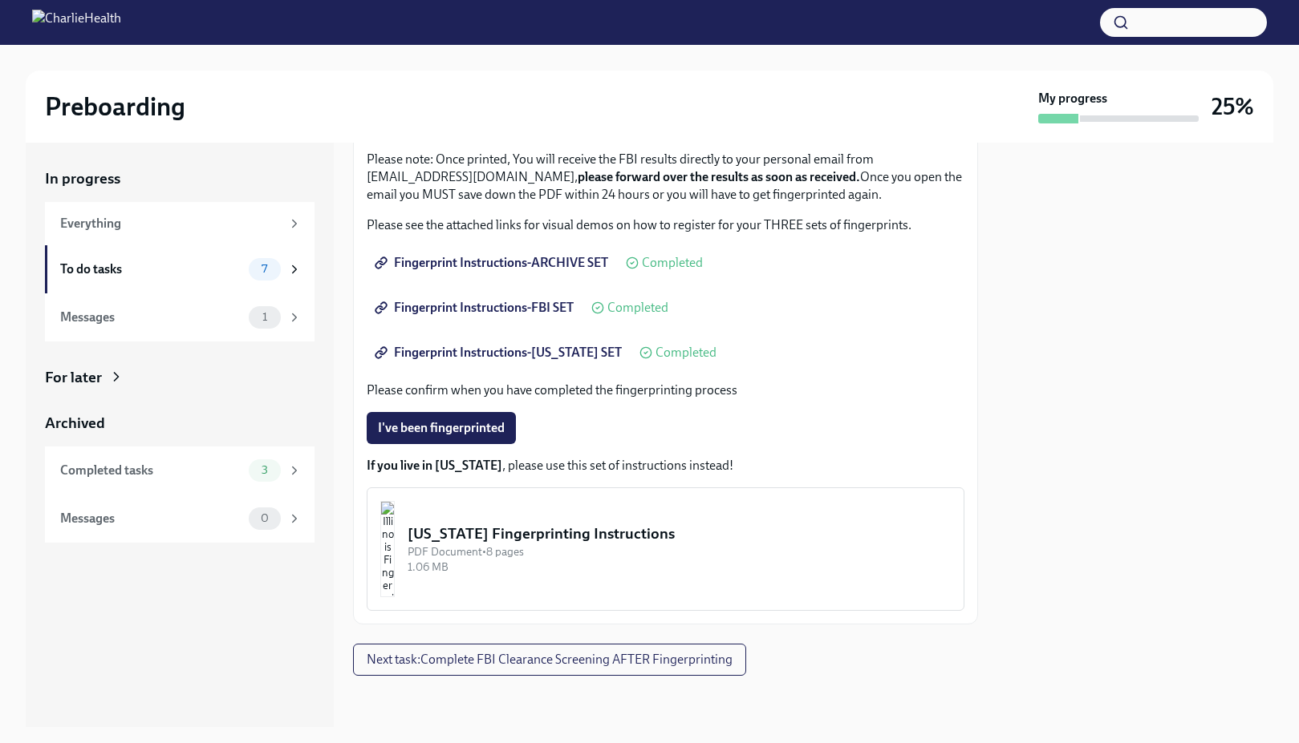
scroll to position [0, 0]
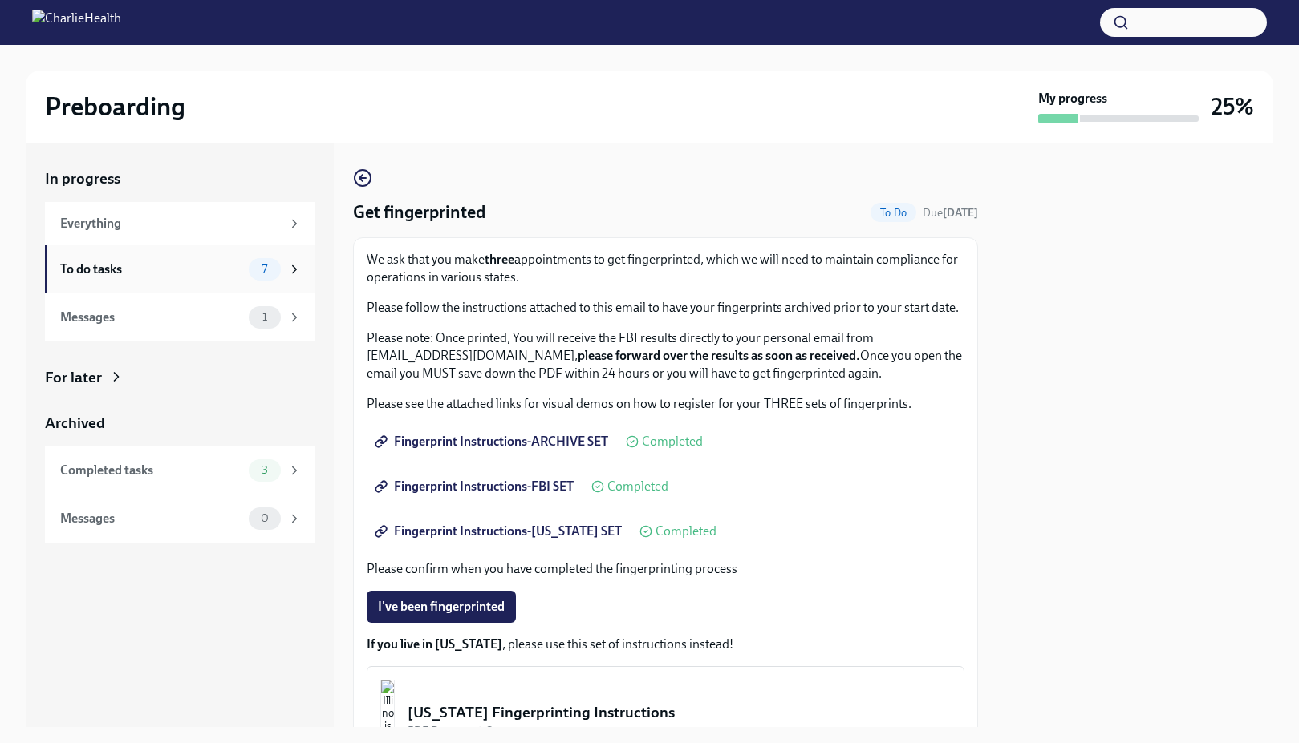
click at [191, 272] on div "To do tasks" at bounding box center [151, 270] width 182 height 18
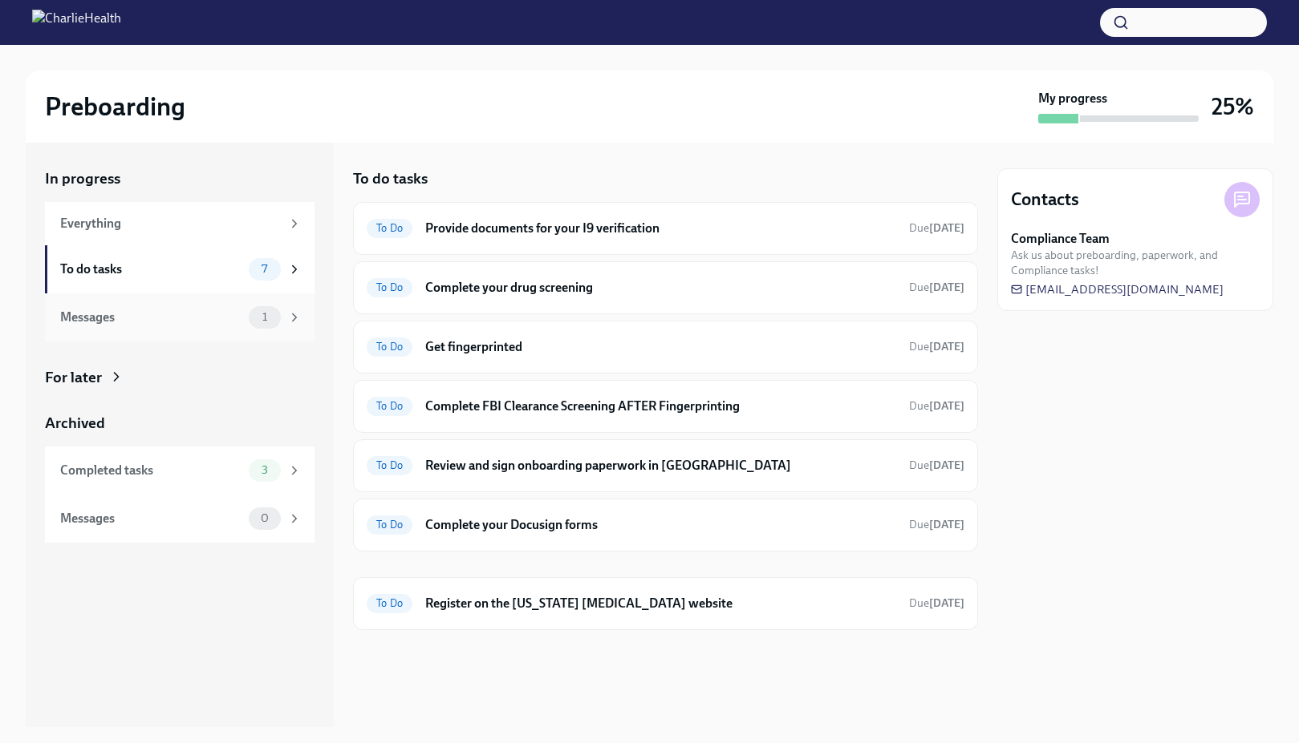
click at [168, 319] on div "Messages" at bounding box center [151, 318] width 182 height 18
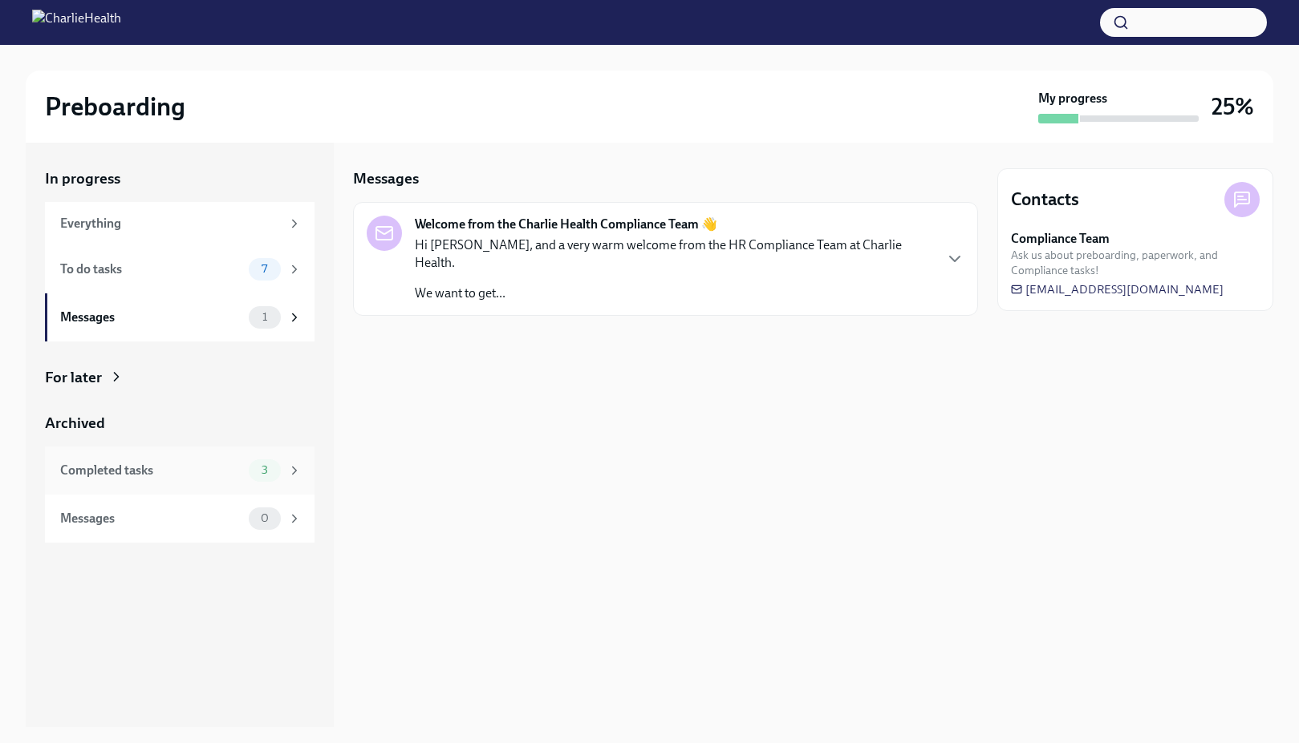
click at [226, 471] on div "Completed tasks" at bounding box center [151, 471] width 182 height 18
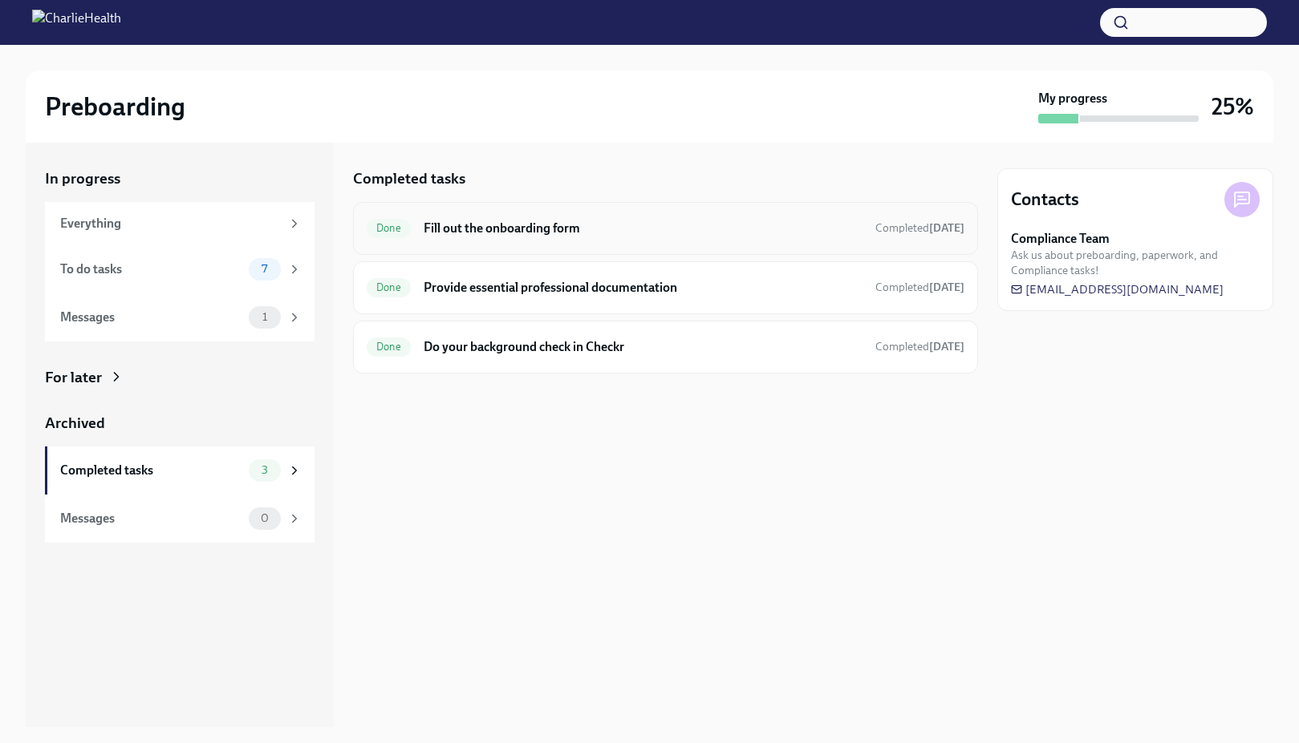
click at [629, 235] on h6 "Fill out the onboarding form" at bounding box center [642, 229] width 439 height 18
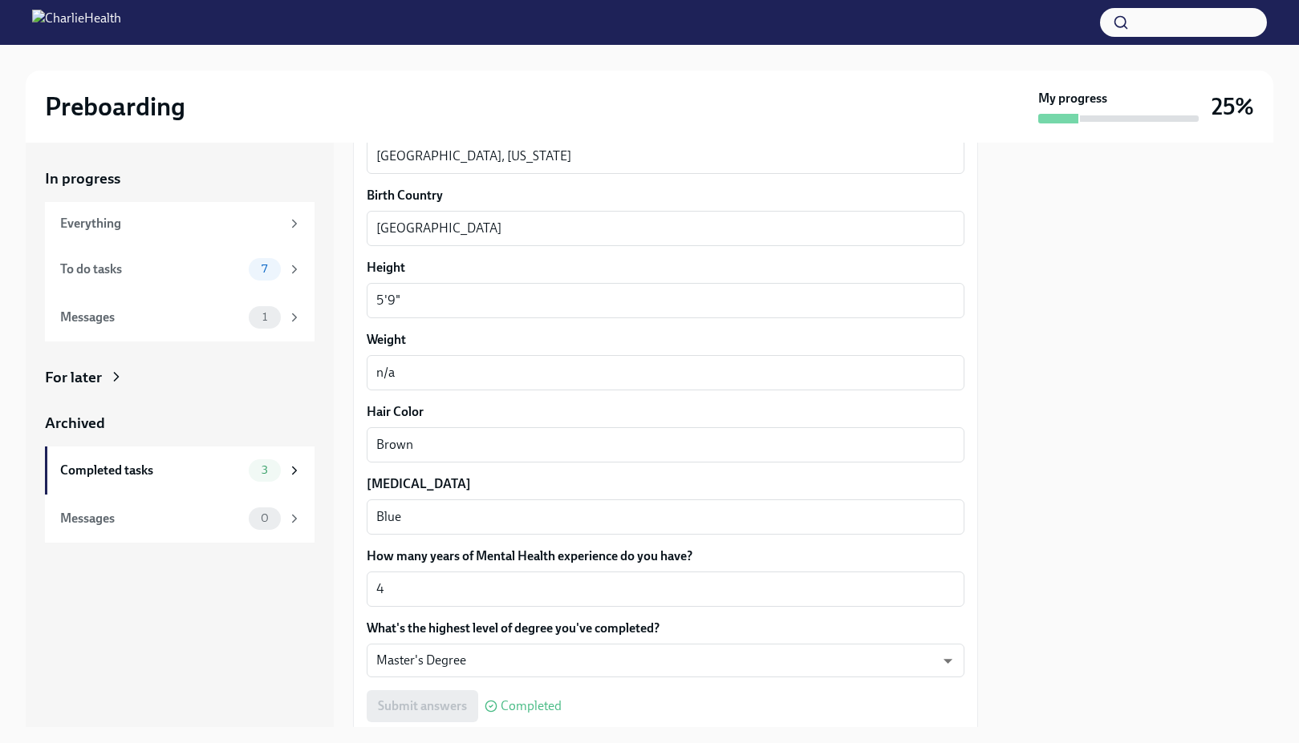
scroll to position [1296, 0]
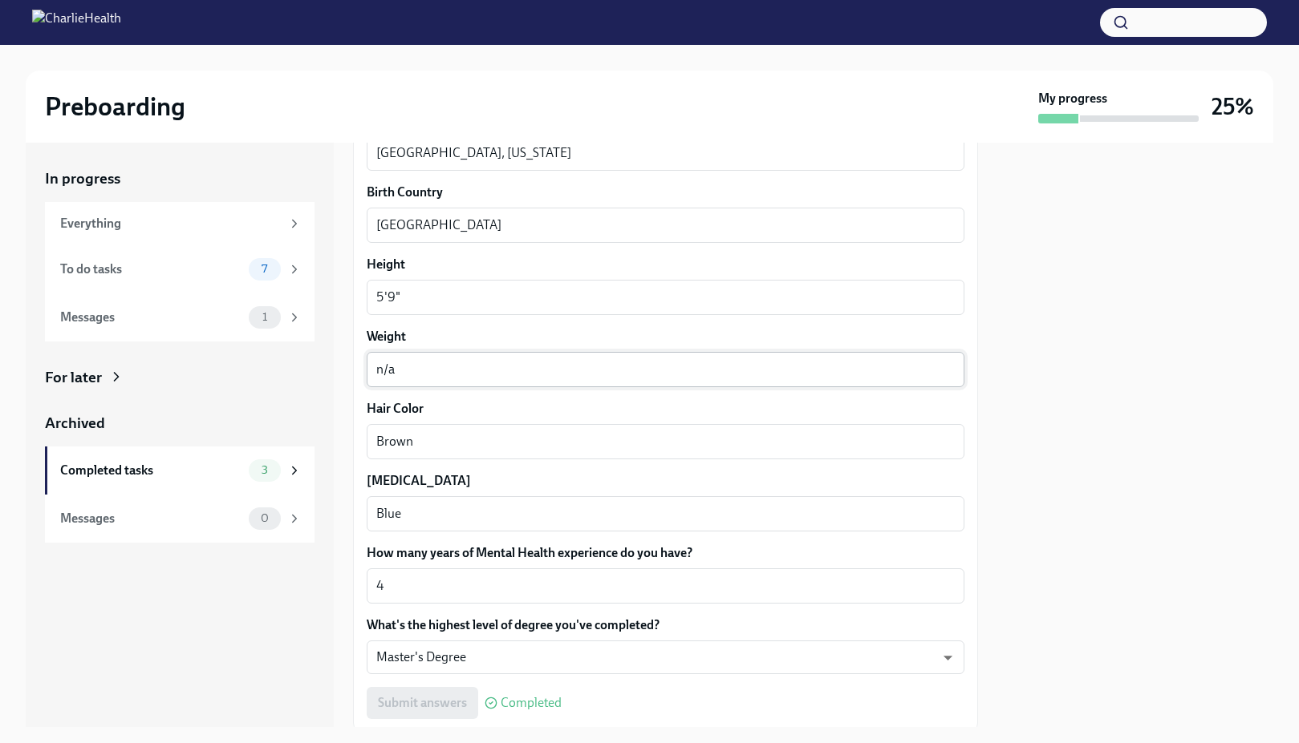
click at [408, 371] on textarea "n/a" at bounding box center [665, 369] width 578 height 19
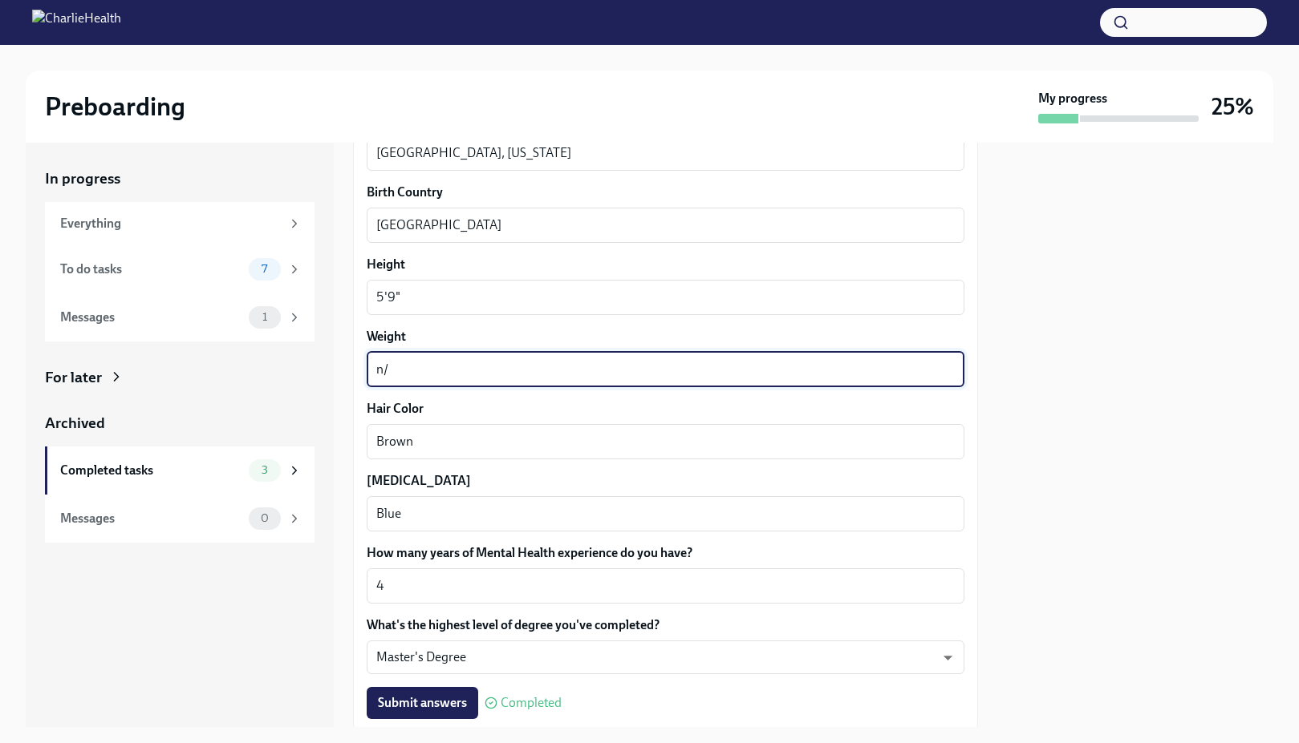
type textarea "n"
type textarea "215"
click at [443, 693] on button "Submit answers" at bounding box center [422, 703] width 111 height 32
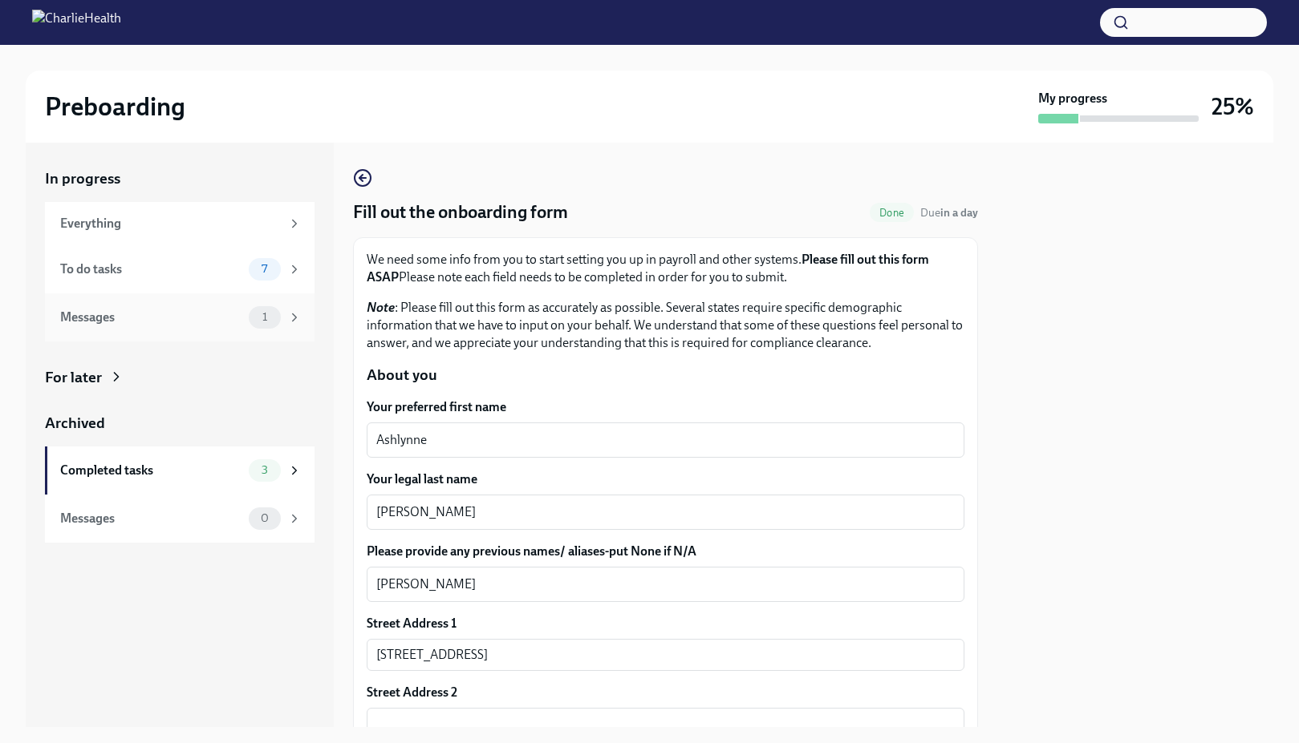
click at [253, 330] on div "Messages 1" at bounding box center [179, 318] width 269 height 48
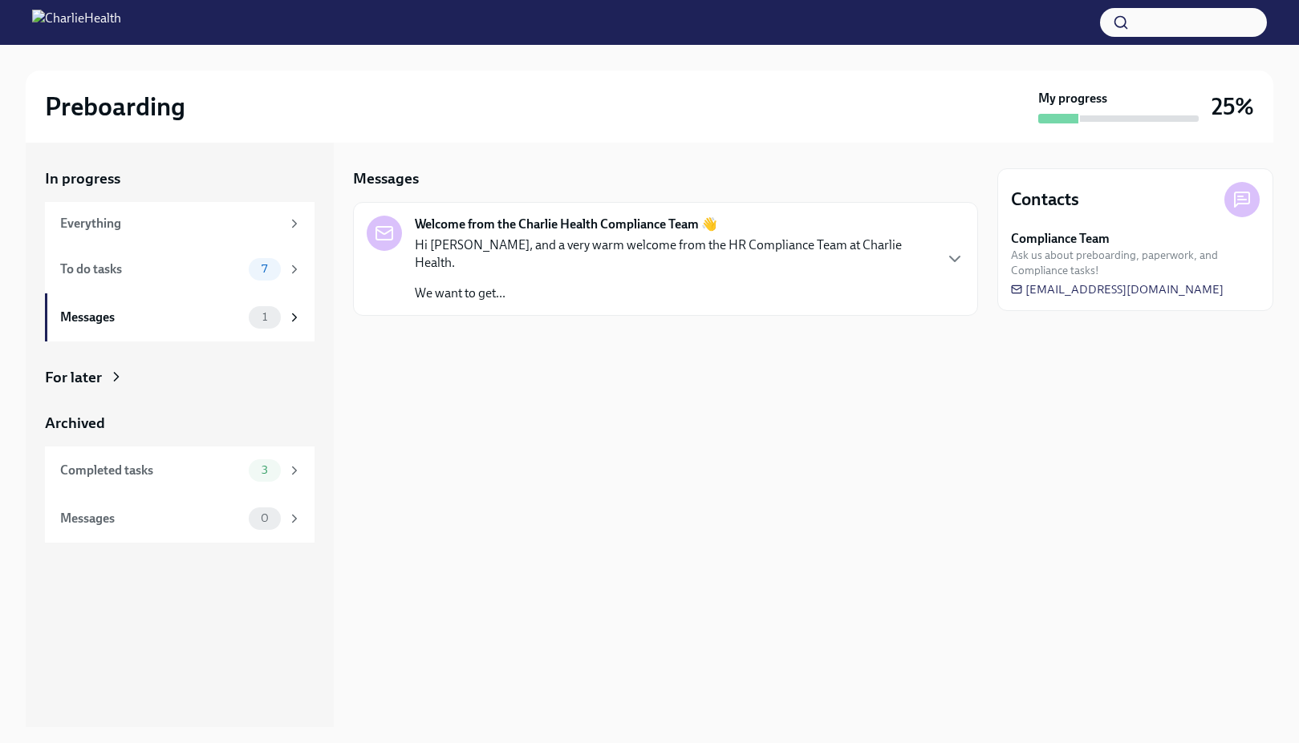
click at [628, 285] on p "We want to get..." at bounding box center [673, 294] width 517 height 18
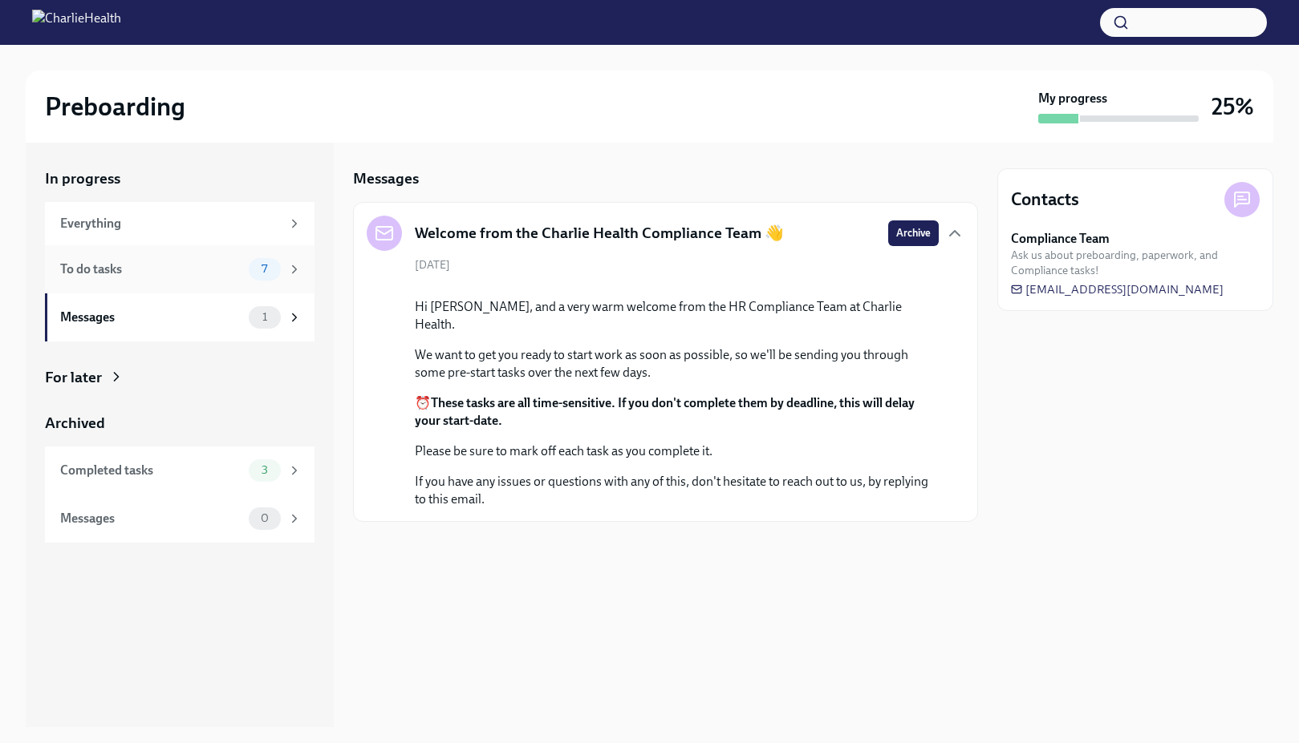
click at [178, 282] on div "To do tasks 7" at bounding box center [179, 269] width 269 height 48
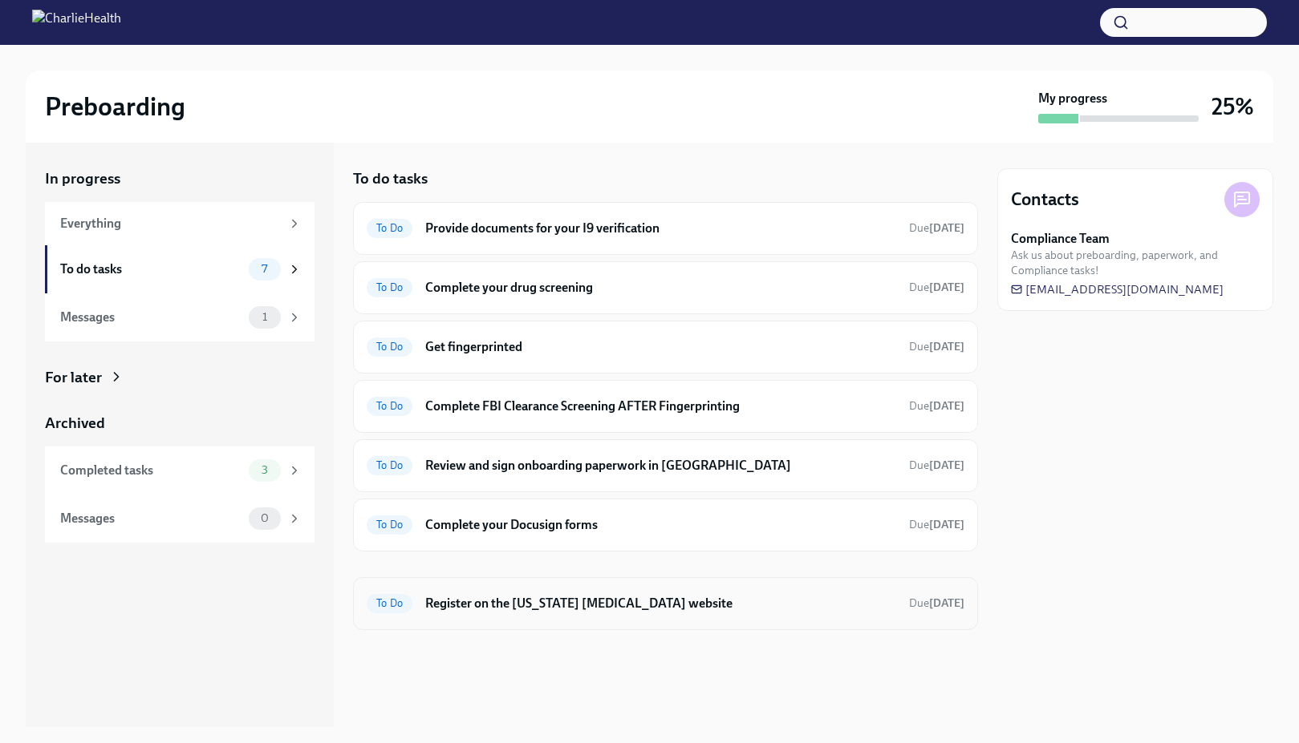
click at [580, 614] on div "To Do Register on the [US_STATE] [MEDICAL_DATA] website Due [DATE]" at bounding box center [666, 604] width 598 height 26
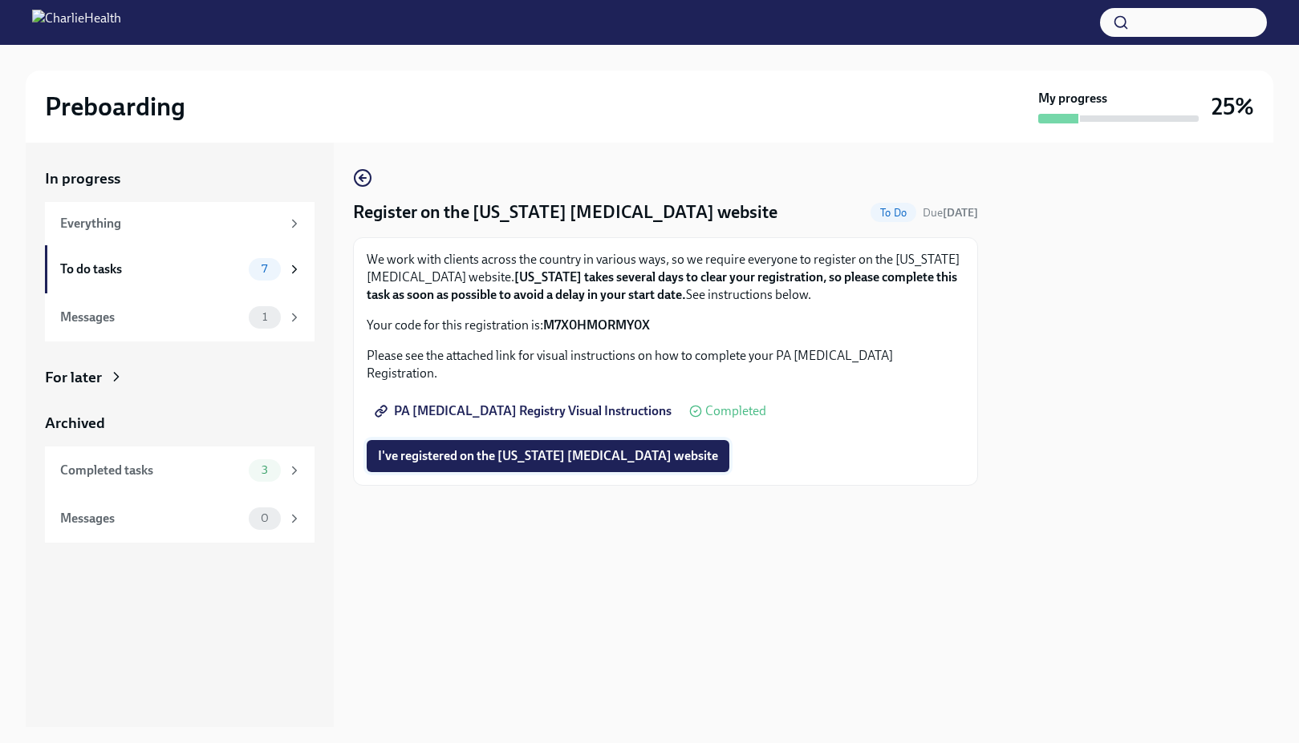
click at [513, 448] on span "I've registered on the [US_STATE] [MEDICAL_DATA] website" at bounding box center [548, 456] width 340 height 16
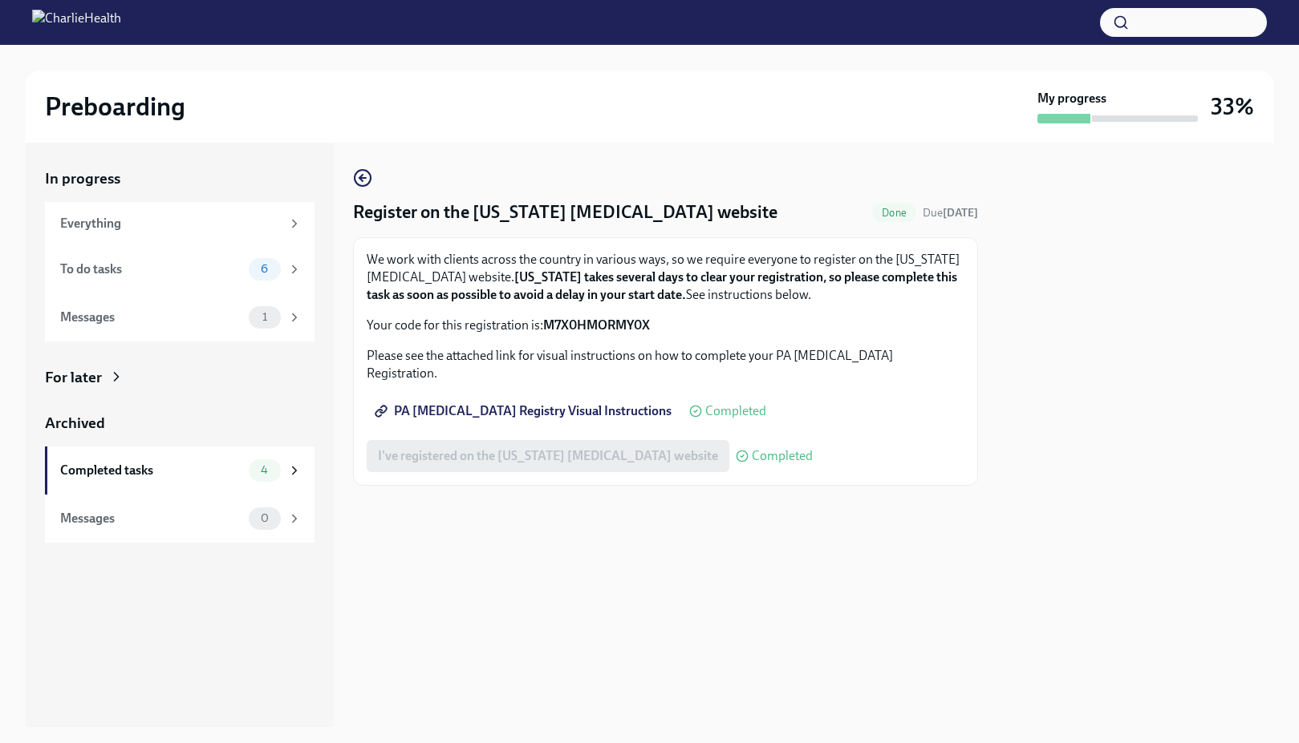
click at [529, 403] on span "PA [MEDICAL_DATA] Registry Visual Instructions" at bounding box center [525, 411] width 294 height 16
click at [574, 403] on span "PA [MEDICAL_DATA] Registry Visual Instructions" at bounding box center [525, 411] width 294 height 16
click at [228, 269] on div "To do tasks" at bounding box center [151, 270] width 182 height 18
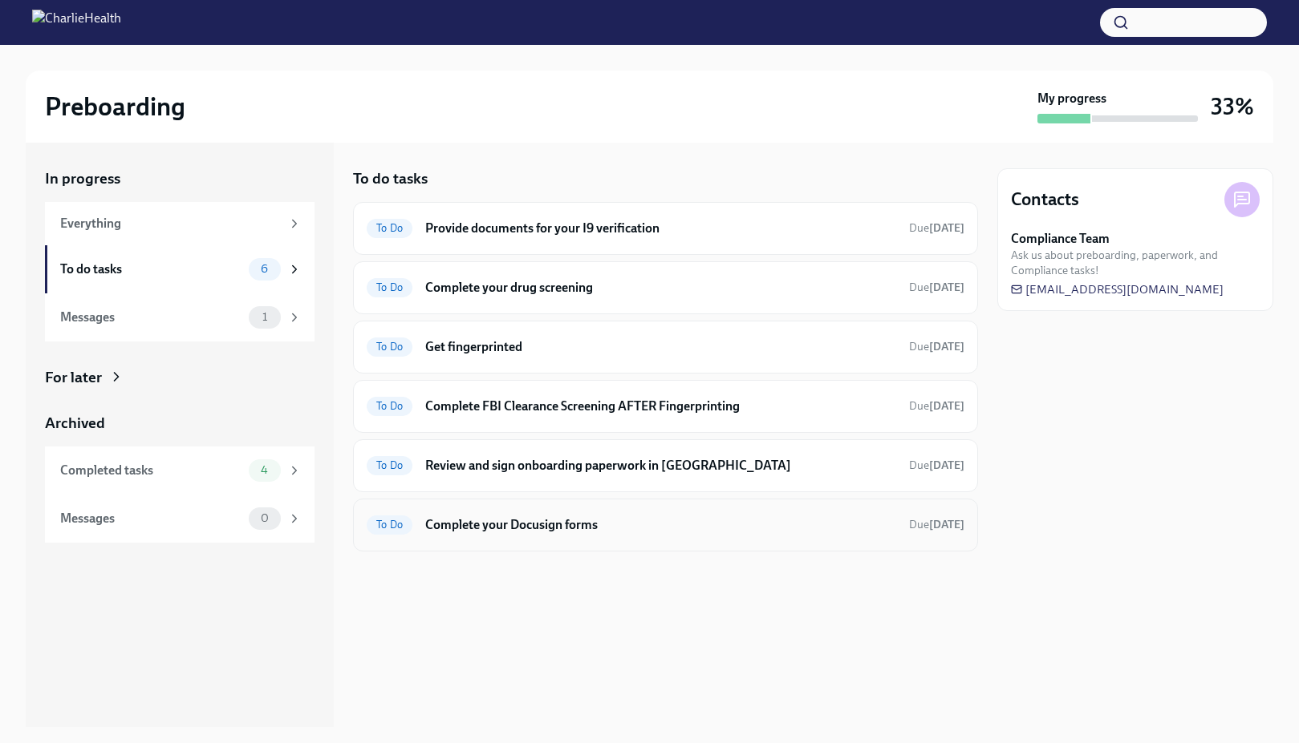
click at [620, 531] on h6 "Complete your Docusign forms" at bounding box center [660, 526] width 471 height 18
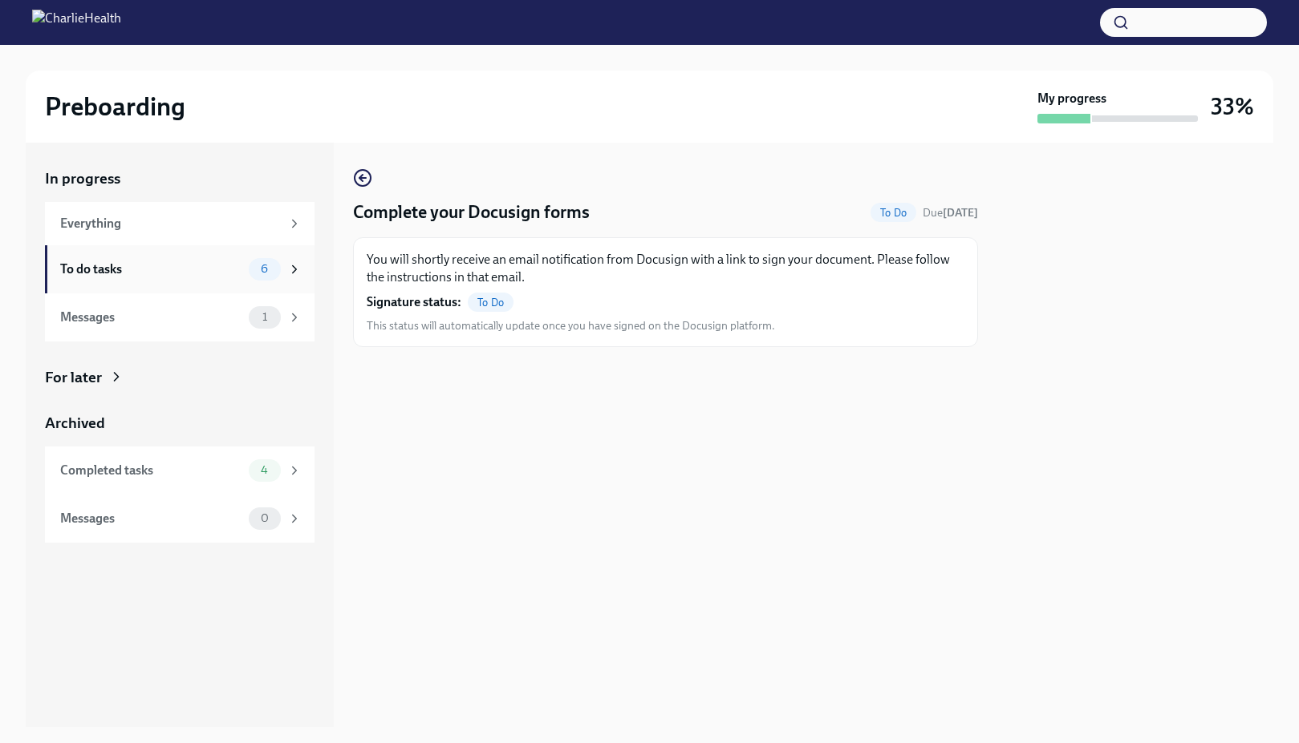
click at [212, 276] on div "To do tasks" at bounding box center [151, 270] width 182 height 18
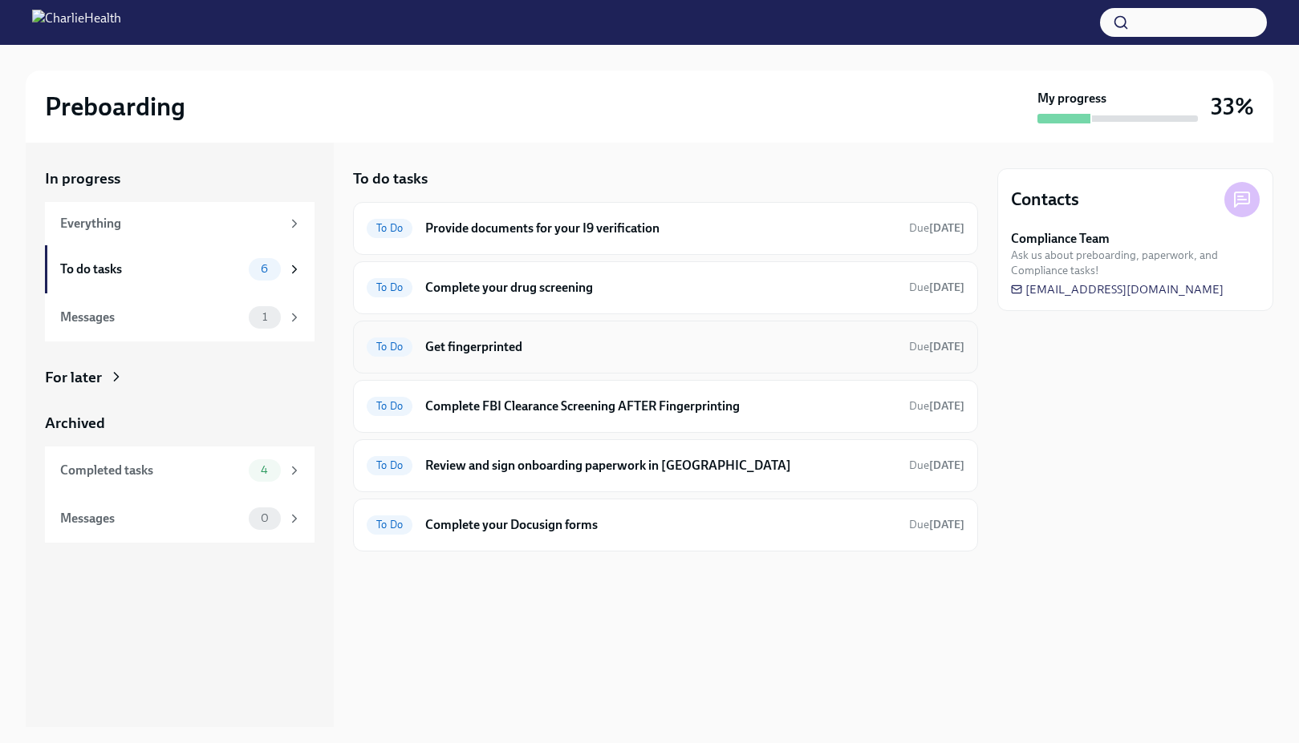
click at [480, 351] on h6 "Get fingerprinted" at bounding box center [660, 347] width 471 height 18
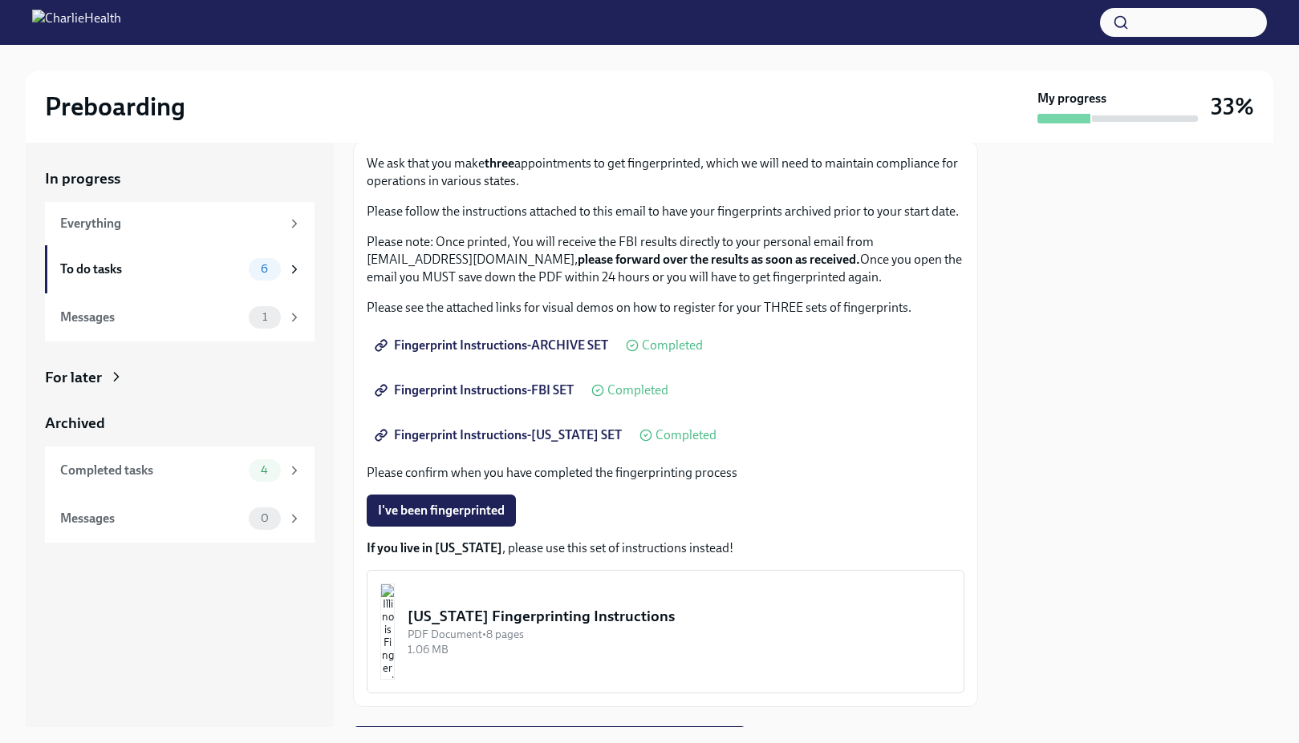
scroll to position [95, 0]
